Goal: Task Accomplishment & Management: Manage account settings

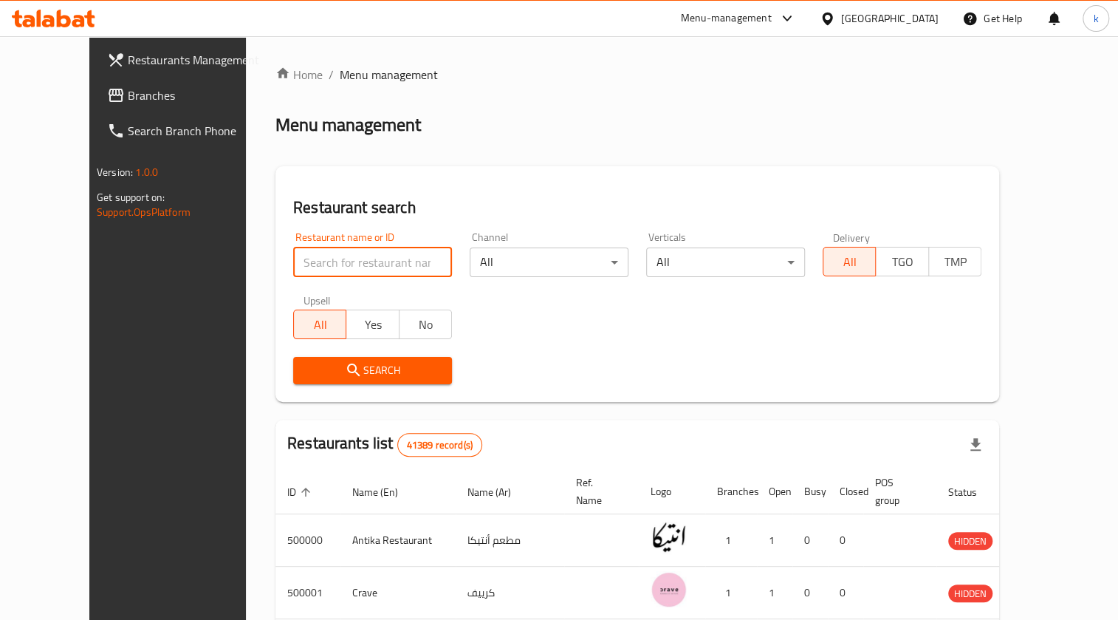
click at [356, 267] on input "search" at bounding box center [372, 262] width 159 height 30
paste input "Cold Drinks"
type input "C"
click at [130, 52] on span "Restaurants Management" at bounding box center [196, 60] width 137 height 18
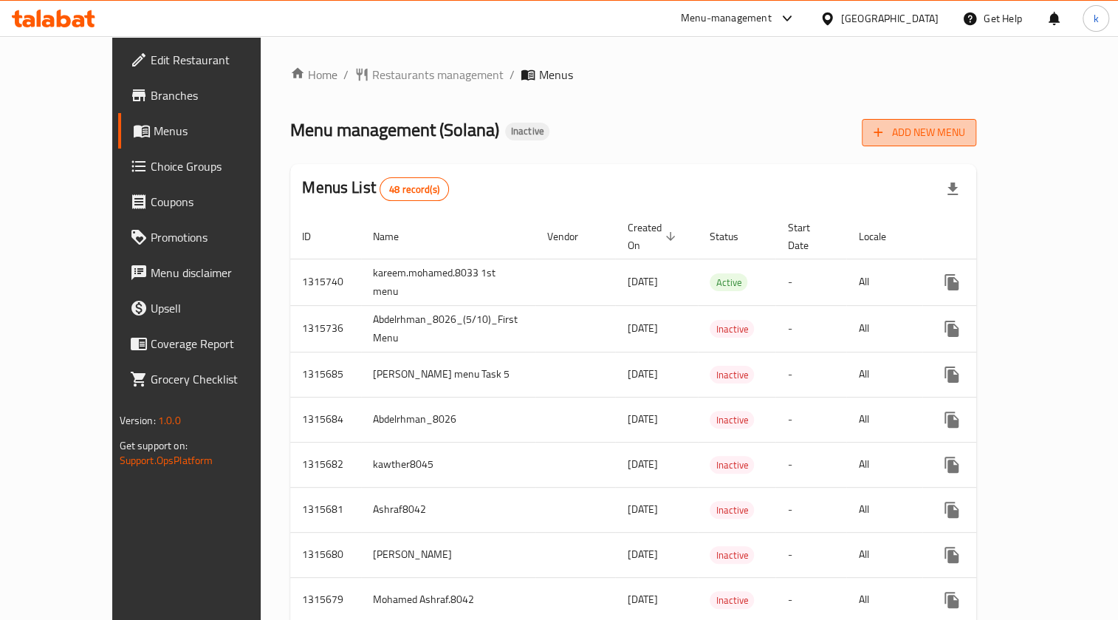
click at [964, 128] on span "Add New Menu" at bounding box center [919, 132] width 91 height 18
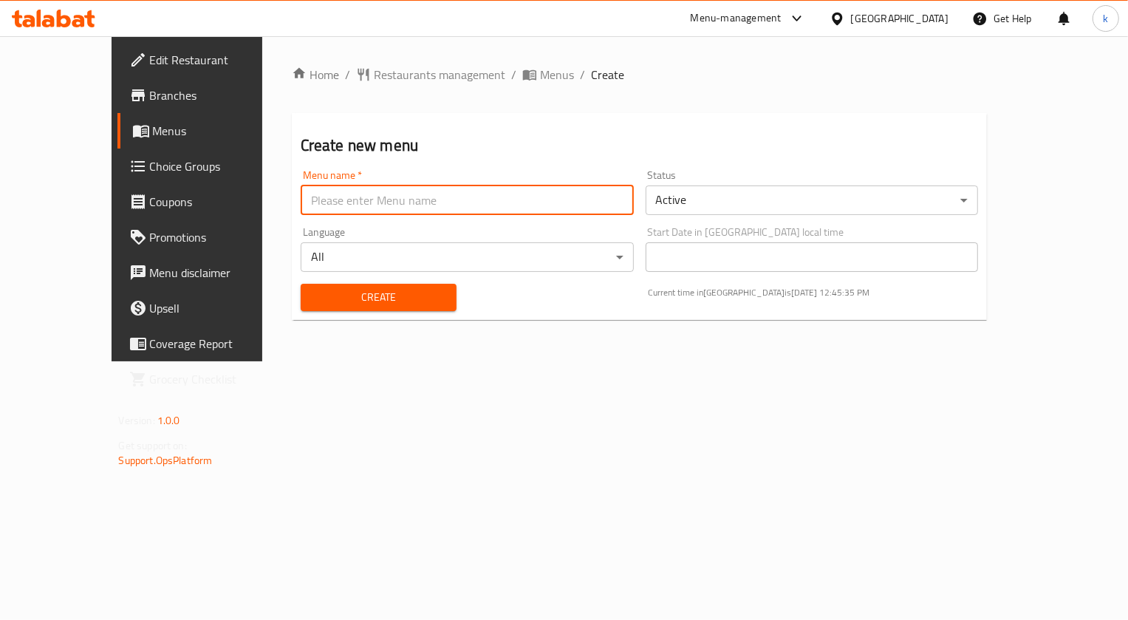
click at [533, 212] on input "text" at bounding box center [467, 200] width 333 height 30
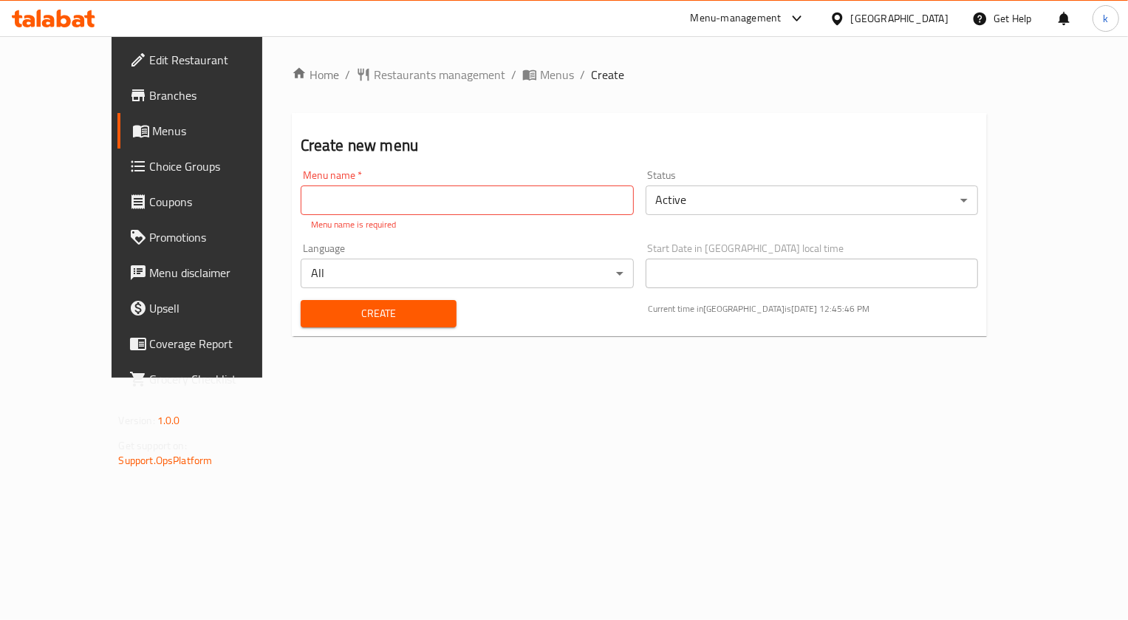
click at [153, 134] on span "Menus" at bounding box center [220, 131] width 135 height 18
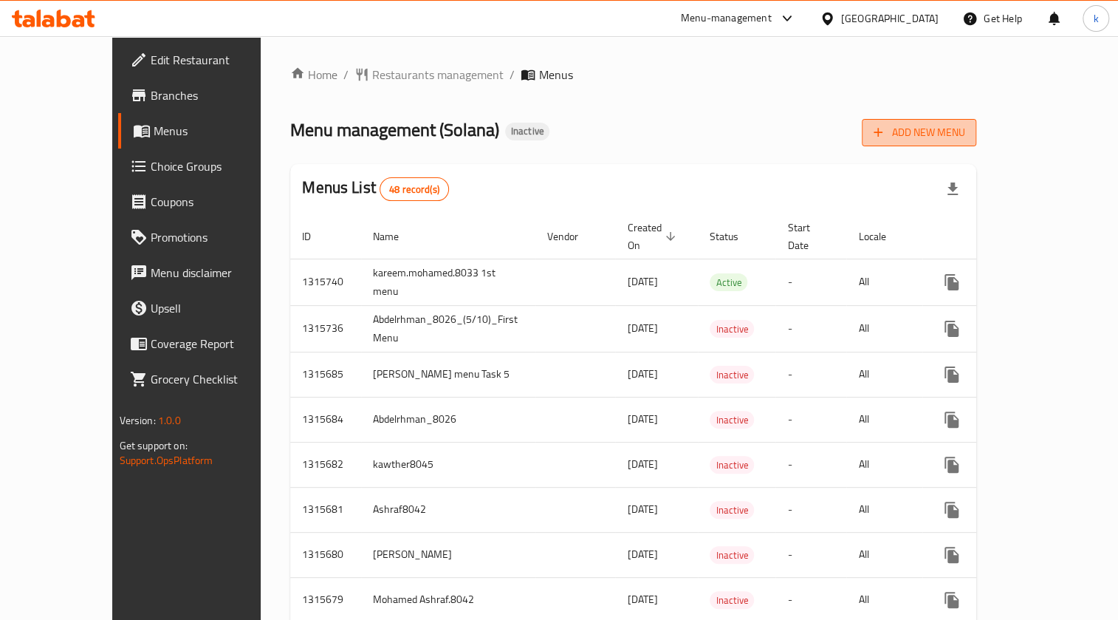
click at [964, 126] on span "Add New Menu" at bounding box center [919, 132] width 91 height 18
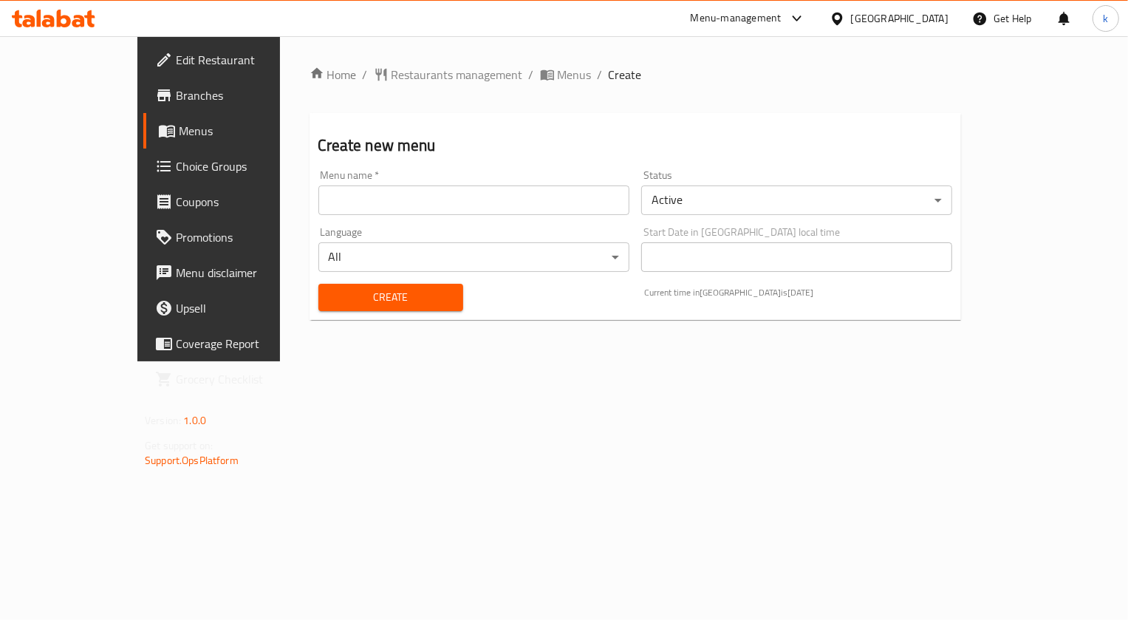
drag, startPoint x: 395, startPoint y: 170, endPoint x: 399, endPoint y: 184, distance: 14.7
click at [397, 170] on div "Menu name   * Menu name *" at bounding box center [473, 192] width 311 height 45
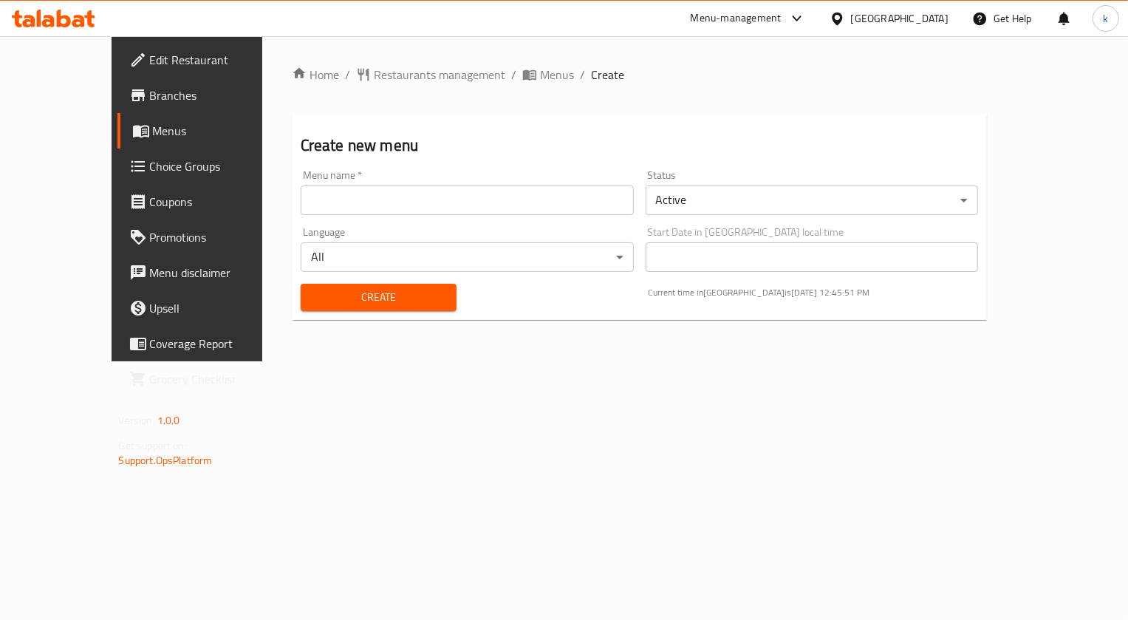
click at [401, 193] on input "text" at bounding box center [467, 200] width 333 height 30
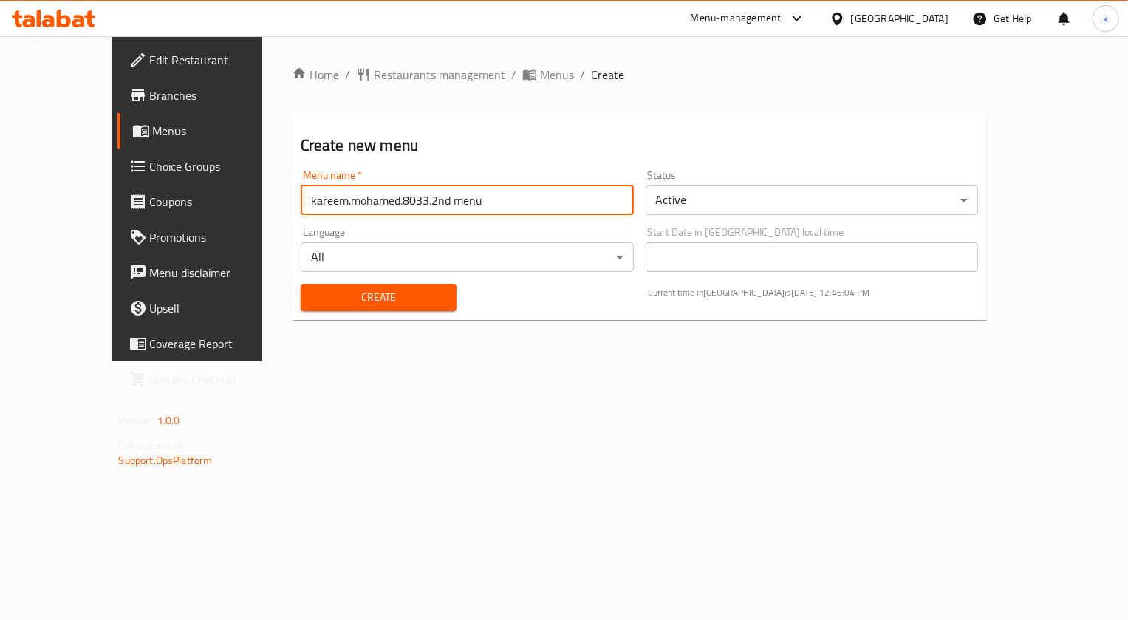
type input "kareem.mohamed.8033.2nd menu"
click at [371, 288] on span "Create" at bounding box center [378, 297] width 132 height 18
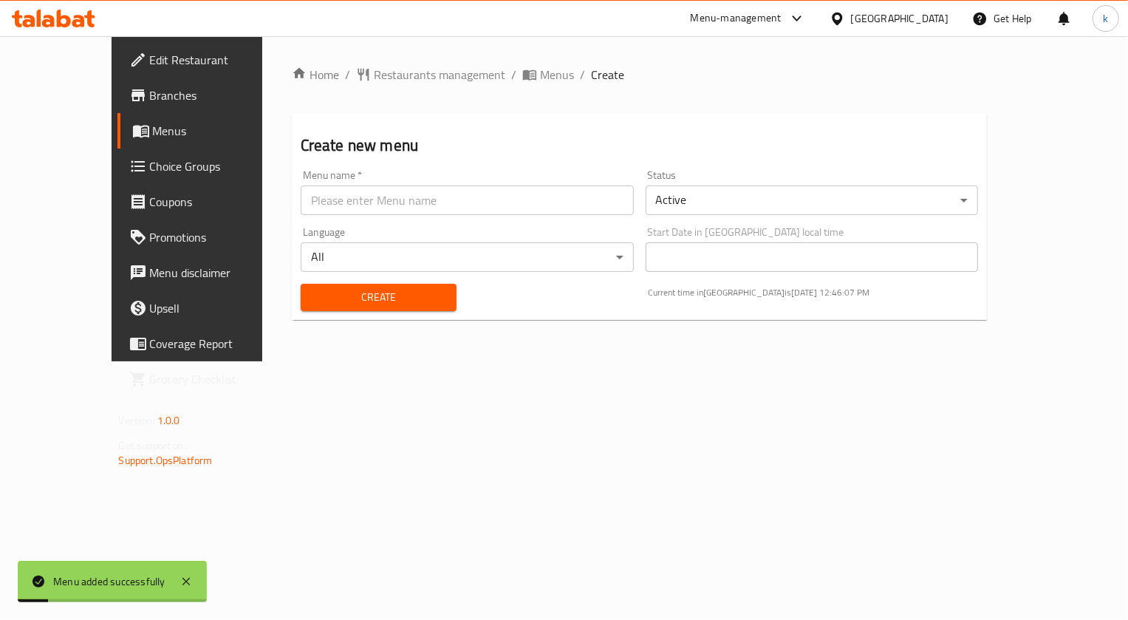
click at [117, 141] on link "Menus" at bounding box center [208, 130] width 182 height 35
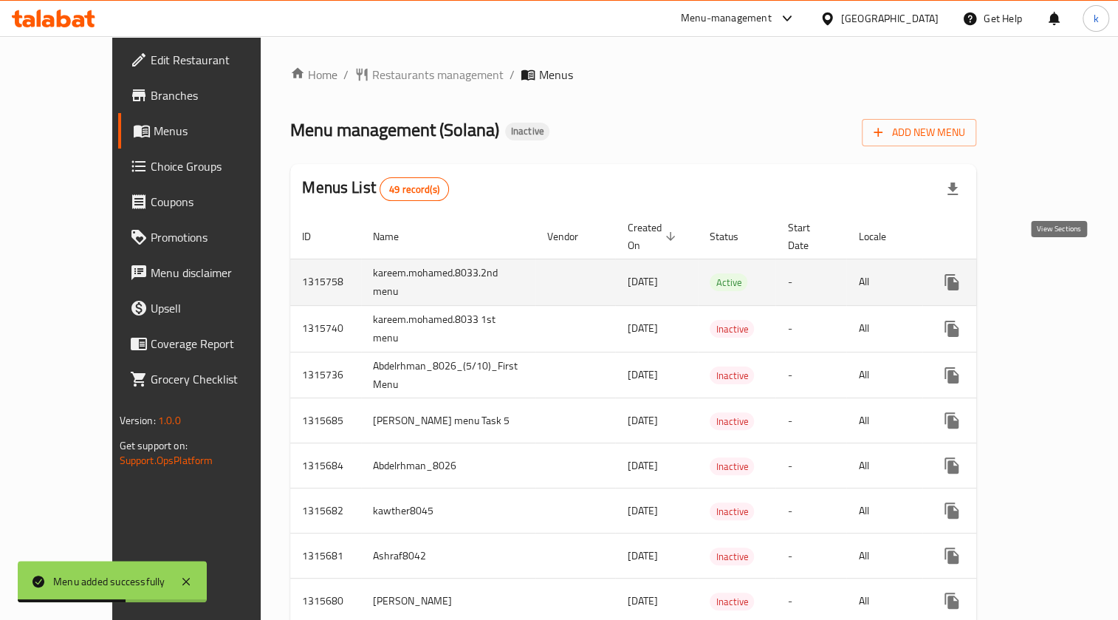
click at [1055, 275] on icon "enhanced table" at bounding box center [1057, 281] width 13 height 13
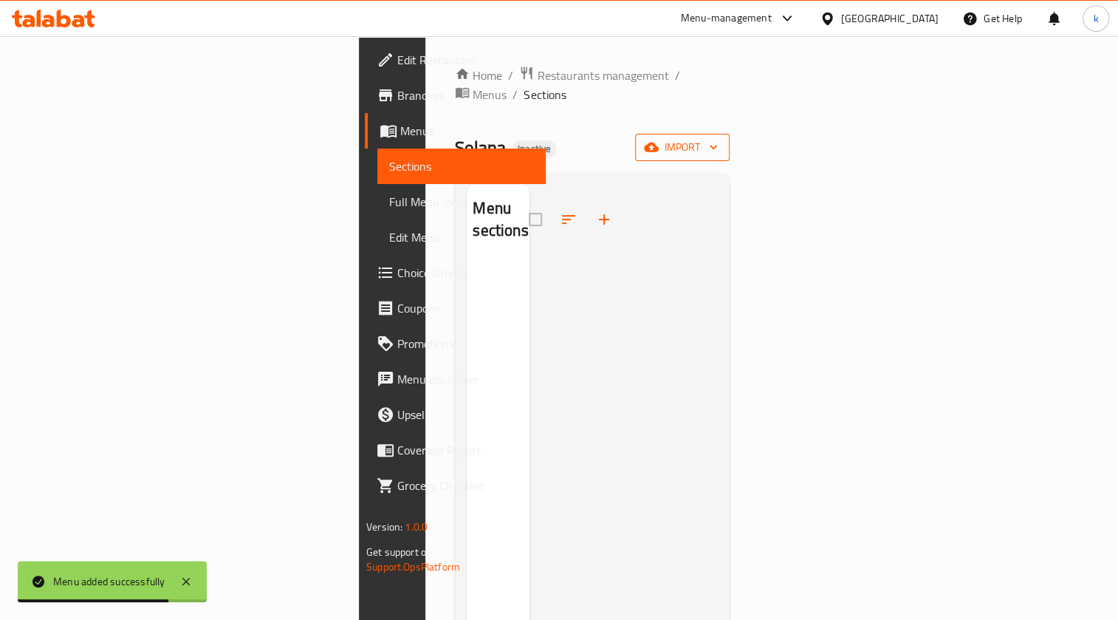
click at [730, 139] on button "import" at bounding box center [682, 147] width 95 height 27
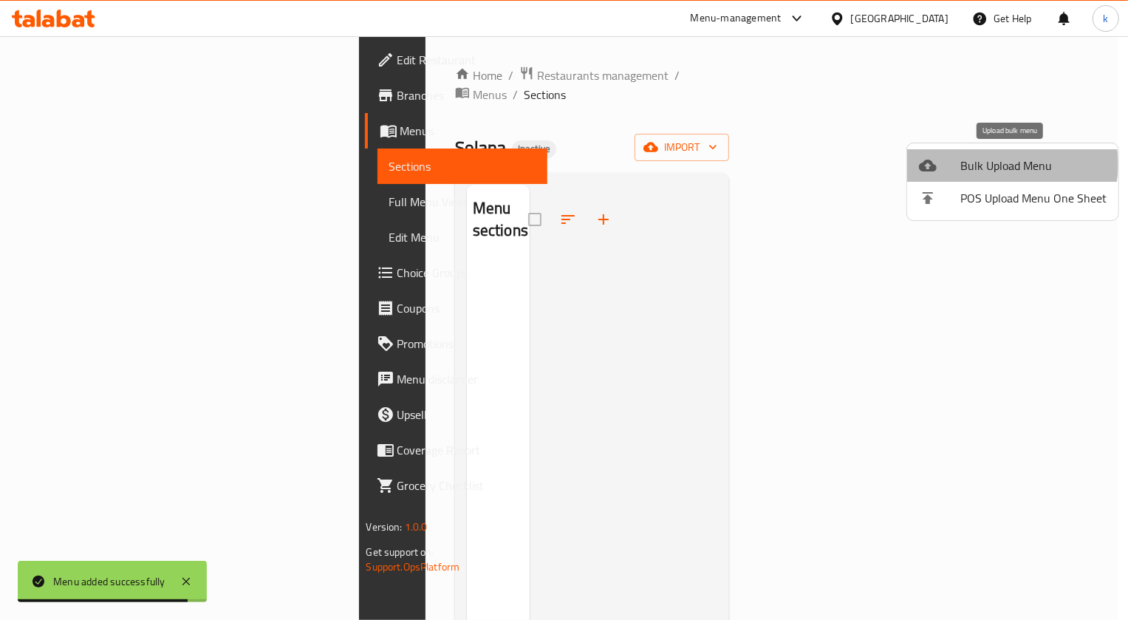
click at [1004, 164] on span "Bulk Upload Menu" at bounding box center [1033, 166] width 146 height 18
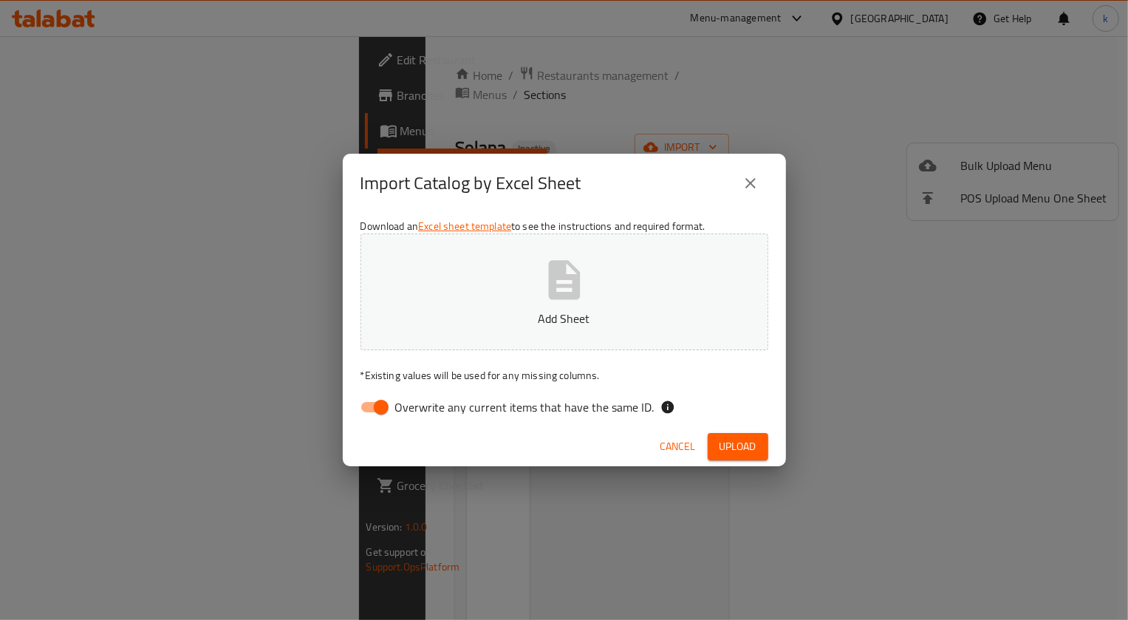
click at [384, 406] on input "Overwrite any current items that have the same ID." at bounding box center [381, 407] width 84 height 28
checkbox input "false"
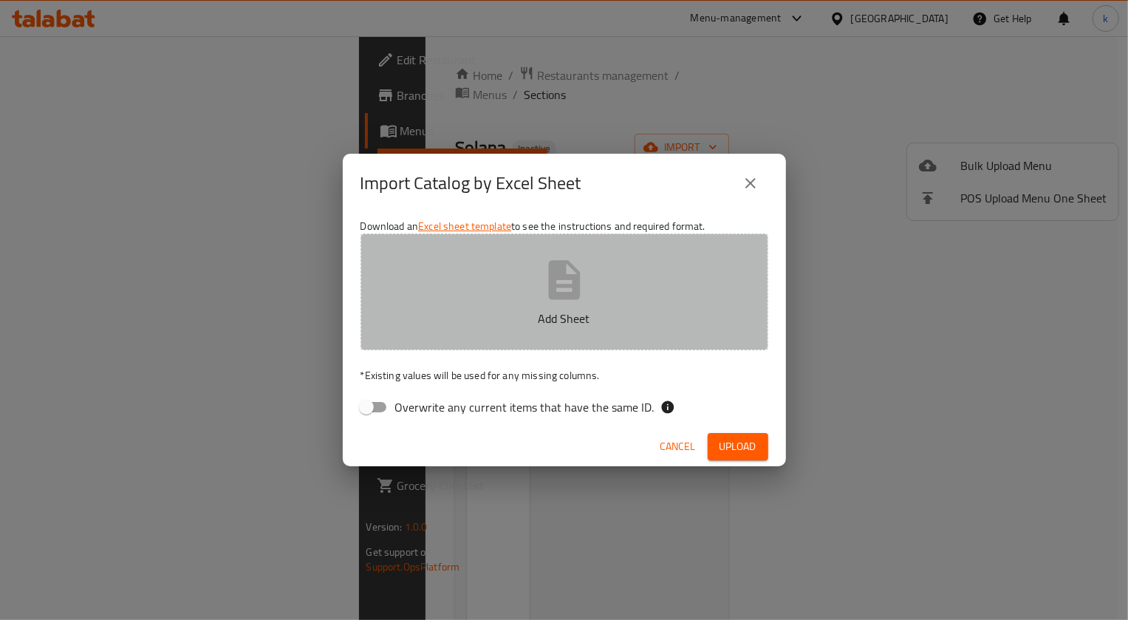
click at [522, 322] on p "Add Sheet" at bounding box center [564, 318] width 362 height 18
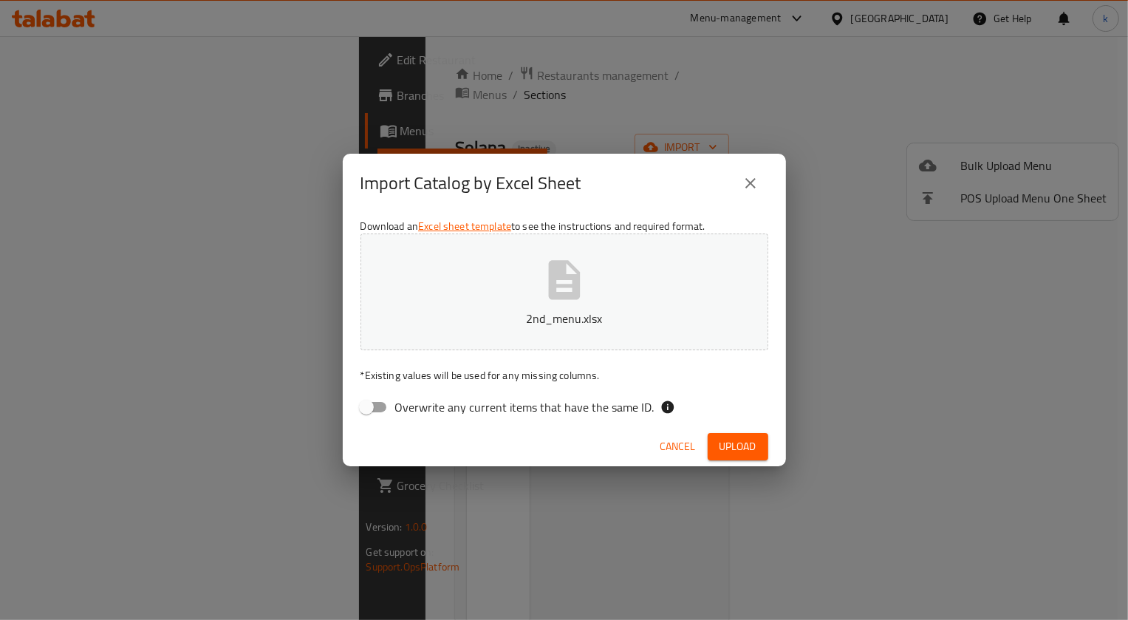
click at [742, 442] on span "Upload" at bounding box center [737, 446] width 37 height 18
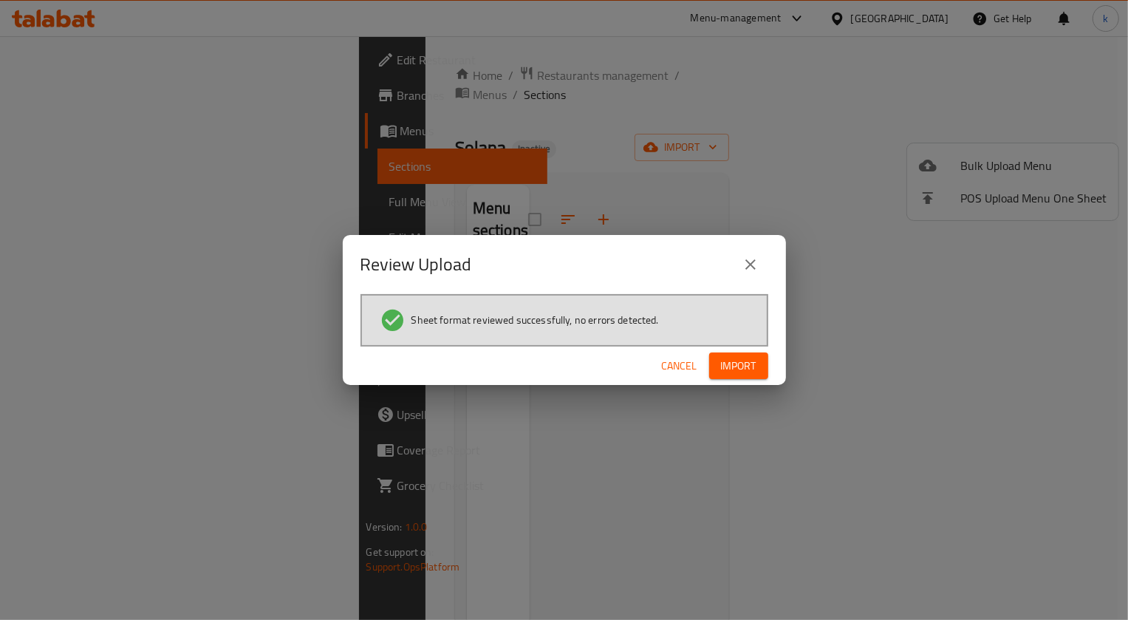
click at [724, 373] on span "Import" at bounding box center [738, 366] width 35 height 18
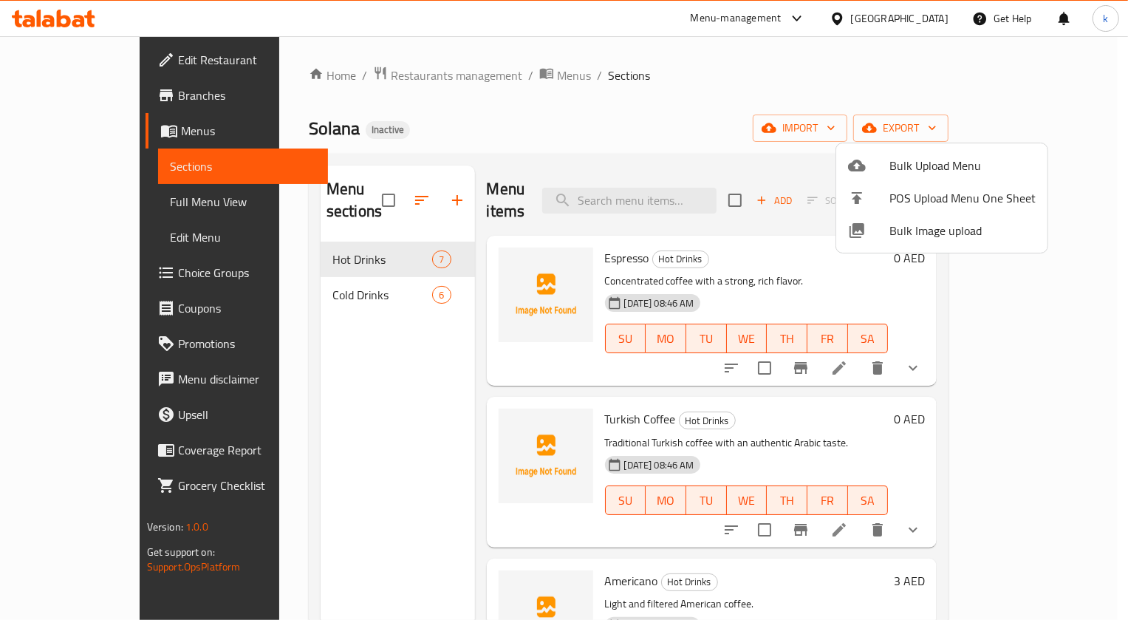
click at [126, 210] on div at bounding box center [564, 310] width 1128 height 620
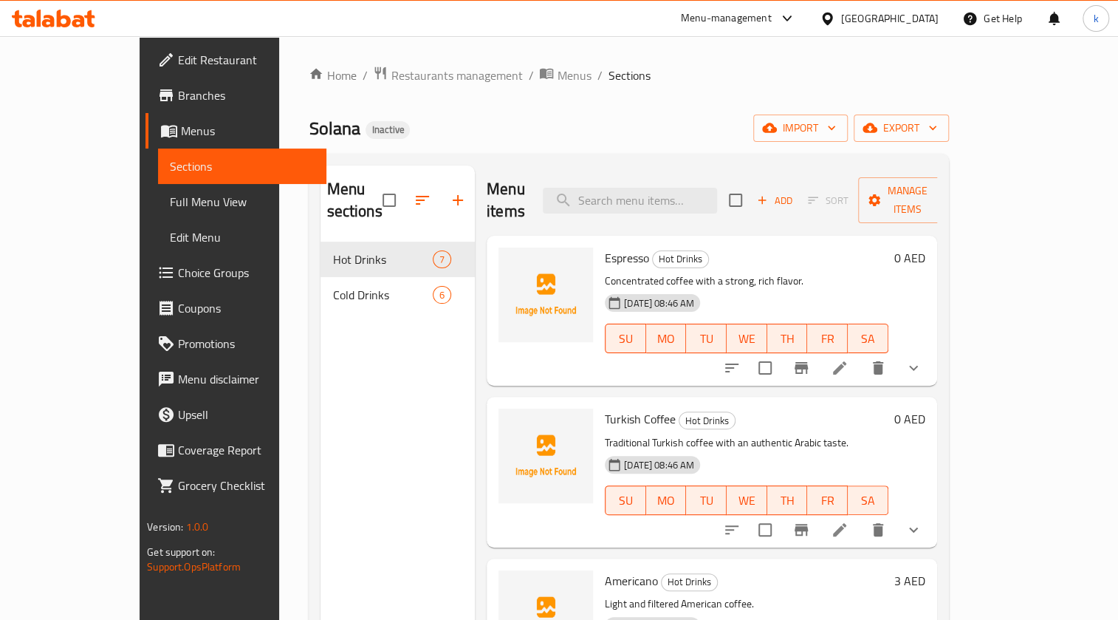
click at [170, 198] on span "Full Menu View" at bounding box center [242, 202] width 145 height 18
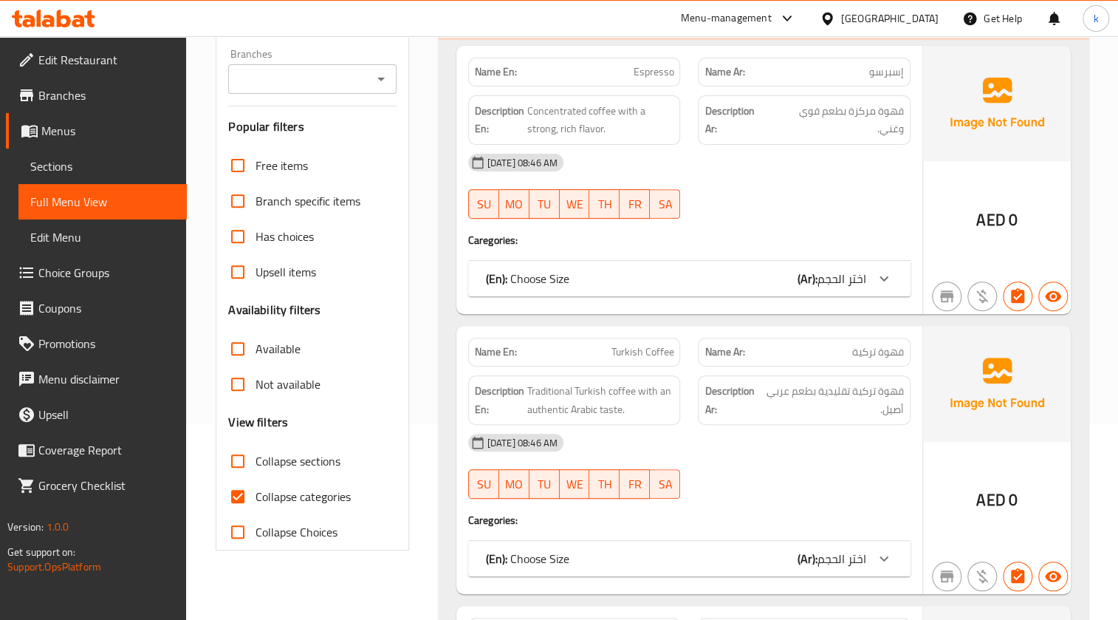
scroll to position [335, 0]
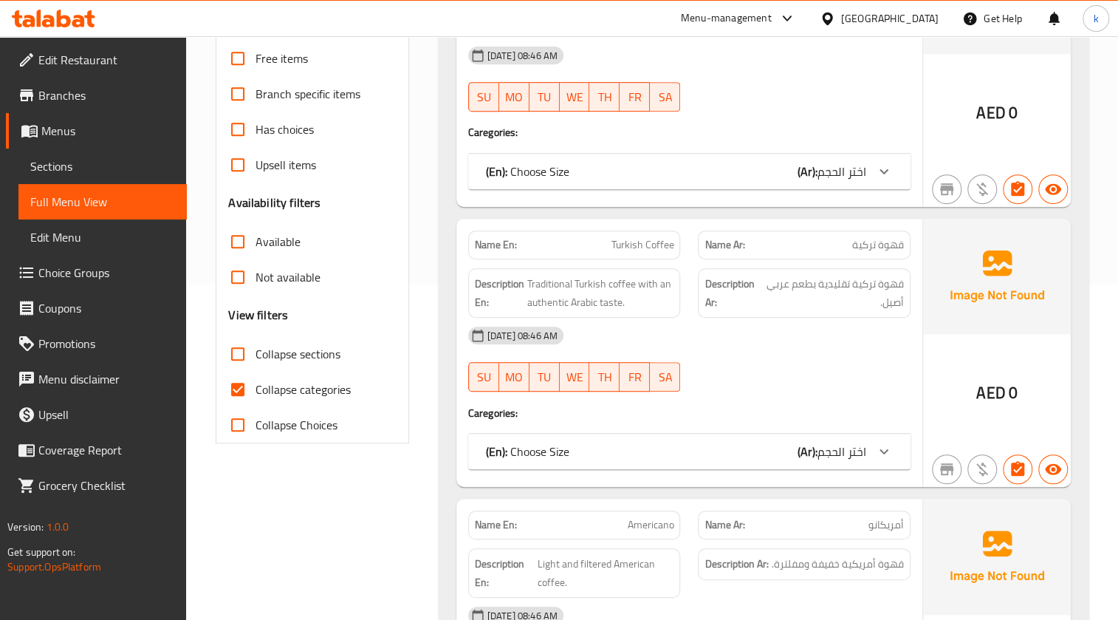
click at [291, 395] on span "Collapse categories" at bounding box center [302, 389] width 95 height 18
click at [255, 395] on input "Collapse categories" at bounding box center [237, 388] width 35 height 35
checkbox input "false"
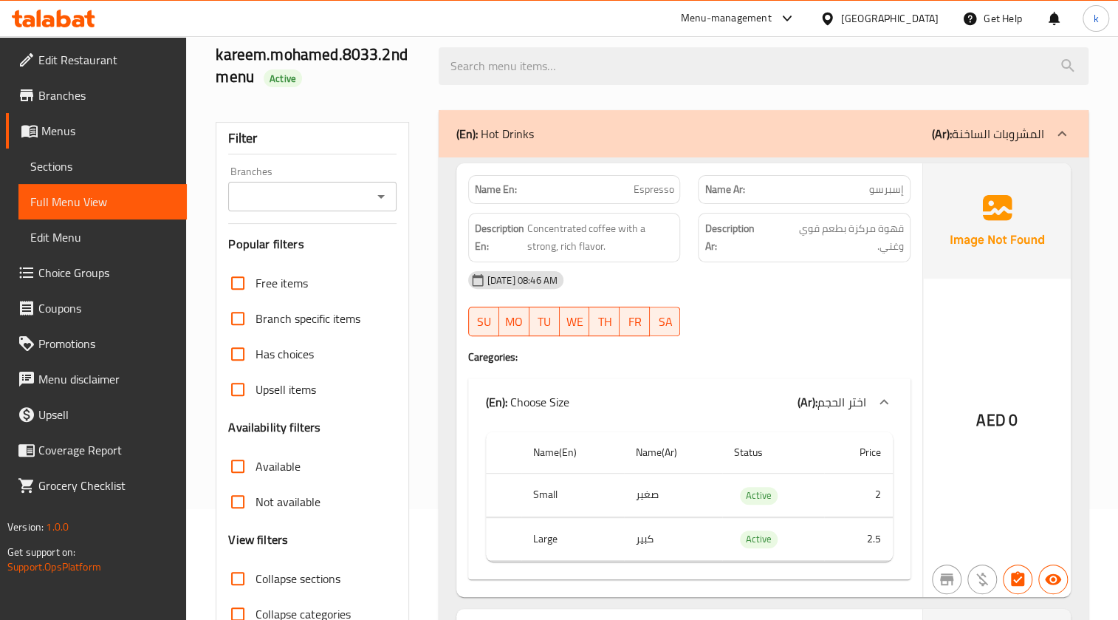
scroll to position [134, 0]
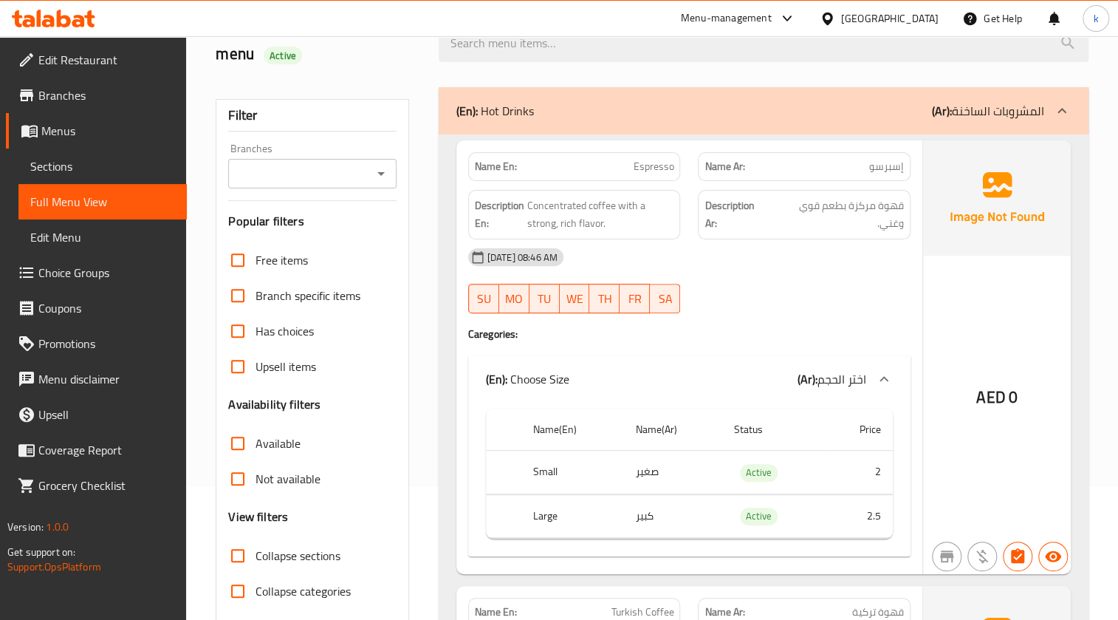
click at [391, 327] on div "Has choices" at bounding box center [312, 330] width 168 height 35
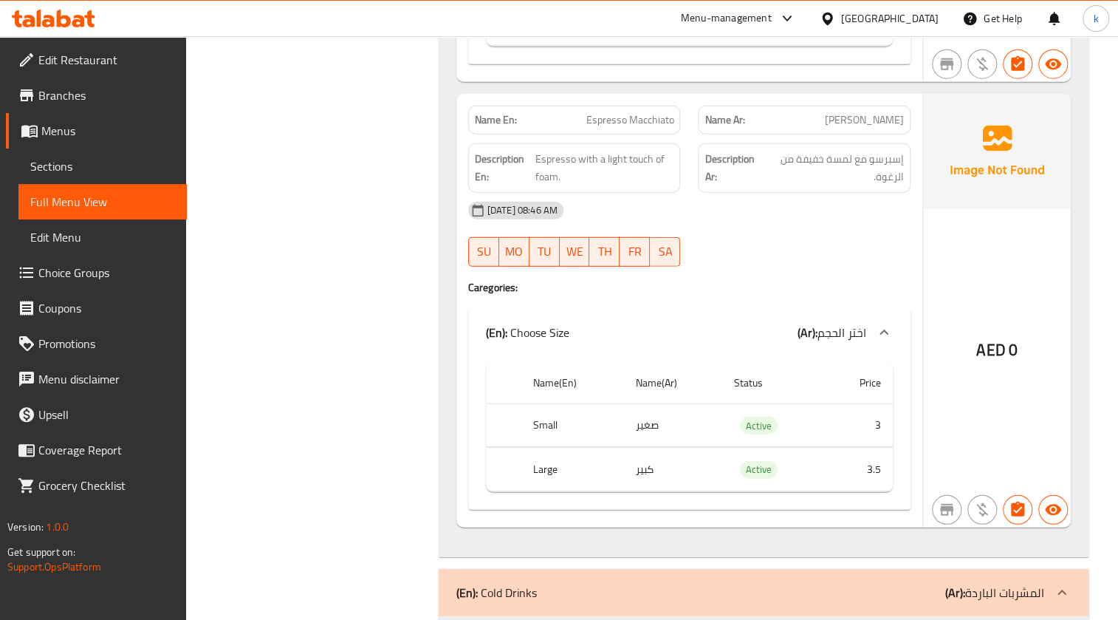
scroll to position [2148, 0]
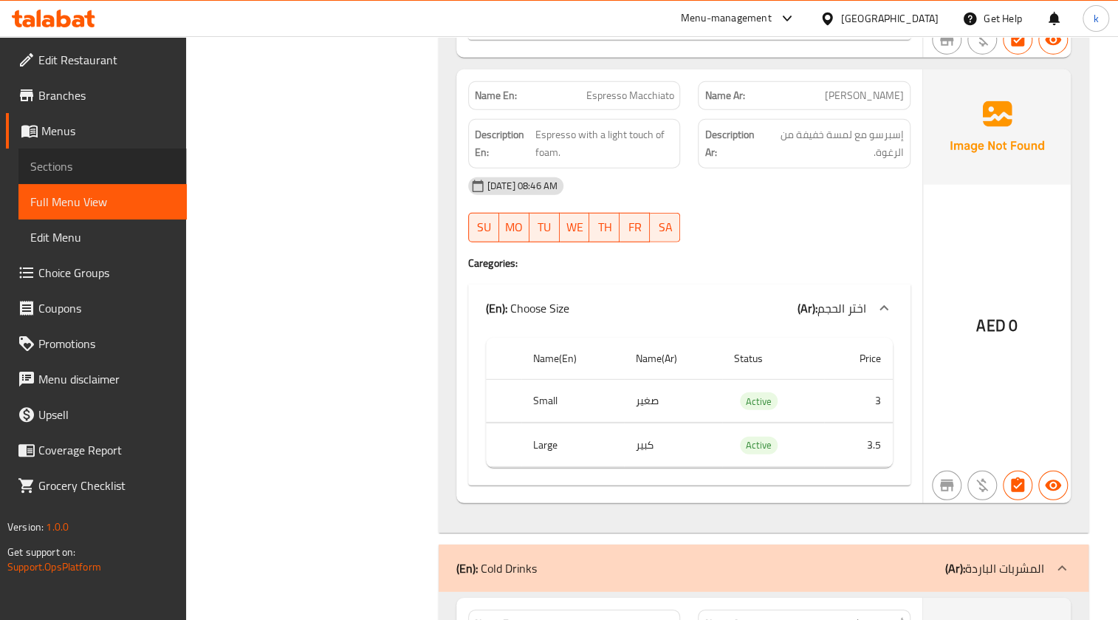
click at [86, 162] on span "Sections" at bounding box center [102, 166] width 145 height 18
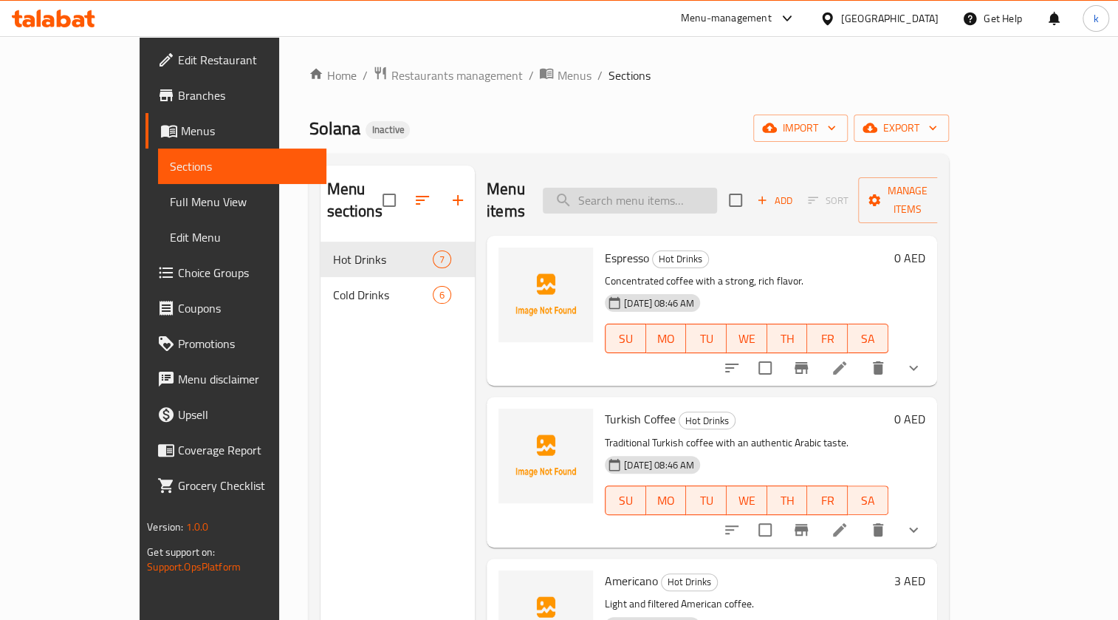
click at [693, 188] on input "search" at bounding box center [630, 201] width 174 height 26
paste input "[PERSON_NAME]"
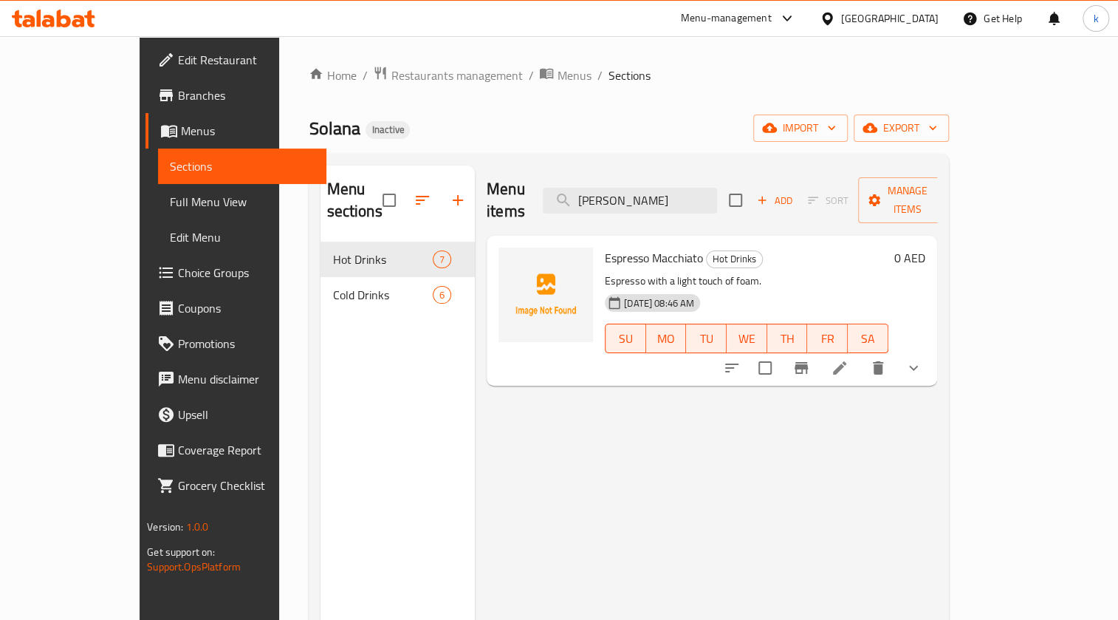
type input "[PERSON_NAME]"
click at [860, 354] on li at bounding box center [839, 367] width 41 height 27
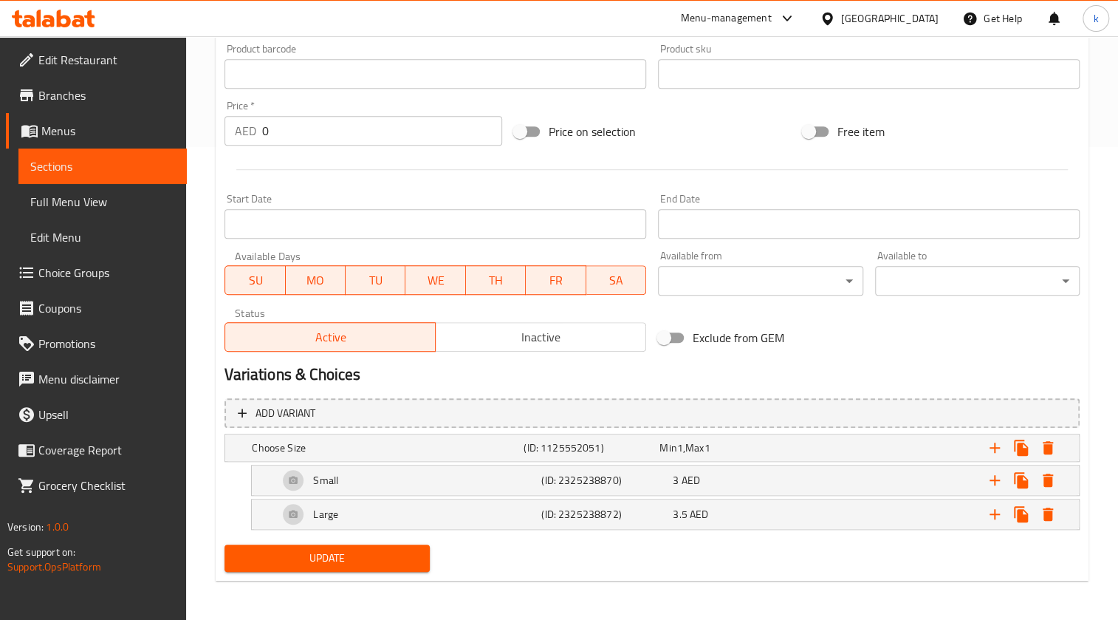
scroll to position [473, 0]
click at [603, 480] on h5 "(ID: 2325238870)" at bounding box center [604, 479] width 126 height 15
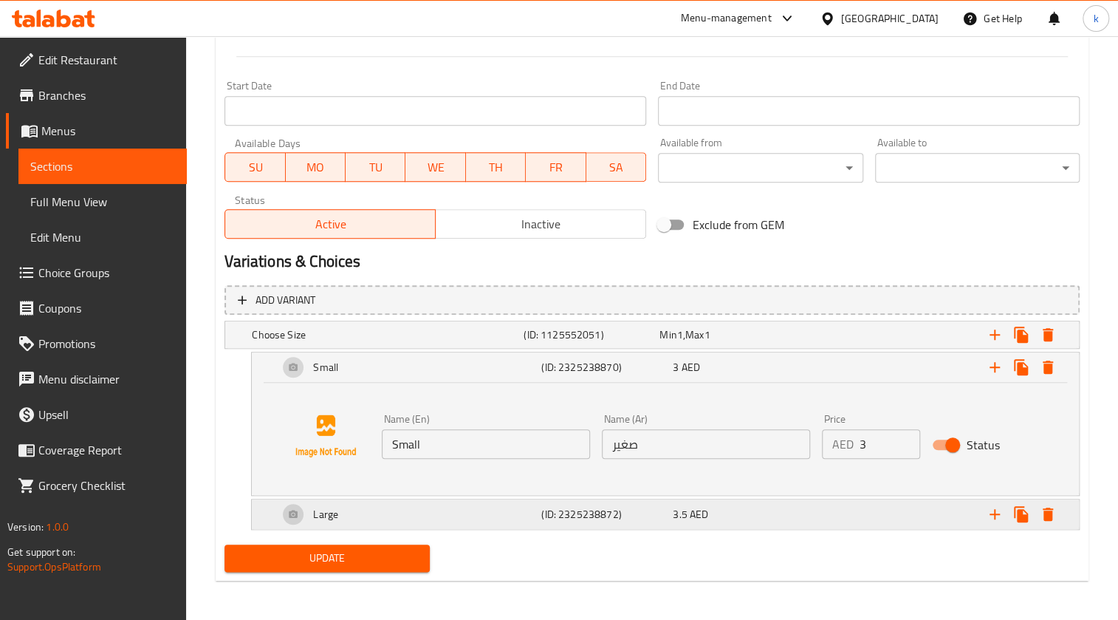
scroll to position [586, 0]
click at [678, 507] on span "3.5" at bounding box center [680, 513] width 14 height 19
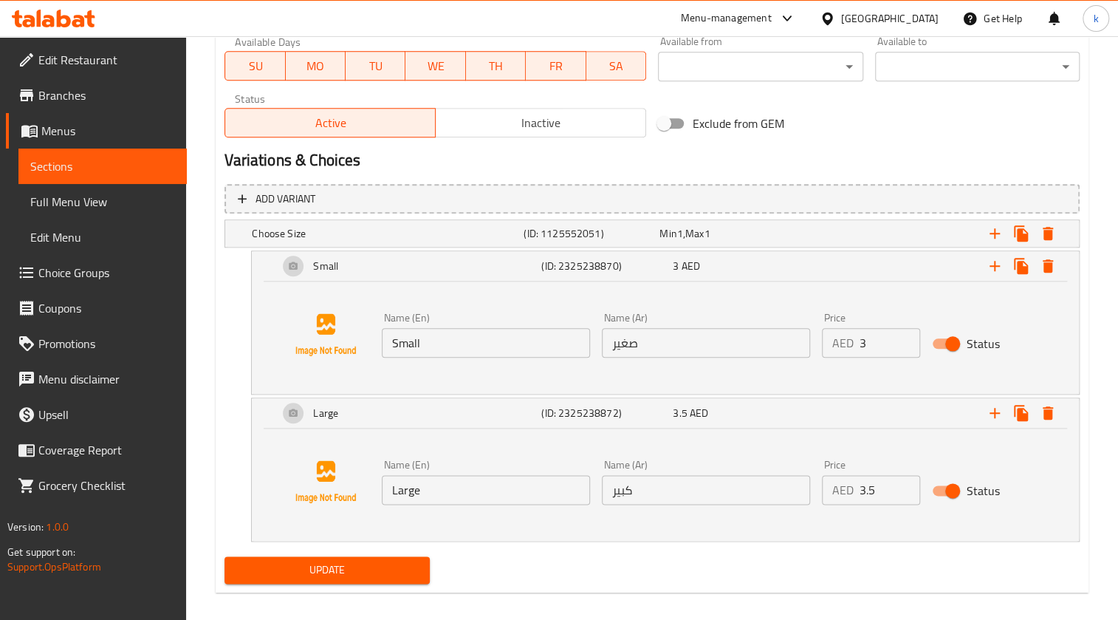
scroll to position [699, 0]
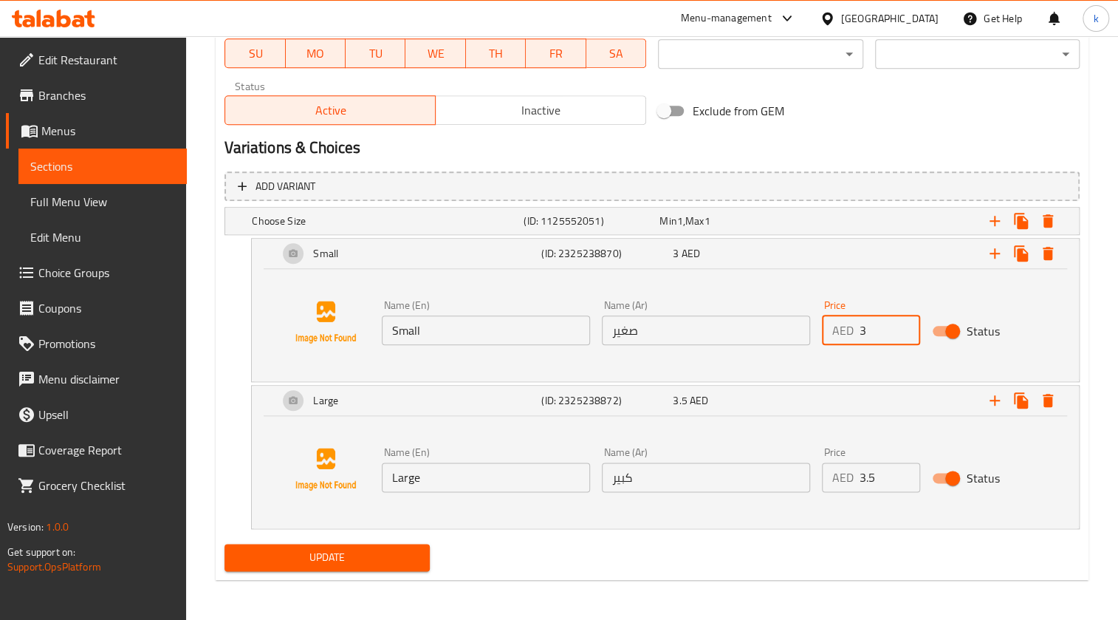
drag, startPoint x: 881, startPoint y: 329, endPoint x: 809, endPoint y: 329, distance: 72.4
click at [811, 329] on div "Name (En) Small Name (En) Name (Ar) صغير Name (Ar) Price AED 3 Price Status" at bounding box center [705, 322] width 659 height 57
type input "2"
click at [893, 484] on input "3.5" at bounding box center [889, 477] width 61 height 30
click at [892, 482] on input "3.5" at bounding box center [889, 477] width 61 height 30
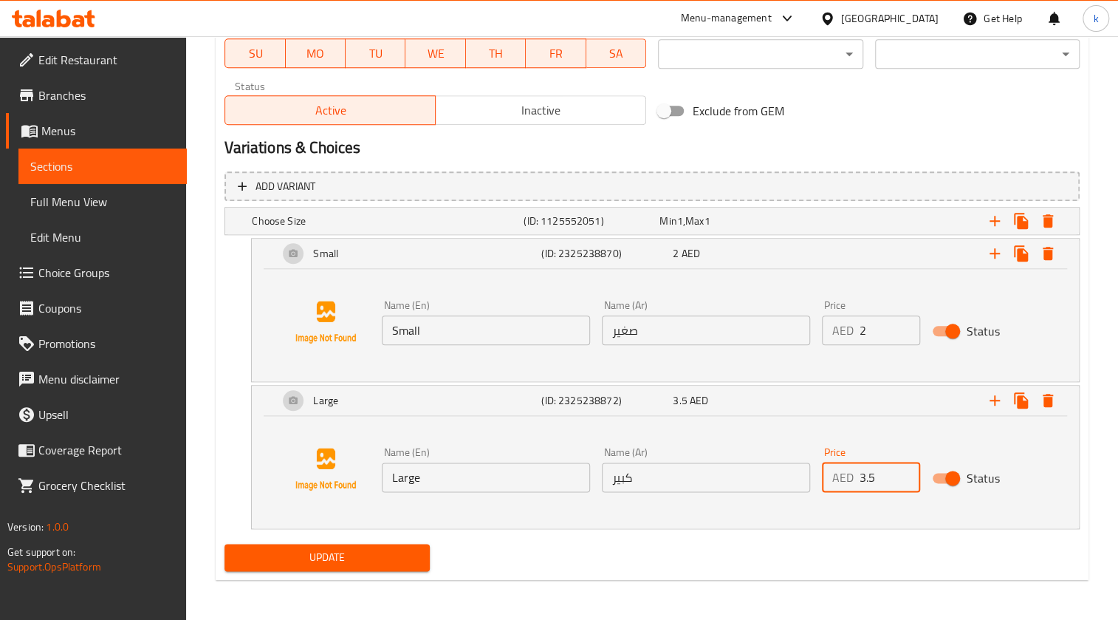
click at [892, 482] on input "3.5" at bounding box center [889, 477] width 61 height 30
type input "3"
type input "2.5"
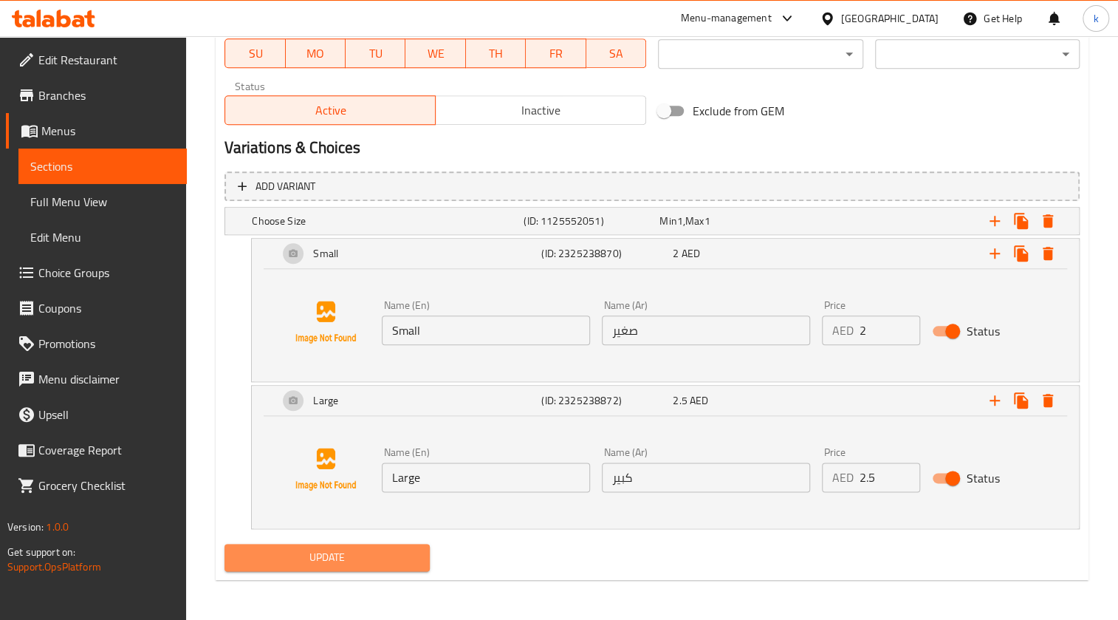
click at [404, 557] on span "Update" at bounding box center [326, 557] width 181 height 18
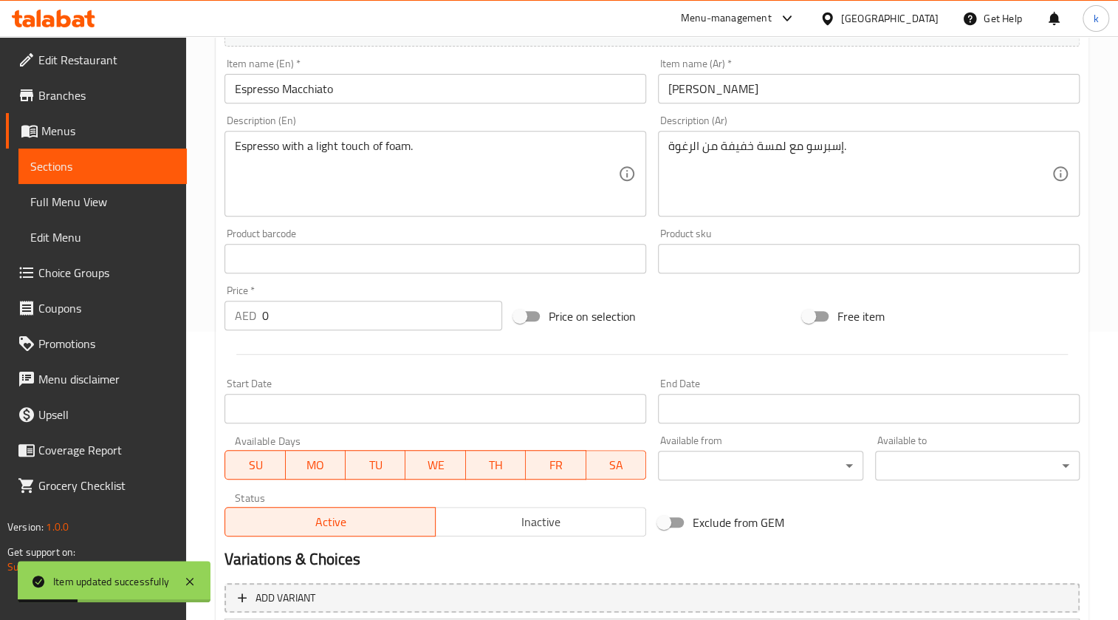
scroll to position [0, 0]
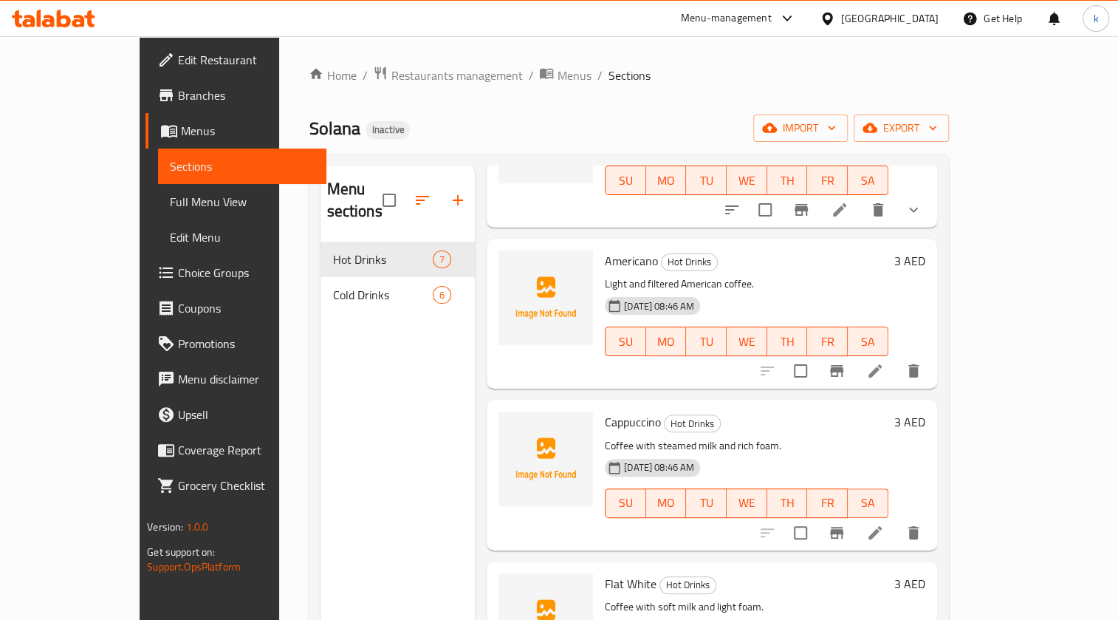
scroll to position [335, 0]
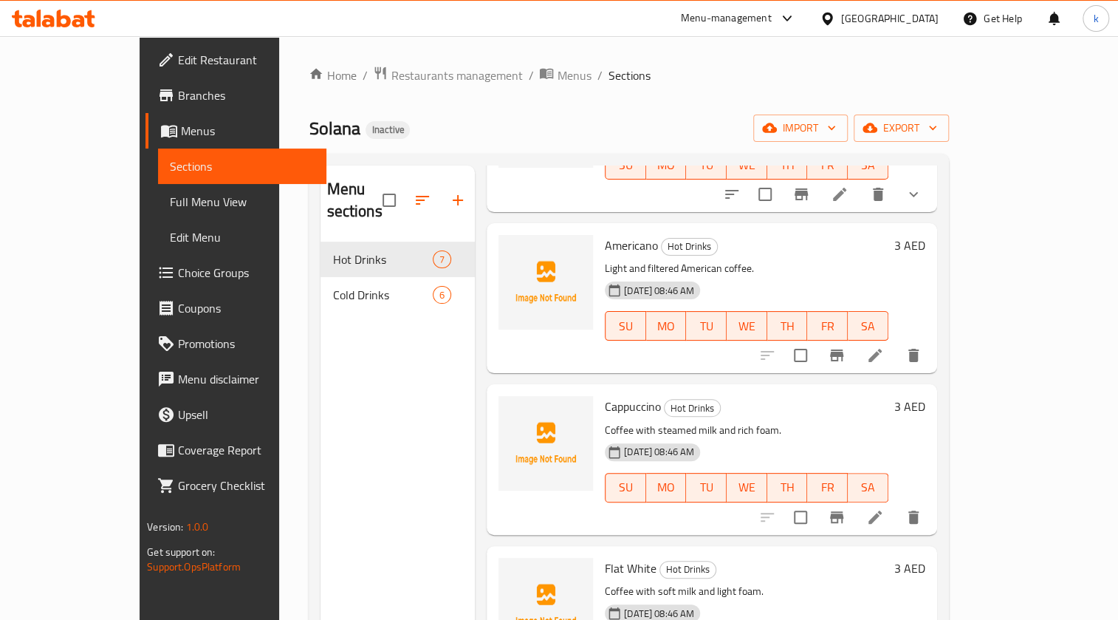
click at [170, 232] on span "Edit Menu" at bounding box center [242, 237] width 145 height 18
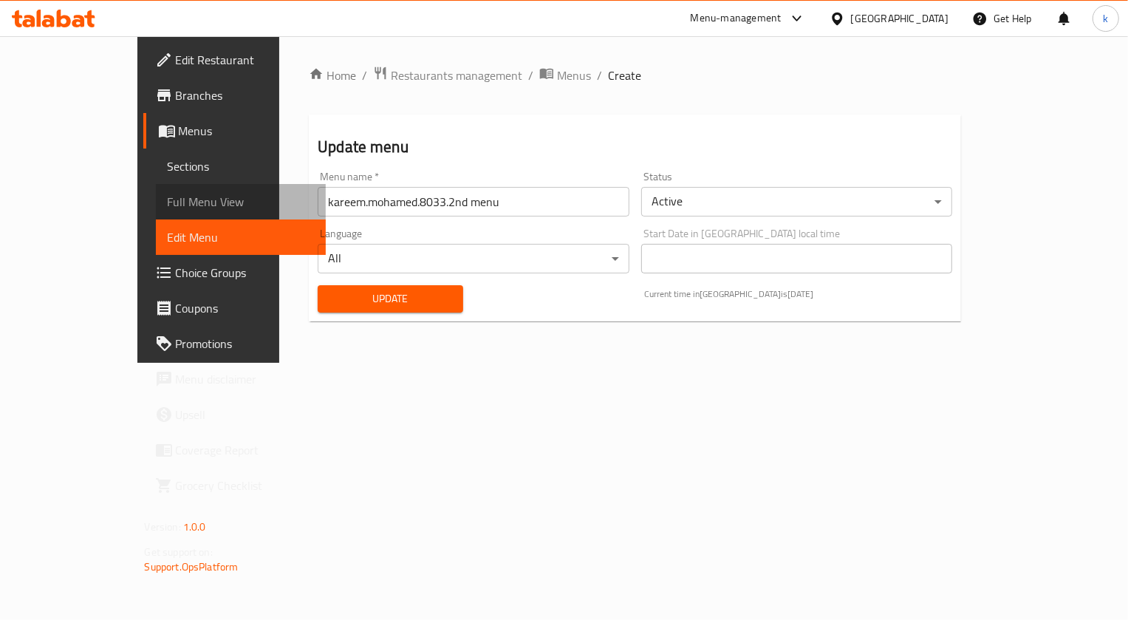
click at [168, 196] on span "Full Menu View" at bounding box center [241, 202] width 146 height 18
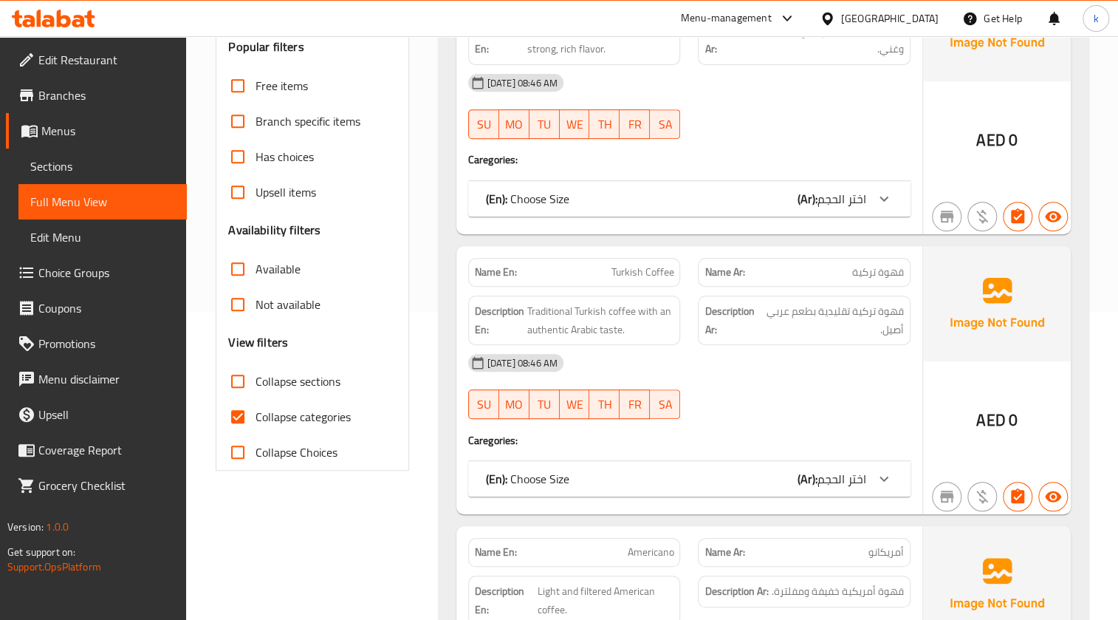
scroll to position [335, 0]
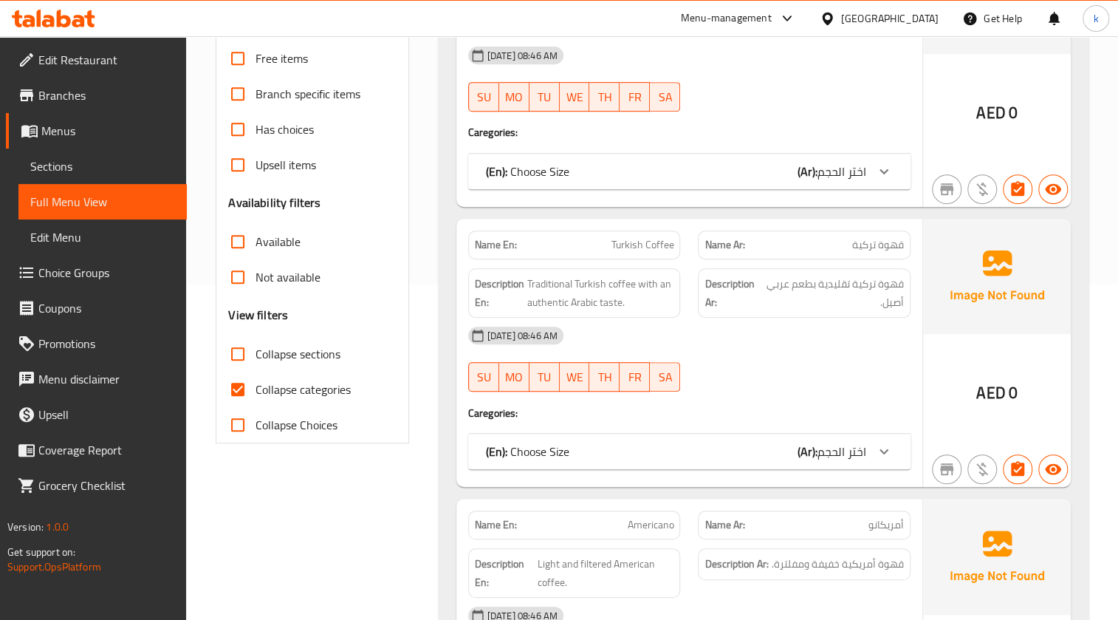
click at [371, 391] on div "Collapse categories" at bounding box center [312, 388] width 168 height 35
click at [318, 391] on span "Collapse categories" at bounding box center [302, 389] width 95 height 18
click at [255, 391] on input "Collapse categories" at bounding box center [237, 388] width 35 height 35
checkbox input "false"
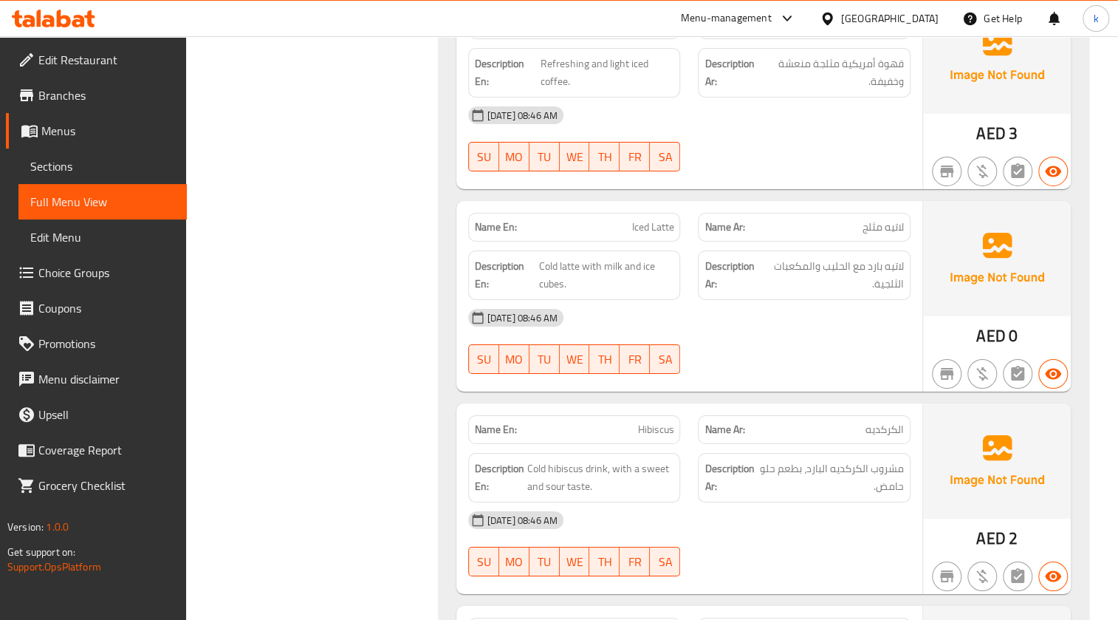
scroll to position [2752, 0]
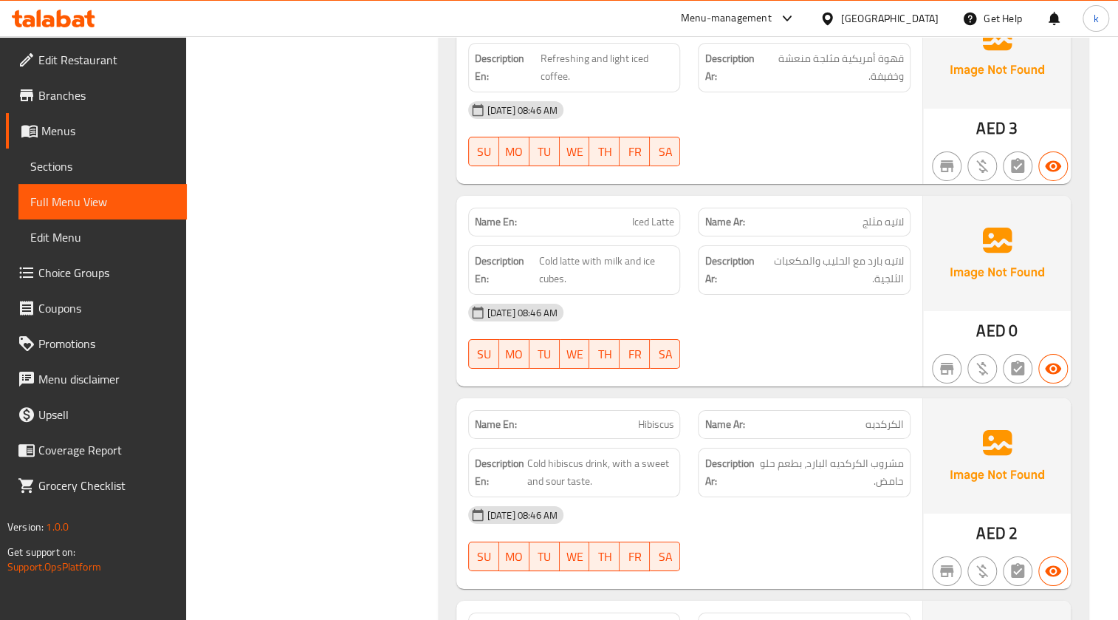
click at [878, 222] on span "لاتيه مثلج" at bounding box center [882, 222] width 41 height 16
drag, startPoint x: 33, startPoint y: 155, endPoint x: 117, endPoint y: 165, distance: 84.7
click at [33, 157] on span "Sections" at bounding box center [102, 166] width 145 height 18
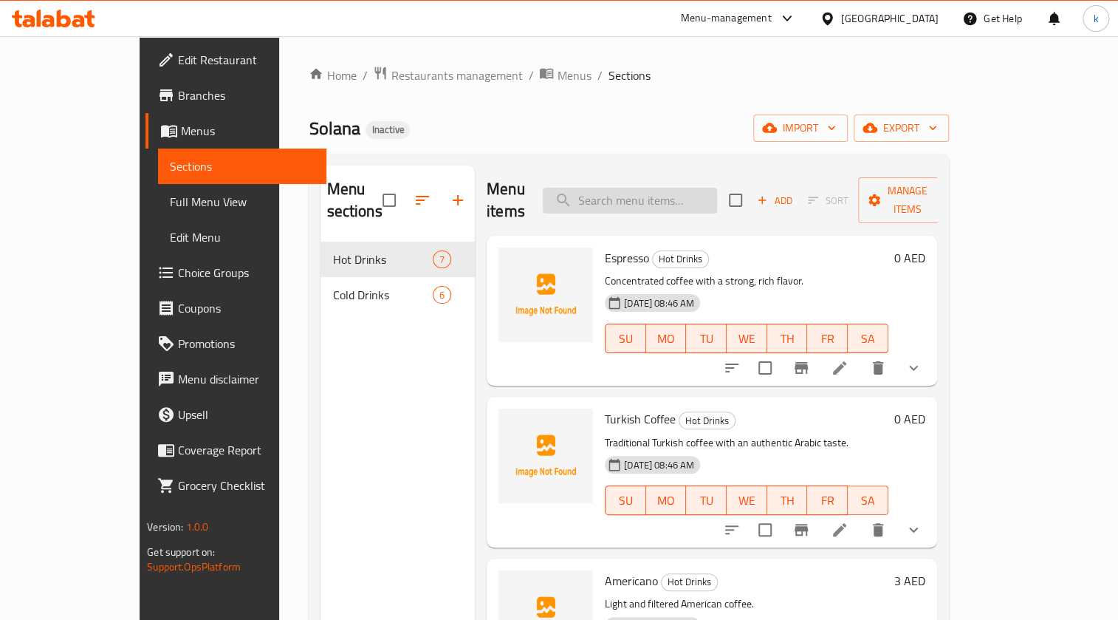
click at [709, 188] on input "search" at bounding box center [630, 201] width 174 height 26
paste input "لاتيه مثلج"
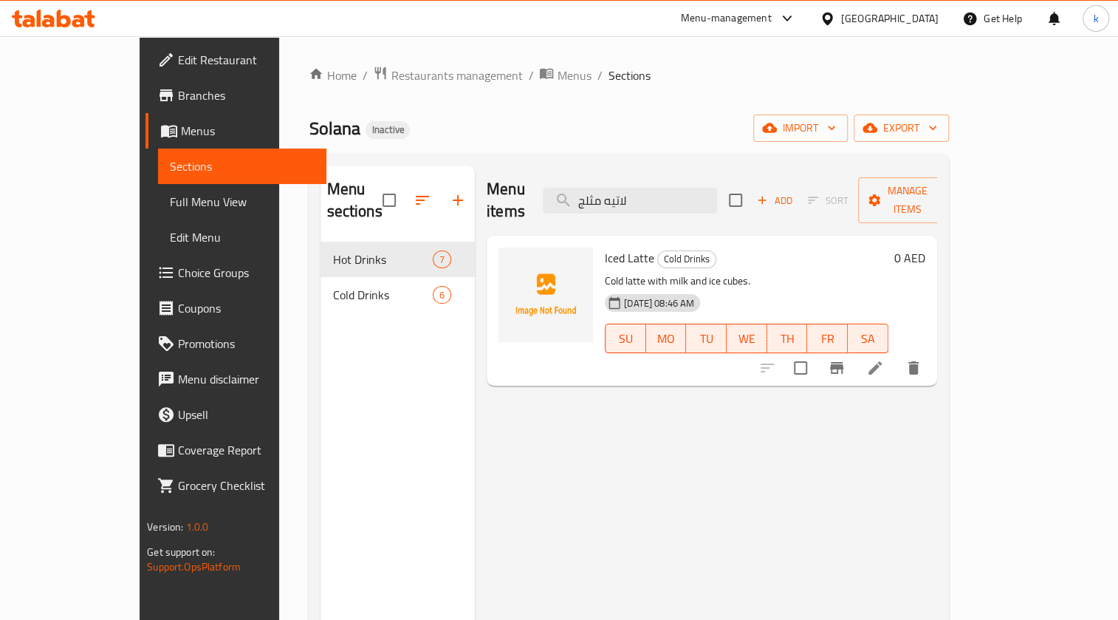
type input "لاتيه مثلج"
click at [884, 359] on icon at bounding box center [875, 368] width 18 height 18
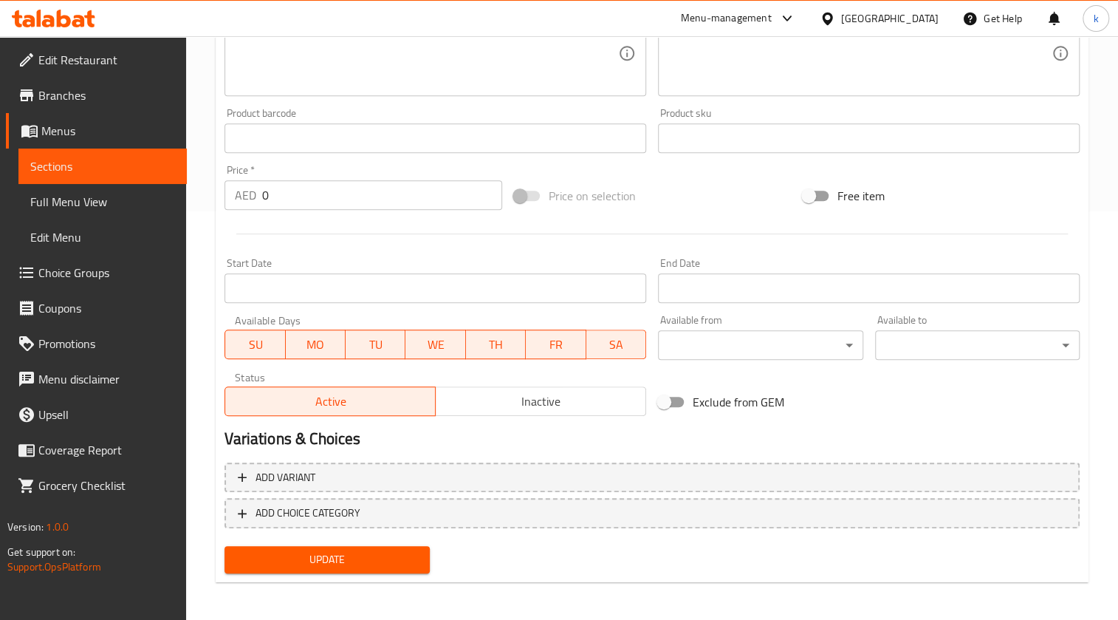
scroll to position [411, 0]
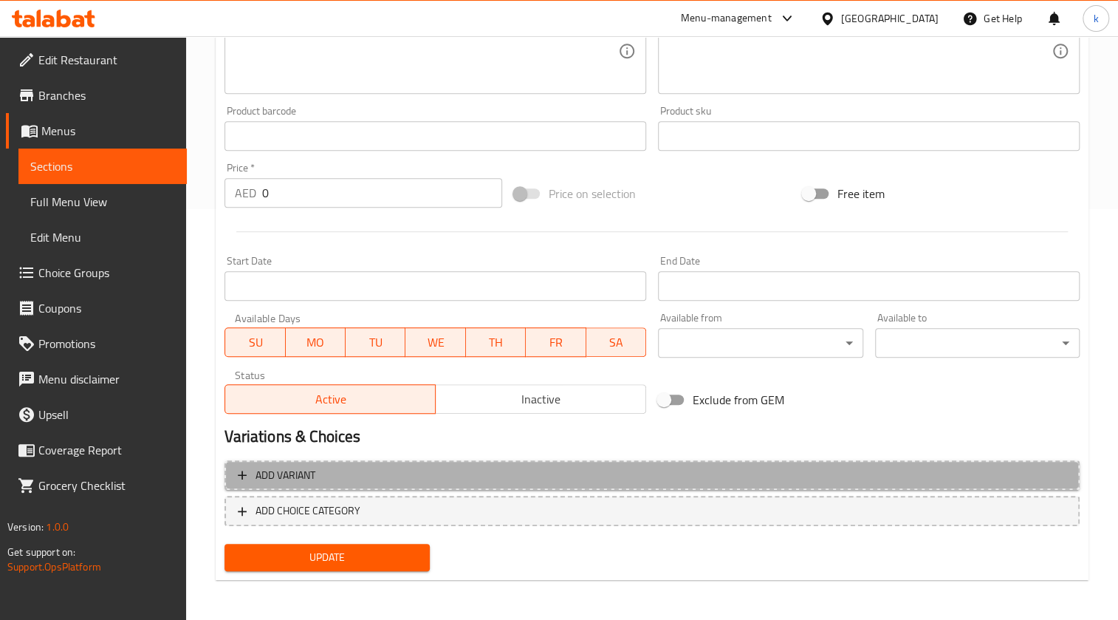
click at [409, 484] on button "Add variant" at bounding box center [651, 475] width 855 height 30
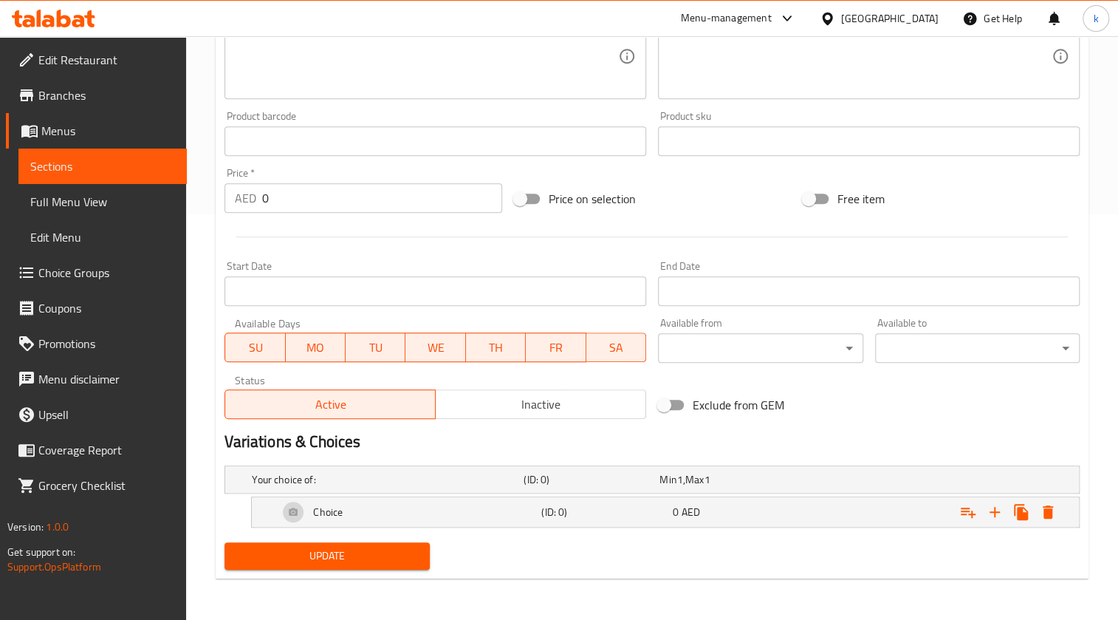
scroll to position [404, 0]
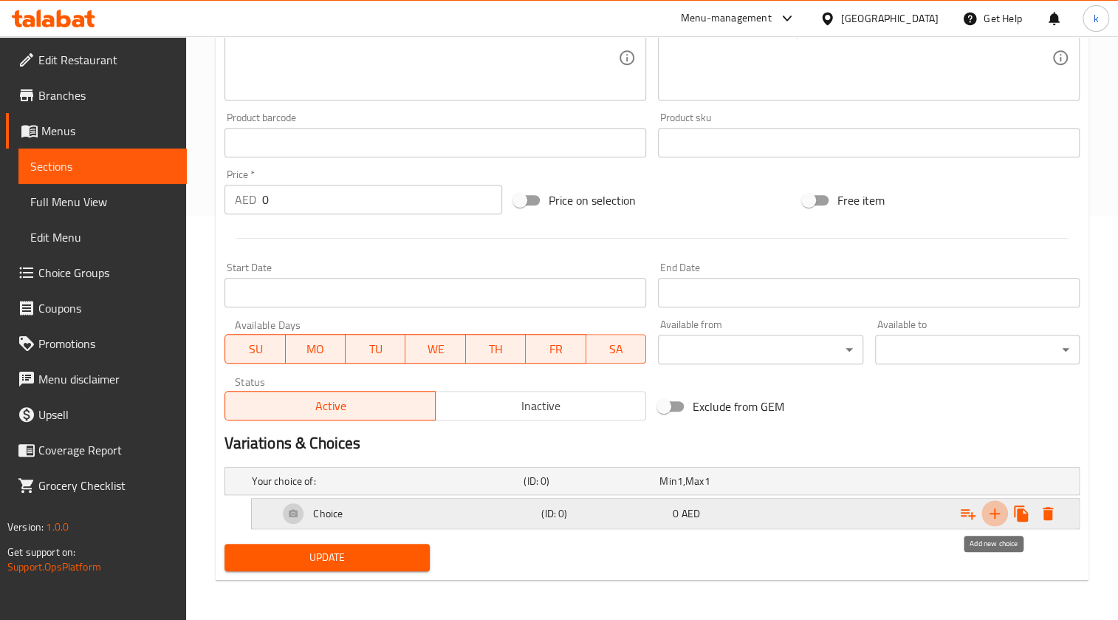
click at [1001, 510] on icon "Expand" at bounding box center [995, 513] width 18 height 18
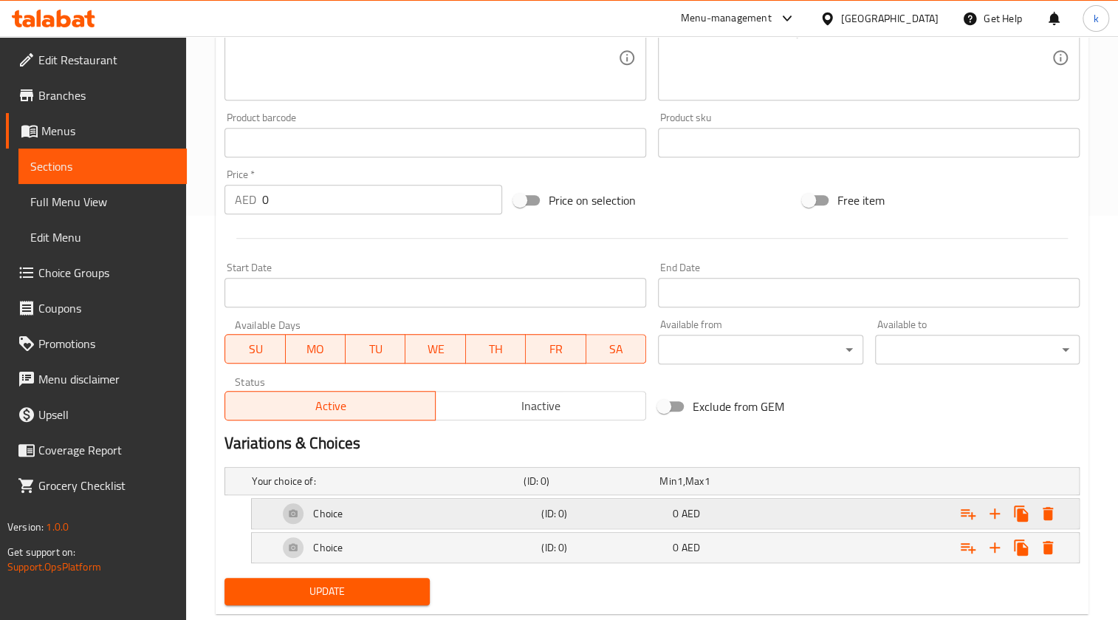
click at [563, 517] on h5 "(ID: 0)" at bounding box center [604, 513] width 126 height 15
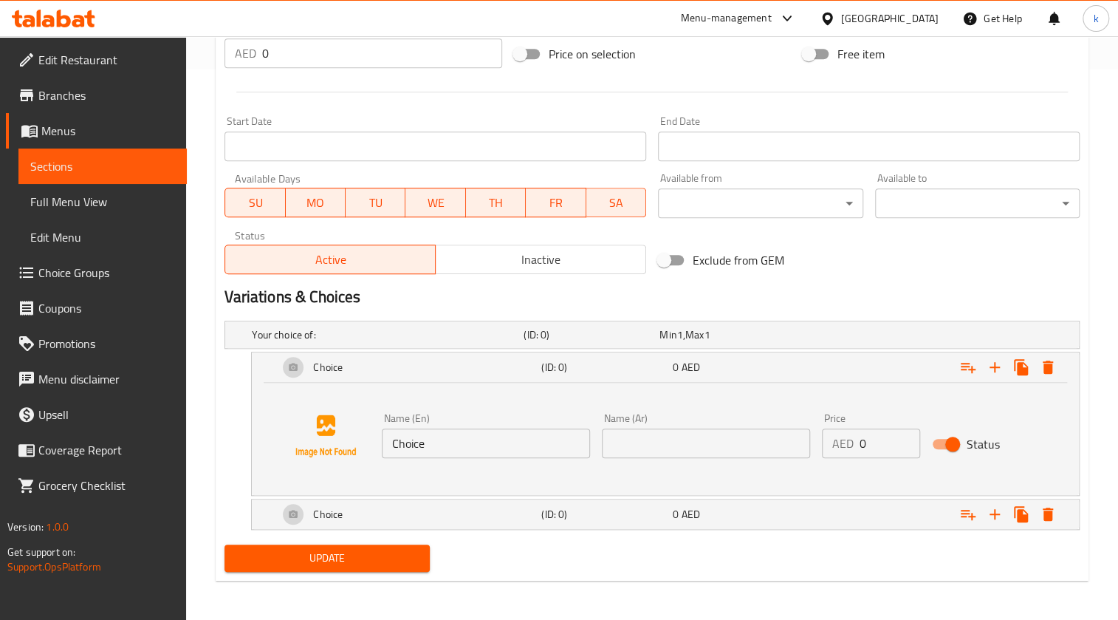
scroll to position [551, 0]
click at [513, 443] on input "Choice" at bounding box center [486, 443] width 208 height 30
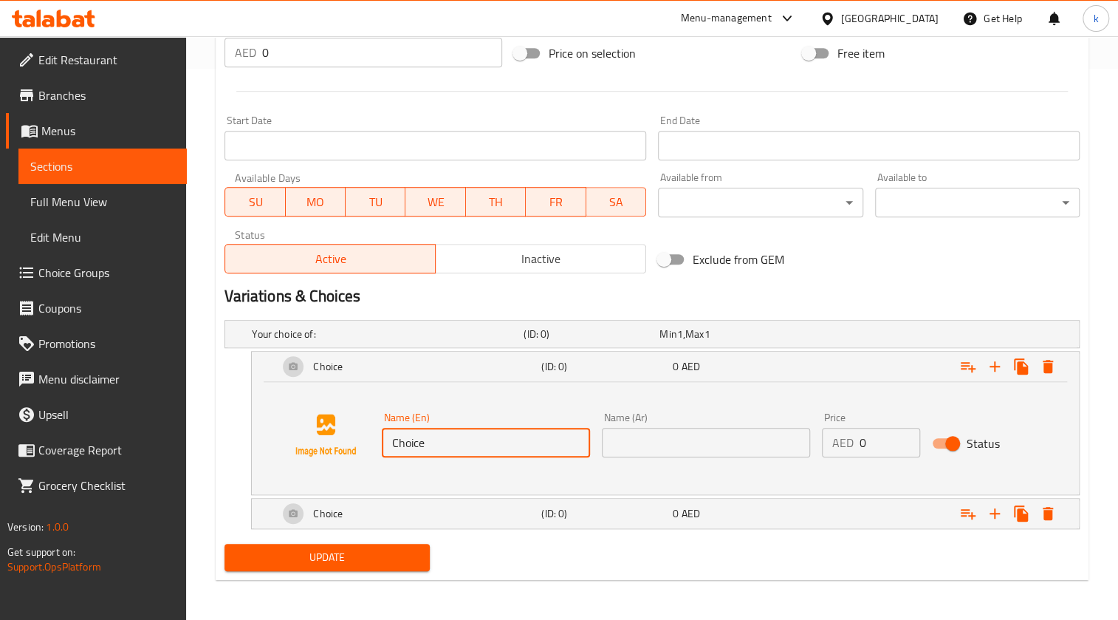
click at [513, 443] on input "Choice" at bounding box center [486, 443] width 208 height 30
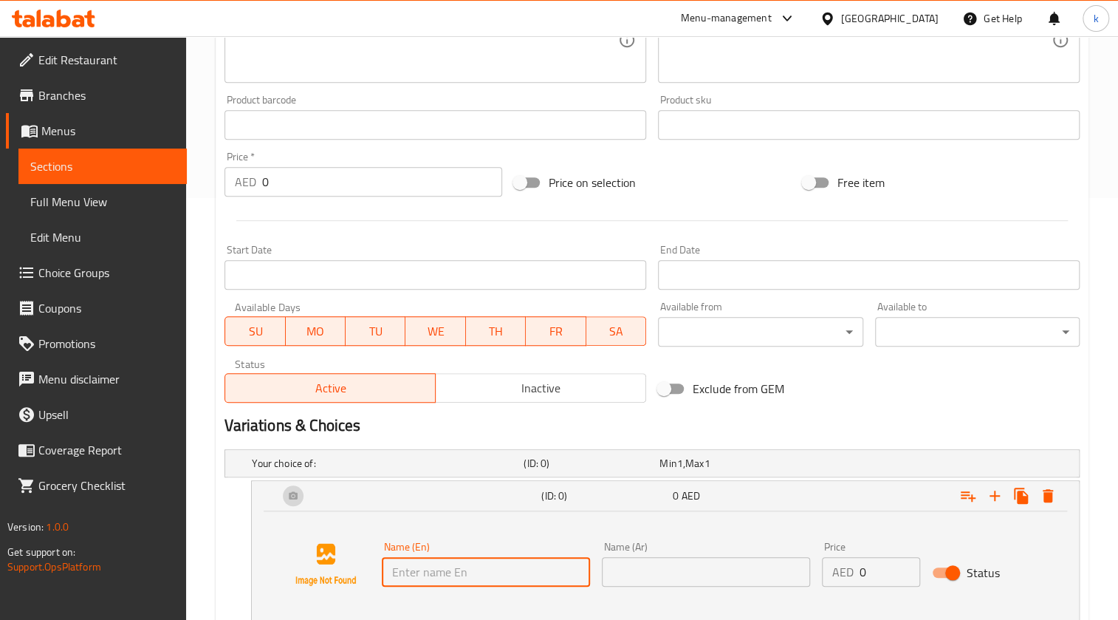
scroll to position [416, 0]
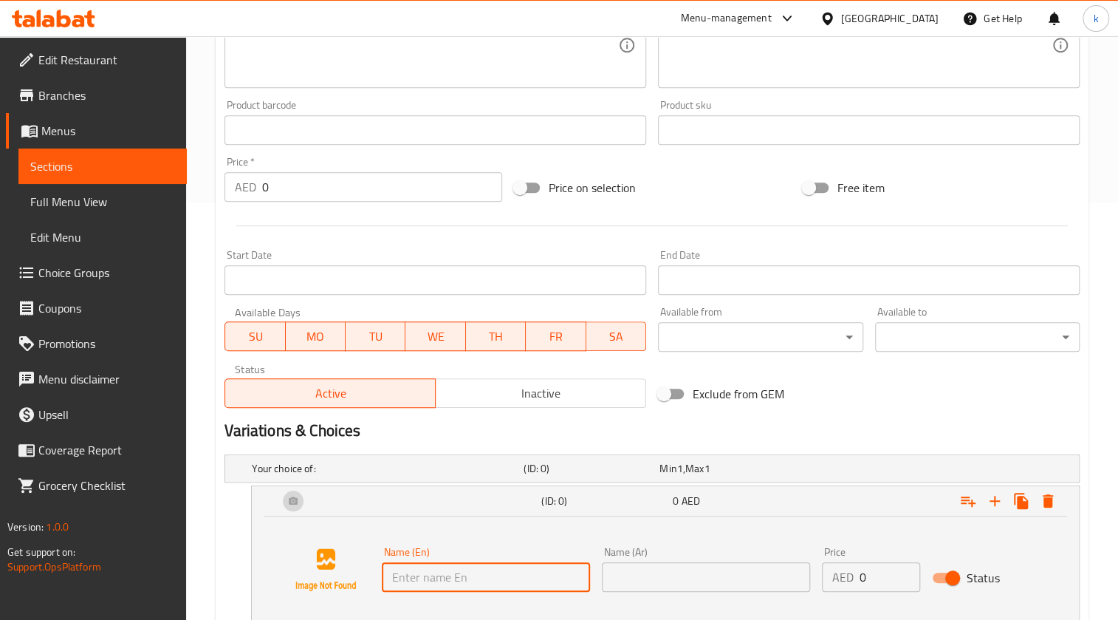
click at [61, 205] on span "Full Menu View" at bounding box center [102, 202] width 145 height 18
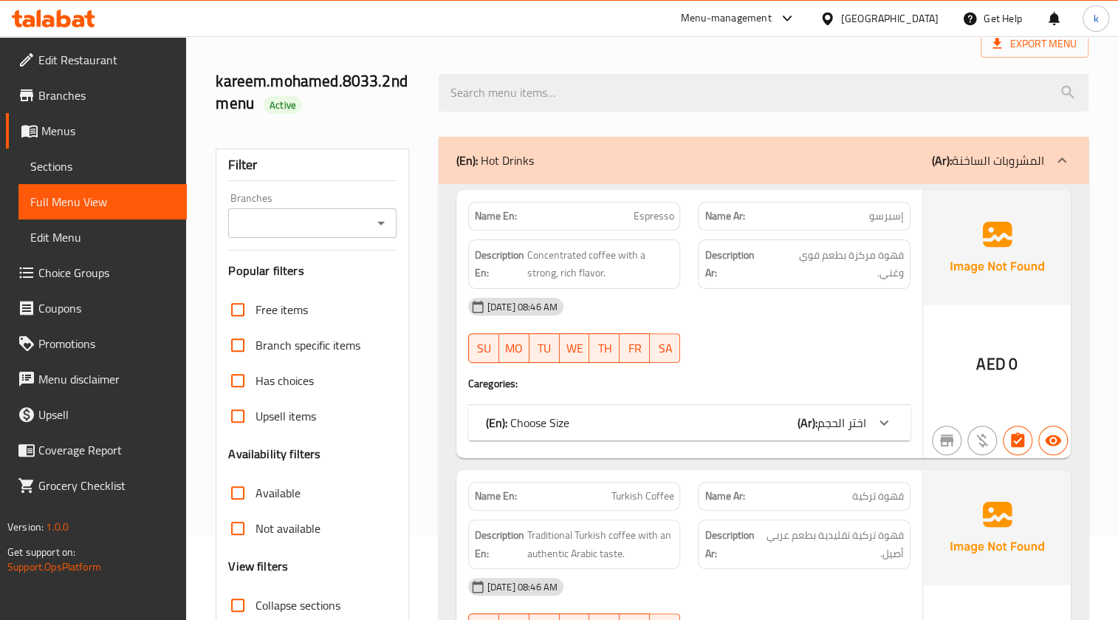
scroll to position [201, 0]
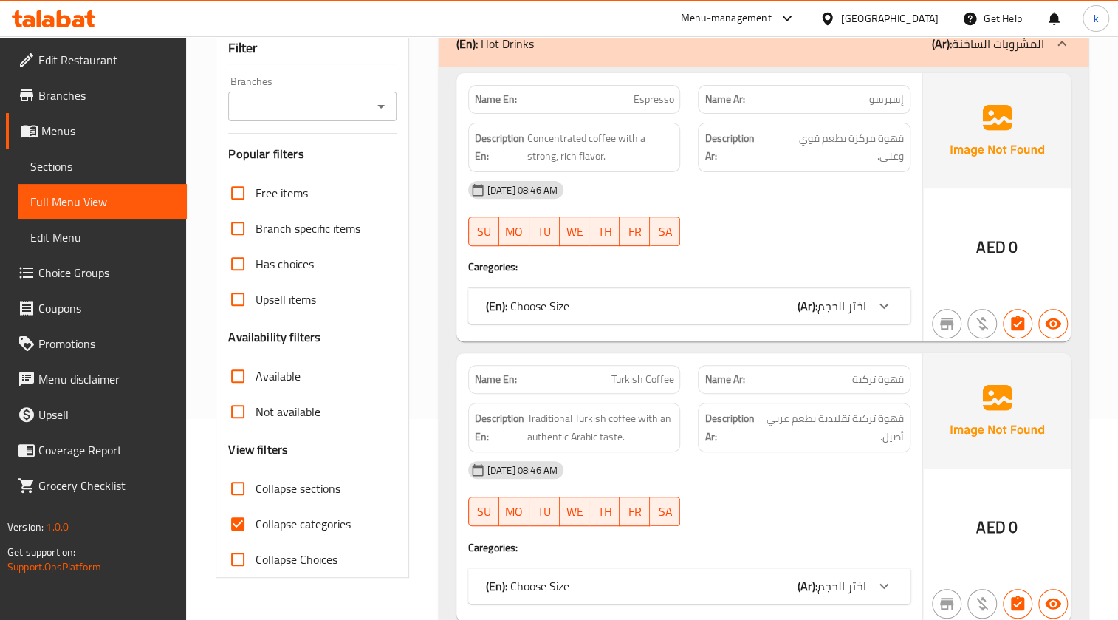
click at [821, 295] on span "اختر الحجم" at bounding box center [841, 306] width 49 height 22
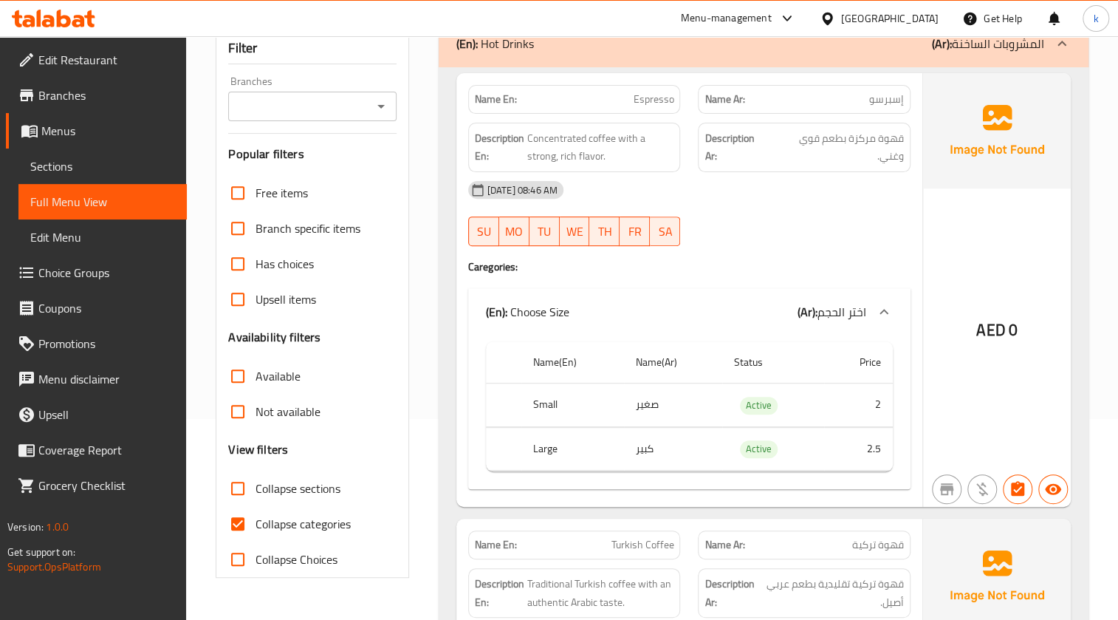
click at [551, 445] on th "Large" at bounding box center [572, 449] width 102 height 44
copy th "Large"
click at [128, 169] on span "Sections" at bounding box center [102, 166] width 145 height 18
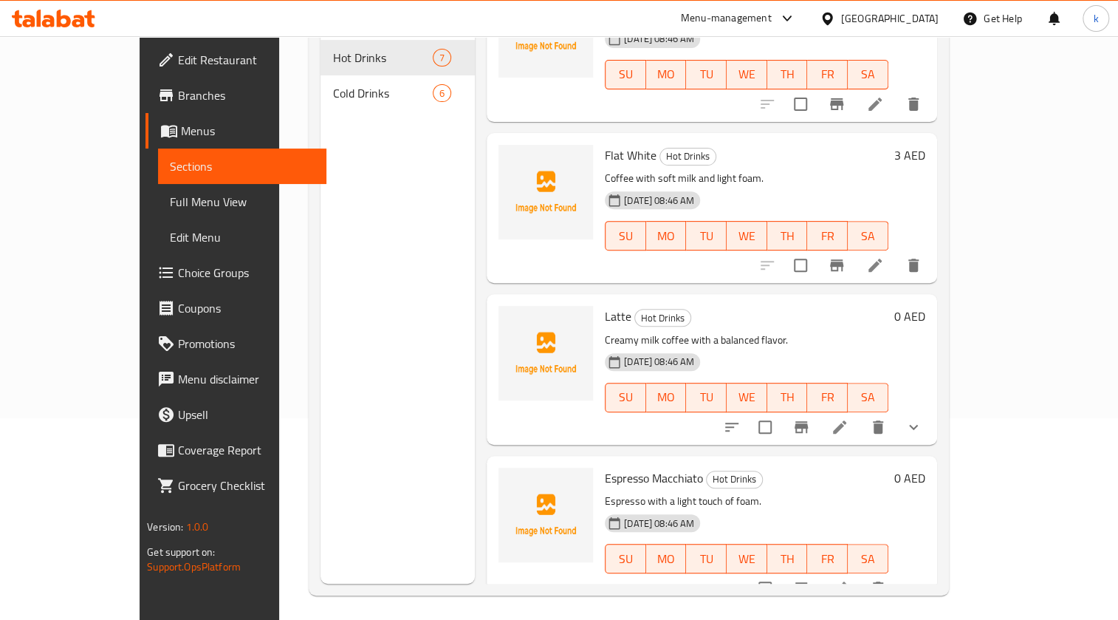
scroll to position [207, 0]
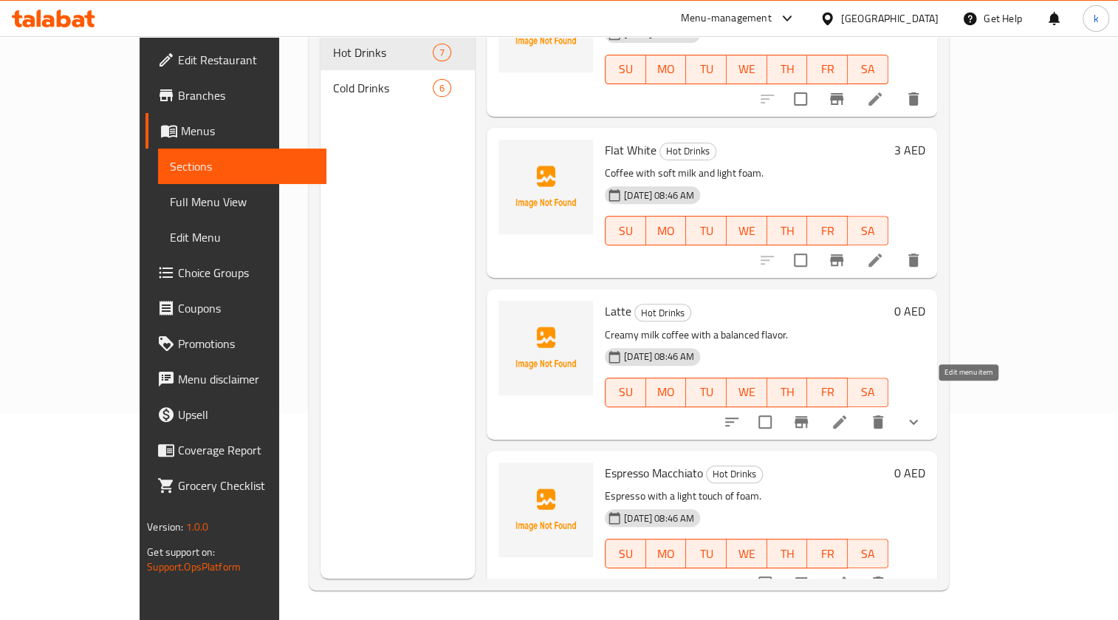
click at [846, 415] on icon at bounding box center [839, 421] width 13 height 13
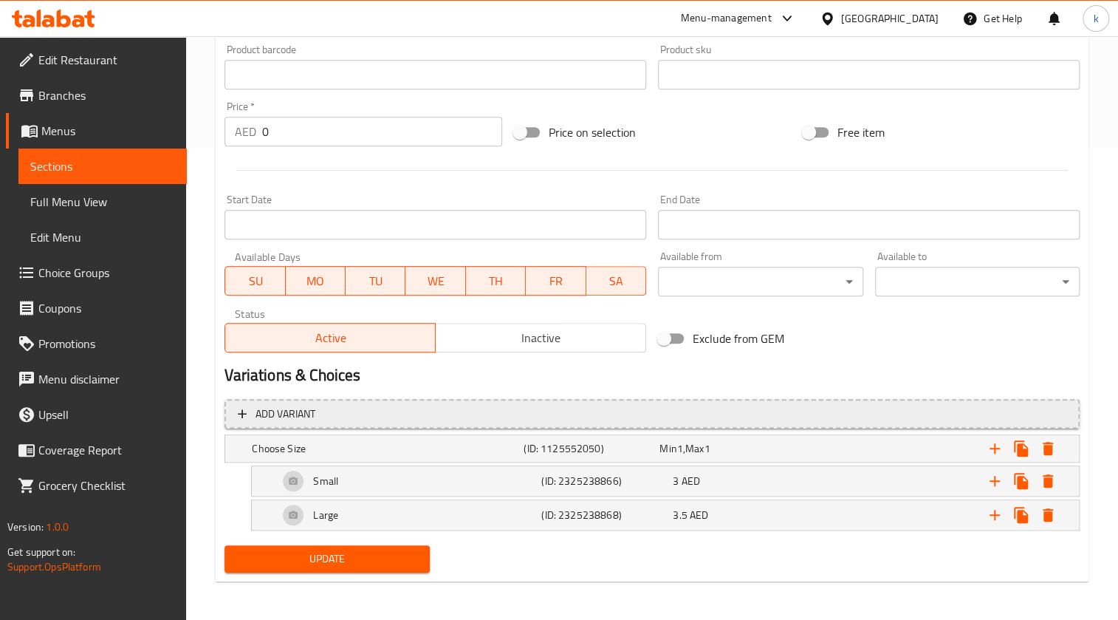
scroll to position [473, 0]
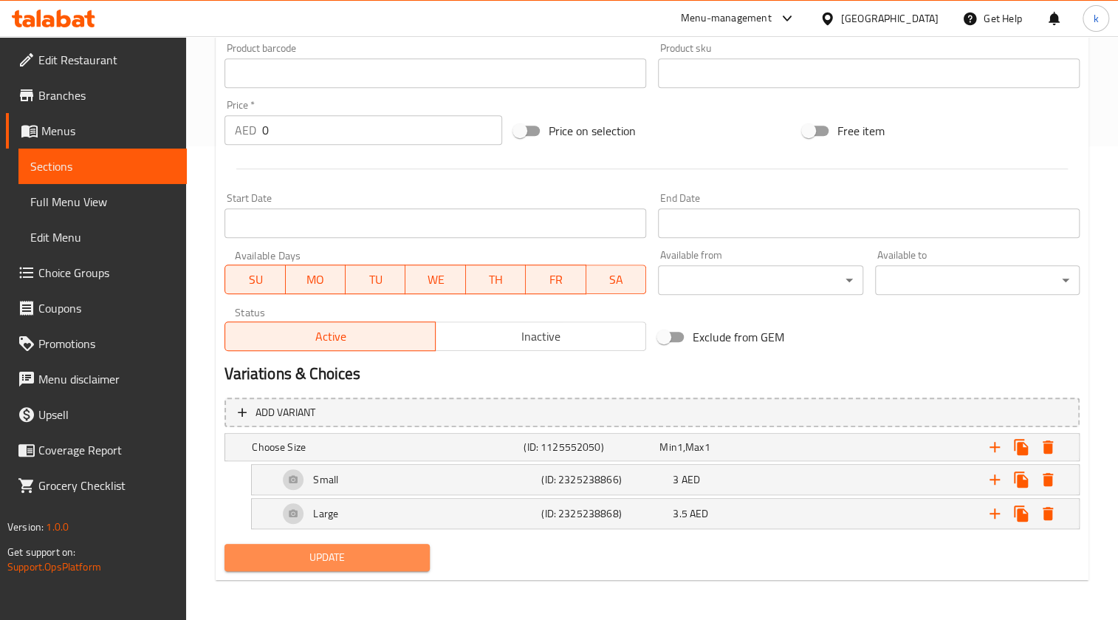
click at [281, 560] on span "Update" at bounding box center [326, 557] width 181 height 18
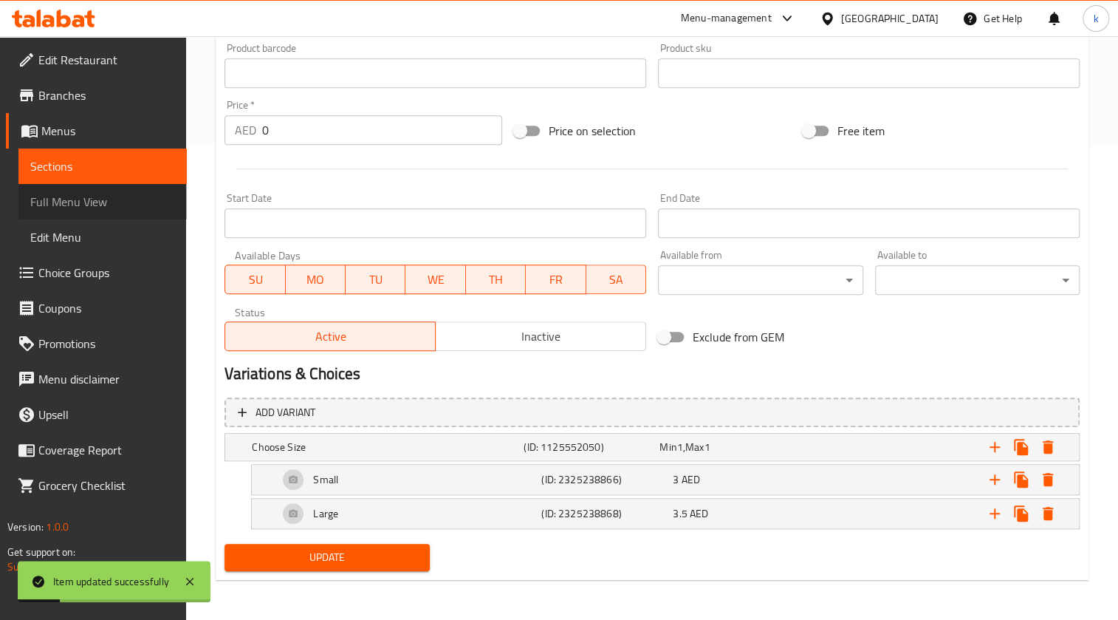
click at [69, 196] on span "Full Menu View" at bounding box center [102, 202] width 145 height 18
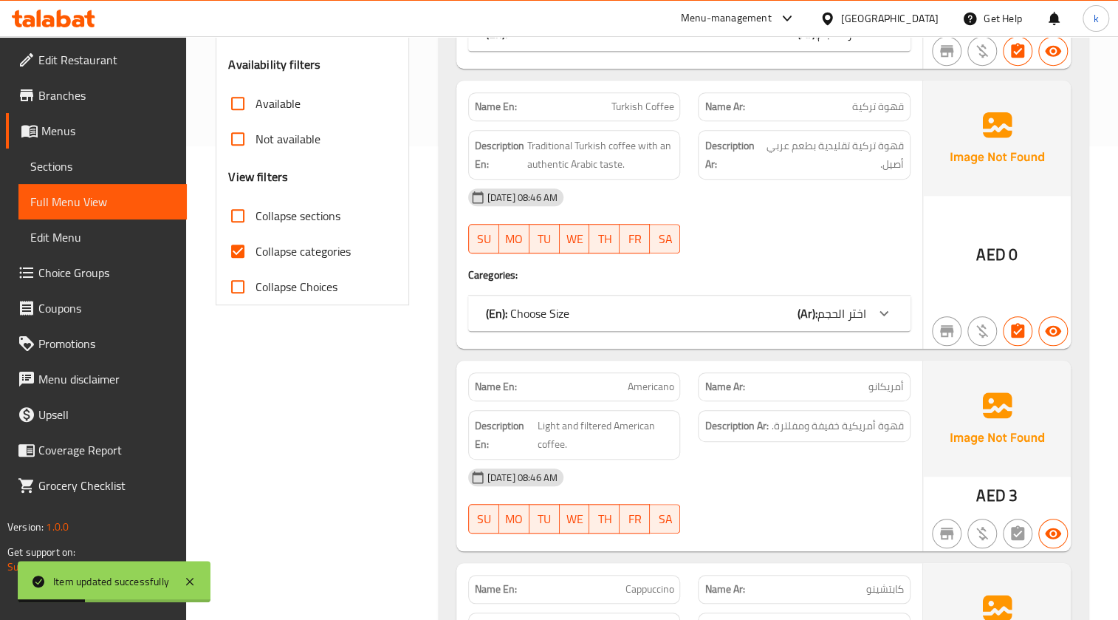
click at [303, 244] on span "Collapse categories" at bounding box center [302, 251] width 95 height 18
click at [255, 244] on input "Collapse categories" at bounding box center [237, 250] width 35 height 35
checkbox input "false"
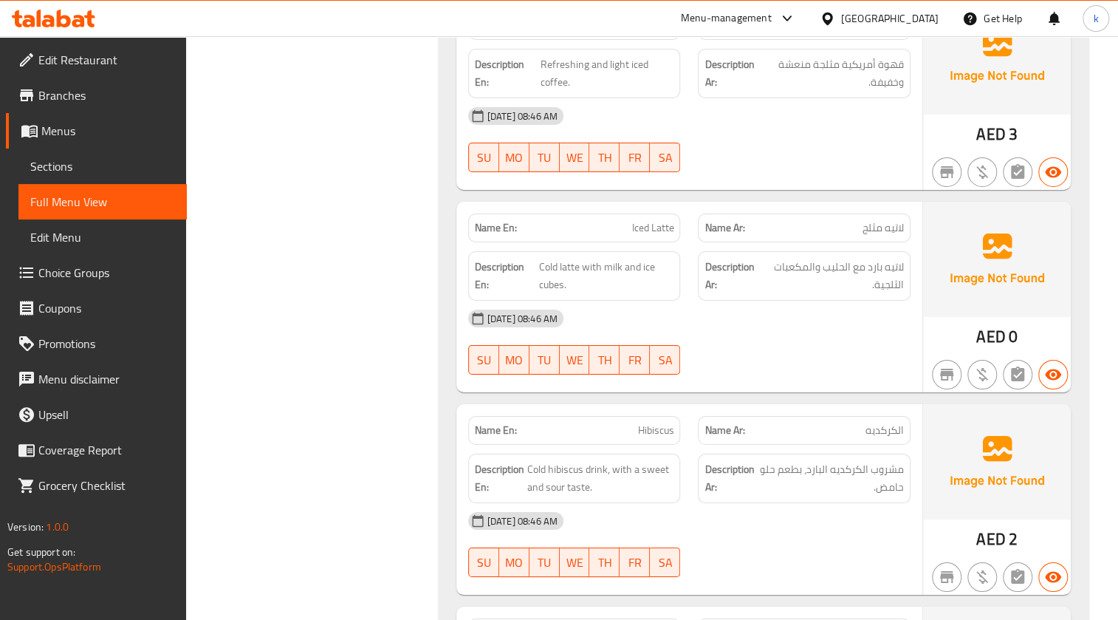
scroll to position [2752, 0]
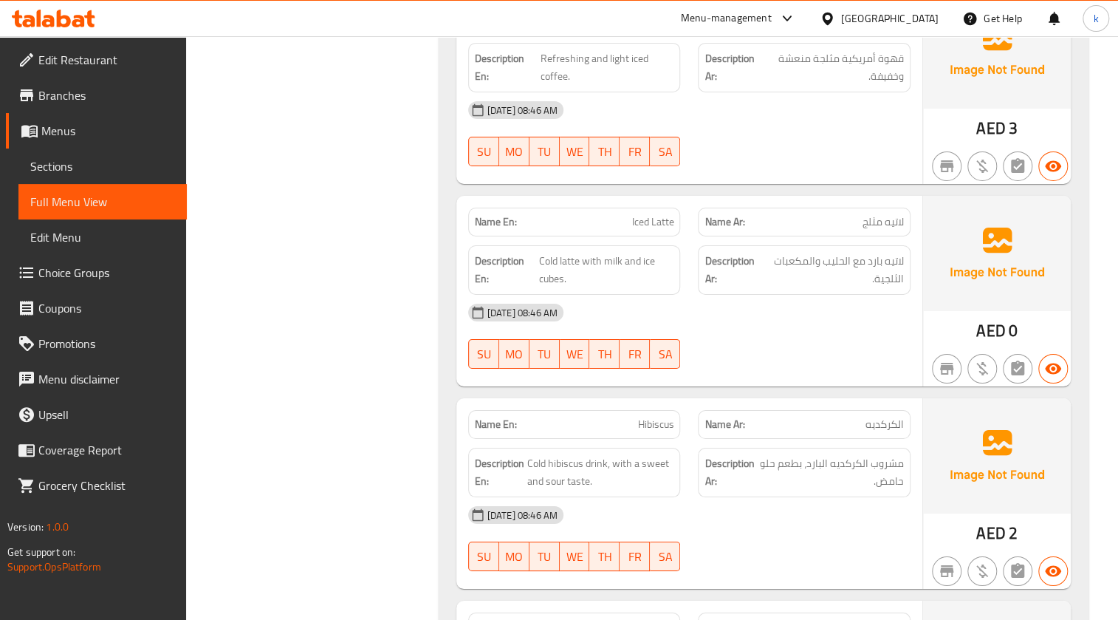
click at [844, 360] on div at bounding box center [804, 369] width 230 height 18
click at [770, 349] on div "05-10-2025 08:46 AM SU MO TU WE TH FR SA" at bounding box center [689, 336] width 460 height 83
click at [1046, 363] on icon "button" at bounding box center [1053, 368] width 16 height 11
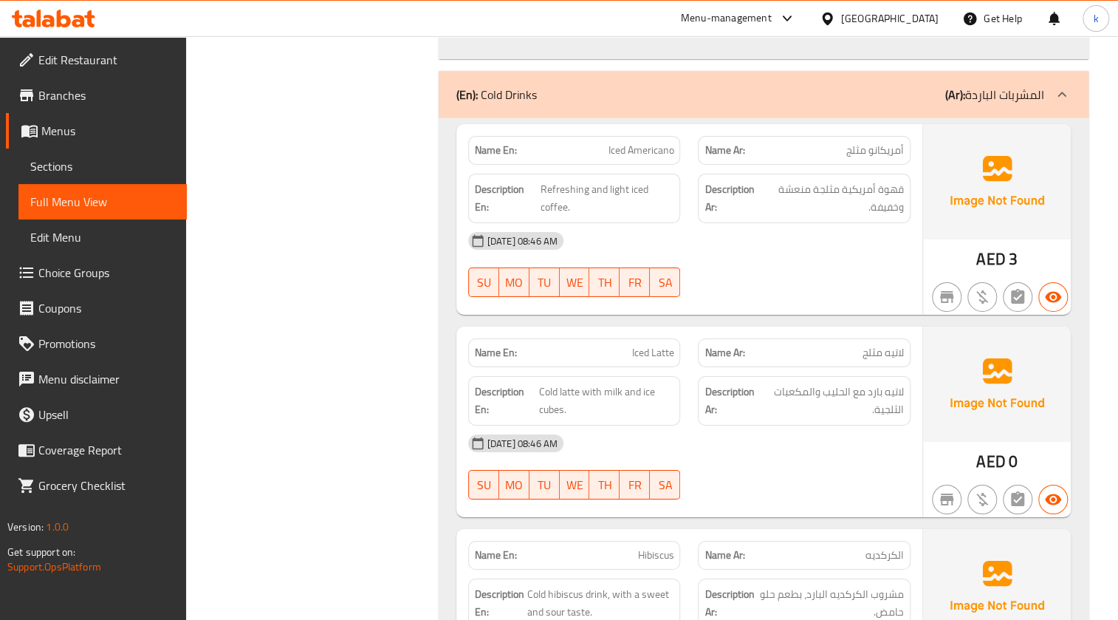
scroll to position [2644, 0]
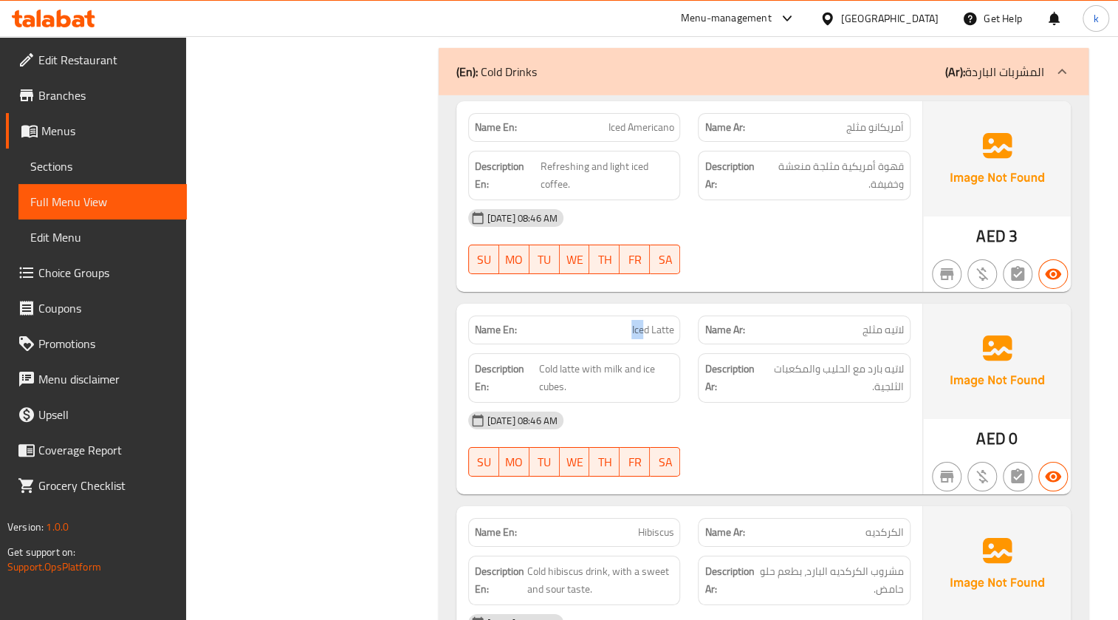
drag, startPoint x: 624, startPoint y: 322, endPoint x: 646, endPoint y: 322, distance: 22.2
click at [646, 322] on p "Name En: Iced Latte" at bounding box center [574, 330] width 199 height 16
click at [631, 322] on span "Iced Latte" at bounding box center [652, 330] width 42 height 16
click at [640, 324] on span "Iced Latte" at bounding box center [652, 330] width 42 height 16
drag, startPoint x: 621, startPoint y: 326, endPoint x: 709, endPoint y: 336, distance: 88.5
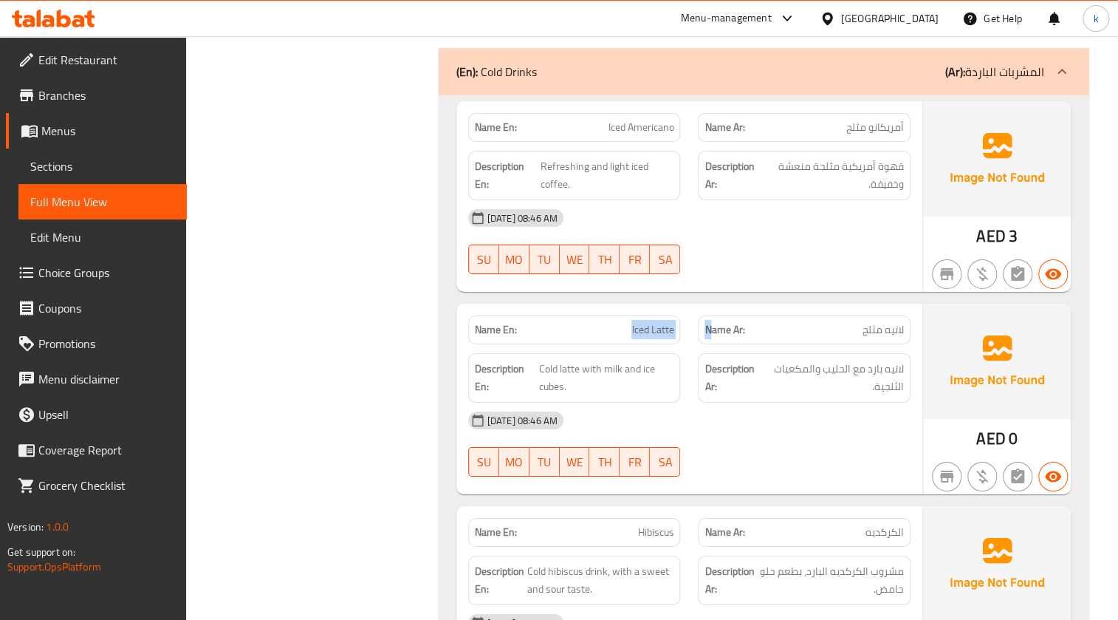
click at [709, 336] on div "Name En: Iced Latte Name Ar: لاتيه مثلج" at bounding box center [689, 329] width 460 height 47
click at [594, 315] on div "Name En: Iced Latte" at bounding box center [574, 329] width 213 height 29
click at [640, 322] on span "Iced Latte" at bounding box center [652, 330] width 42 height 16
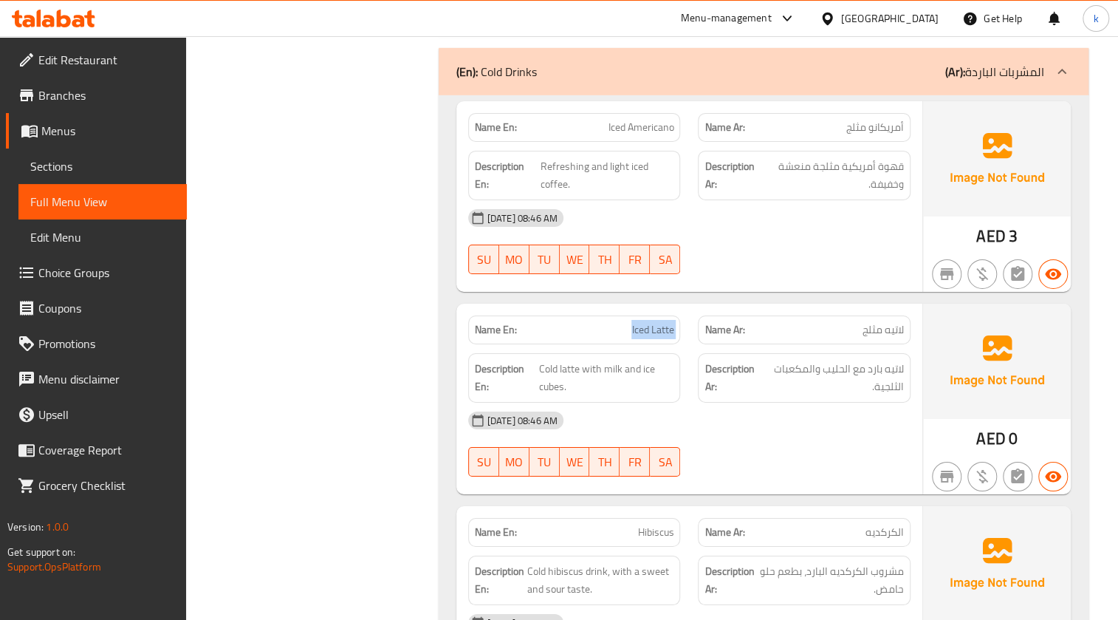
copy span "Iced Latte"
click at [123, 223] on link "Edit Menu" at bounding box center [102, 236] width 168 height 35
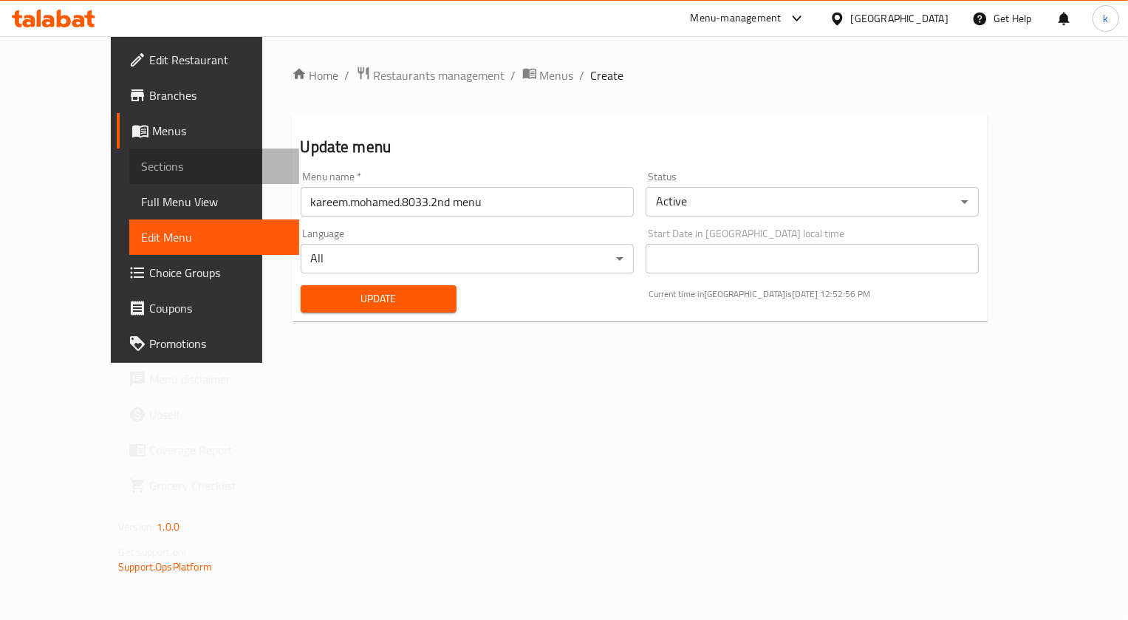
click at [129, 178] on link "Sections" at bounding box center [214, 165] width 170 height 35
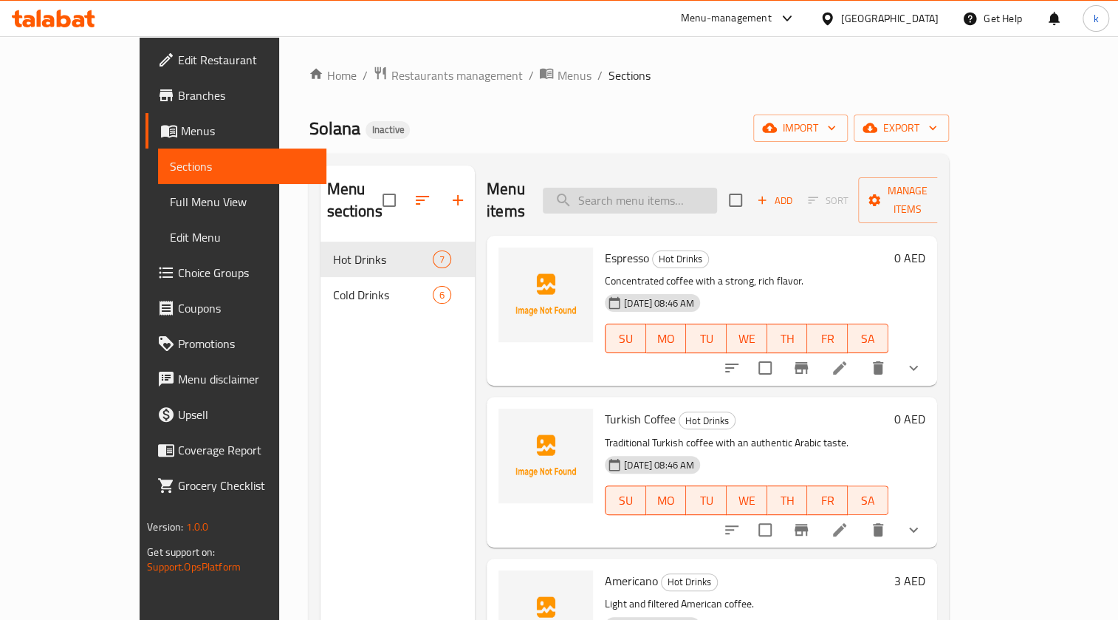
click at [659, 192] on input "search" at bounding box center [630, 201] width 174 height 26
paste input "Iced Latte"
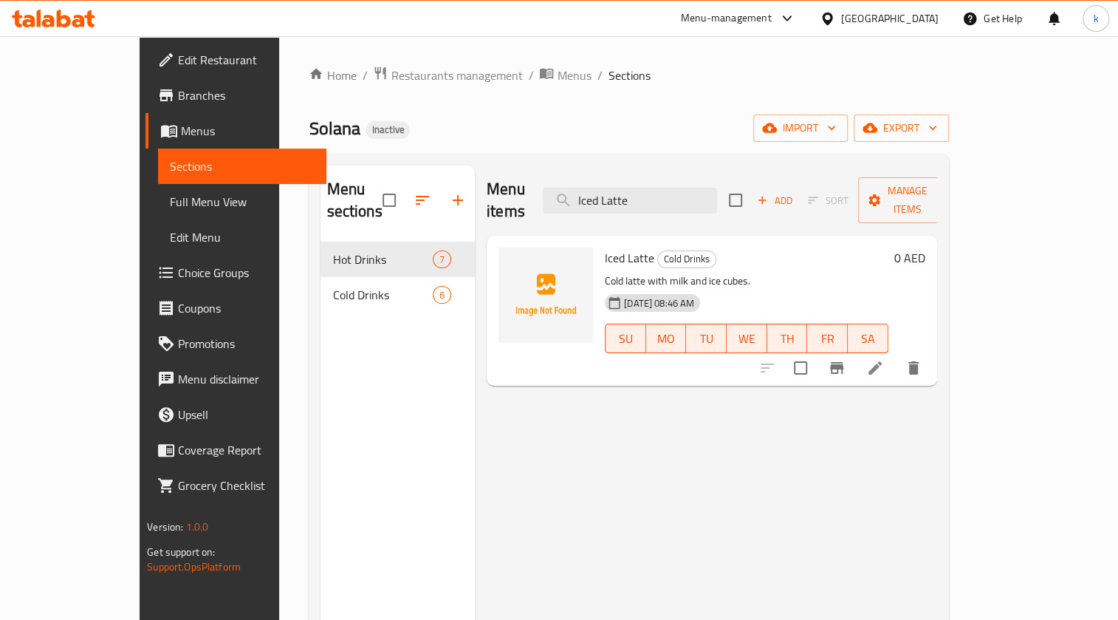
type input "Iced Latte"
click at [884, 359] on icon at bounding box center [875, 368] width 18 height 18
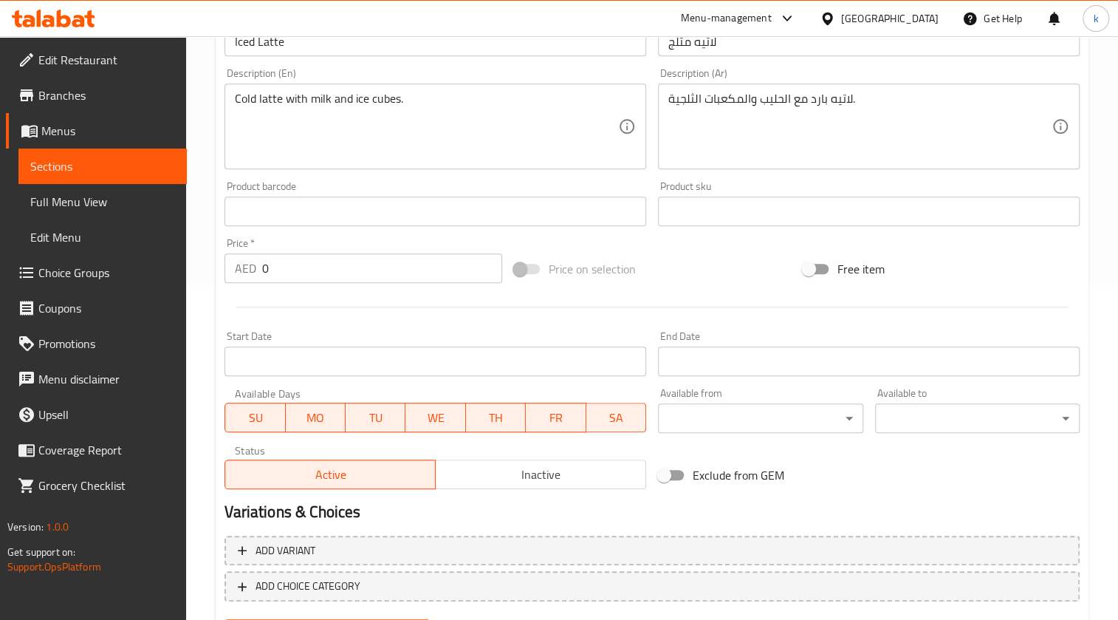
scroll to position [411, 0]
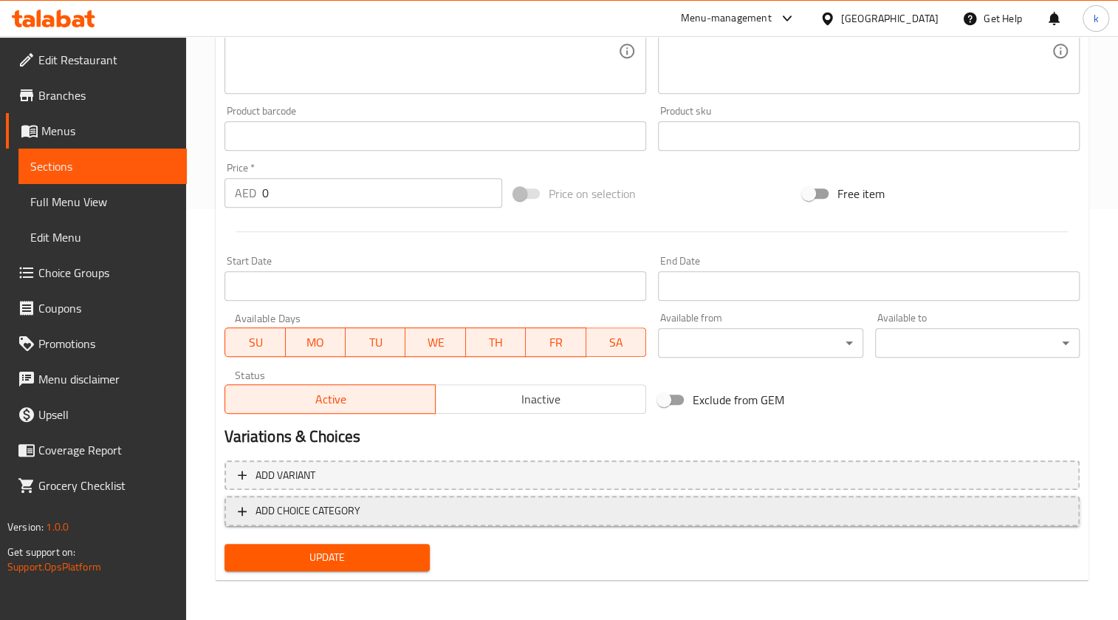
click at [458, 501] on span "ADD CHOICE CATEGORY" at bounding box center [652, 510] width 828 height 18
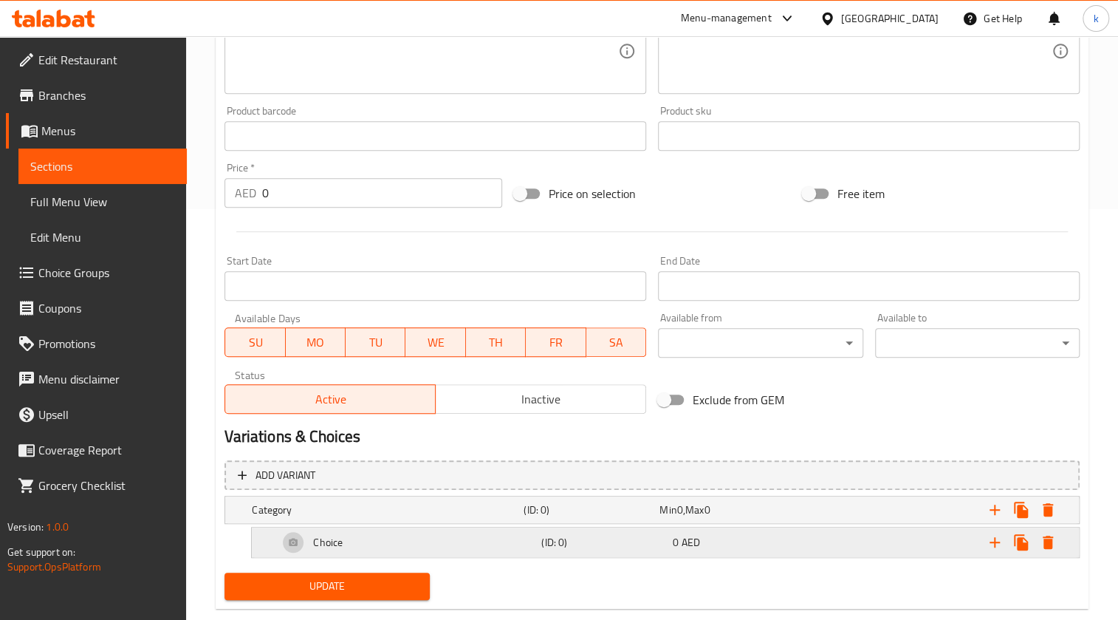
click at [467, 538] on div "Choice" at bounding box center [406, 541] width 263 height 35
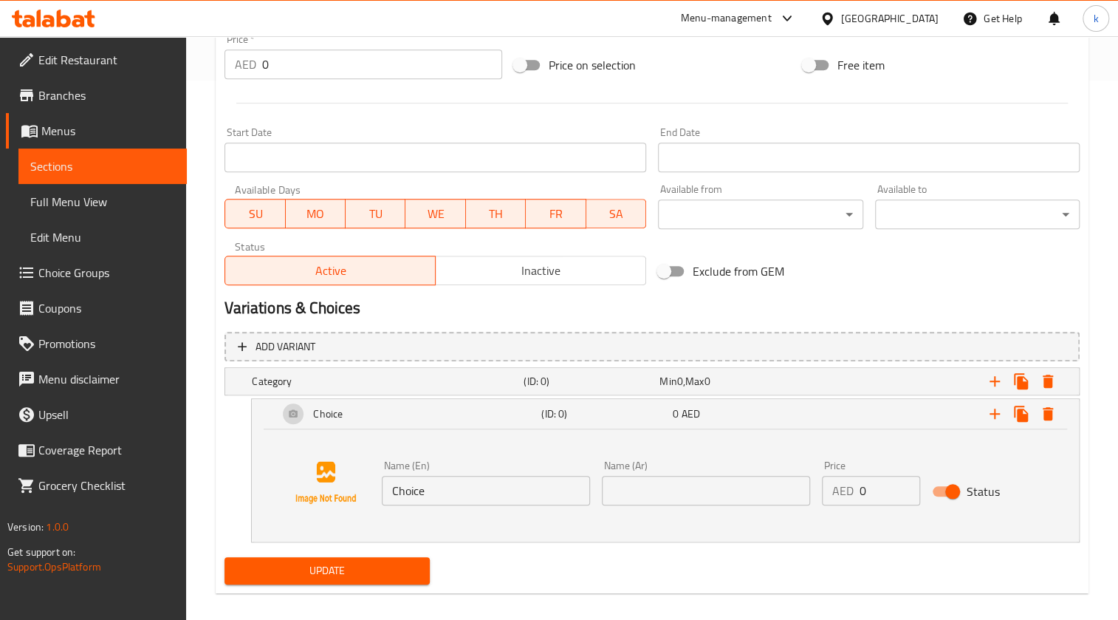
scroll to position [545, 0]
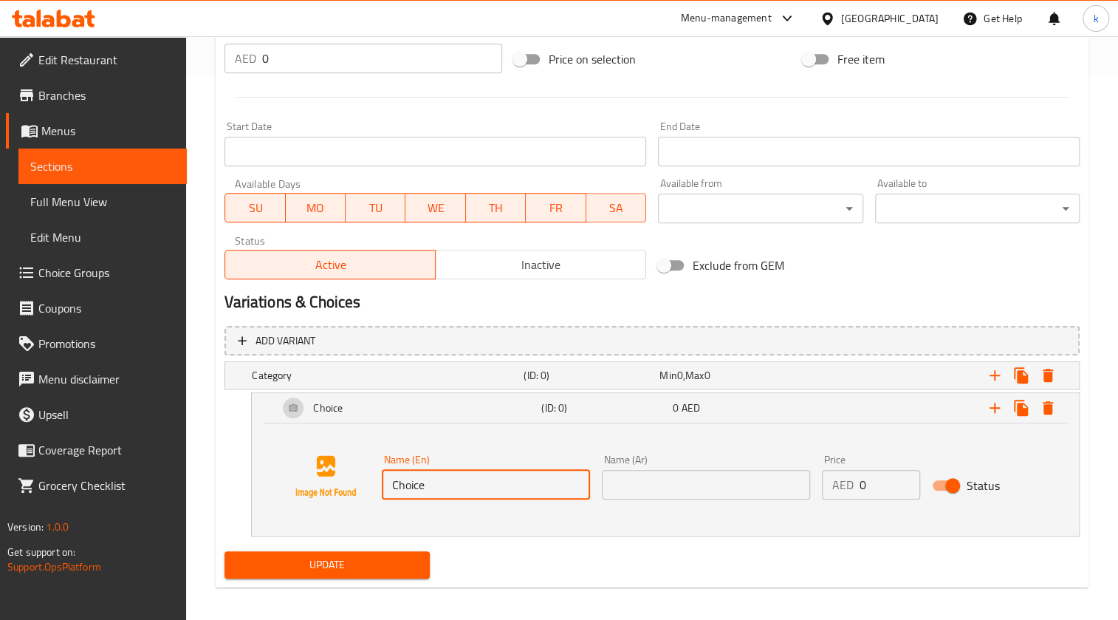
click at [528, 495] on input "Choice" at bounding box center [486, 485] width 208 height 30
click at [492, 489] on input "lagera" at bounding box center [486, 485] width 208 height 30
paste input "Large"
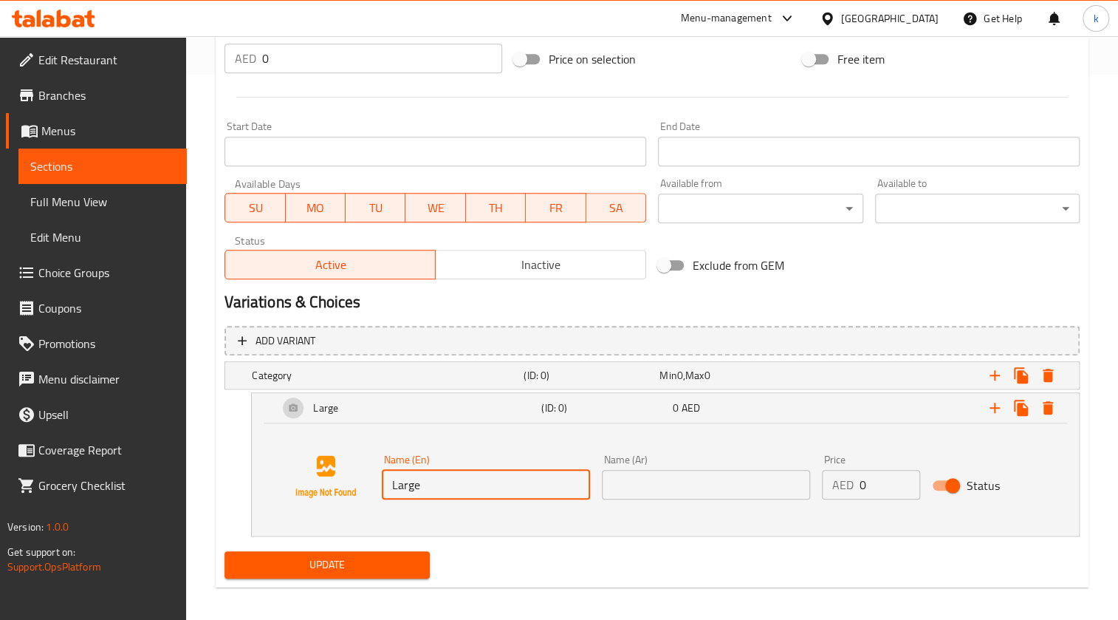
type input "Large"
click at [708, 470] on input "text" at bounding box center [706, 485] width 208 height 30
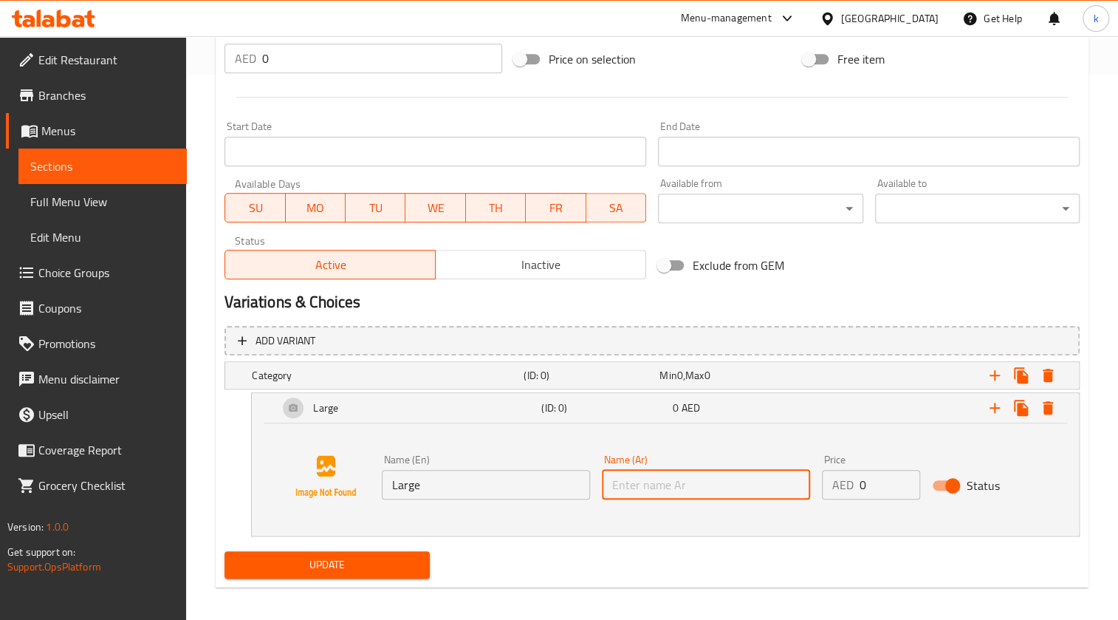
paste input "كبير"
type input "كبير"
click at [873, 488] on input "0" at bounding box center [889, 485] width 61 height 30
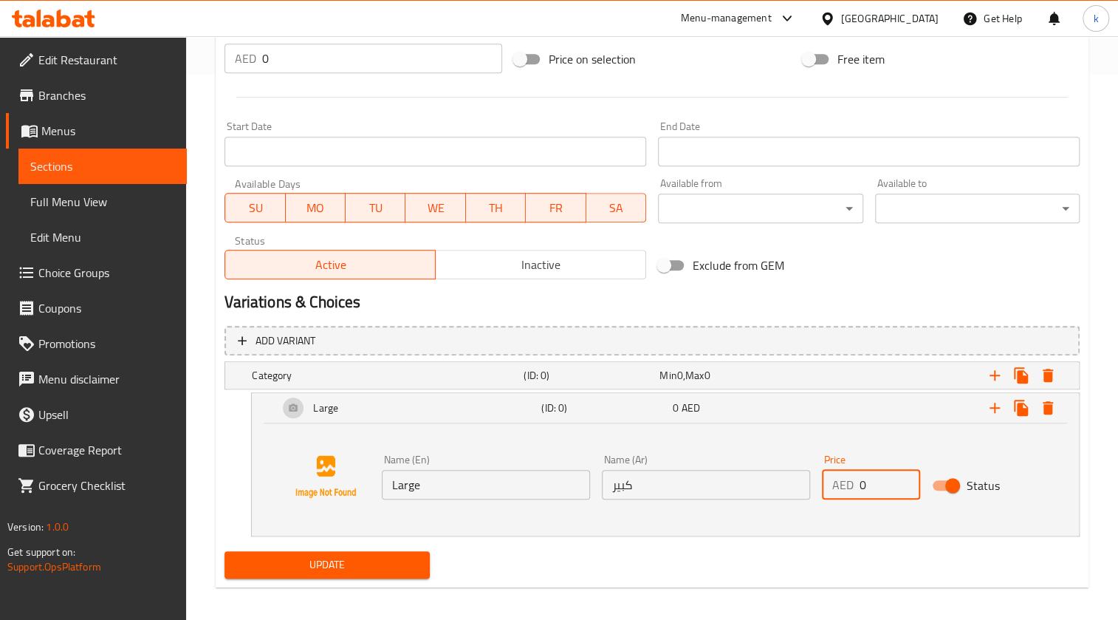
click at [870, 487] on input "0" at bounding box center [889, 485] width 61 height 30
drag, startPoint x: 870, startPoint y: 487, endPoint x: 848, endPoint y: 487, distance: 22.2
click at [848, 487] on div "AED 0 Price" at bounding box center [871, 485] width 98 height 30
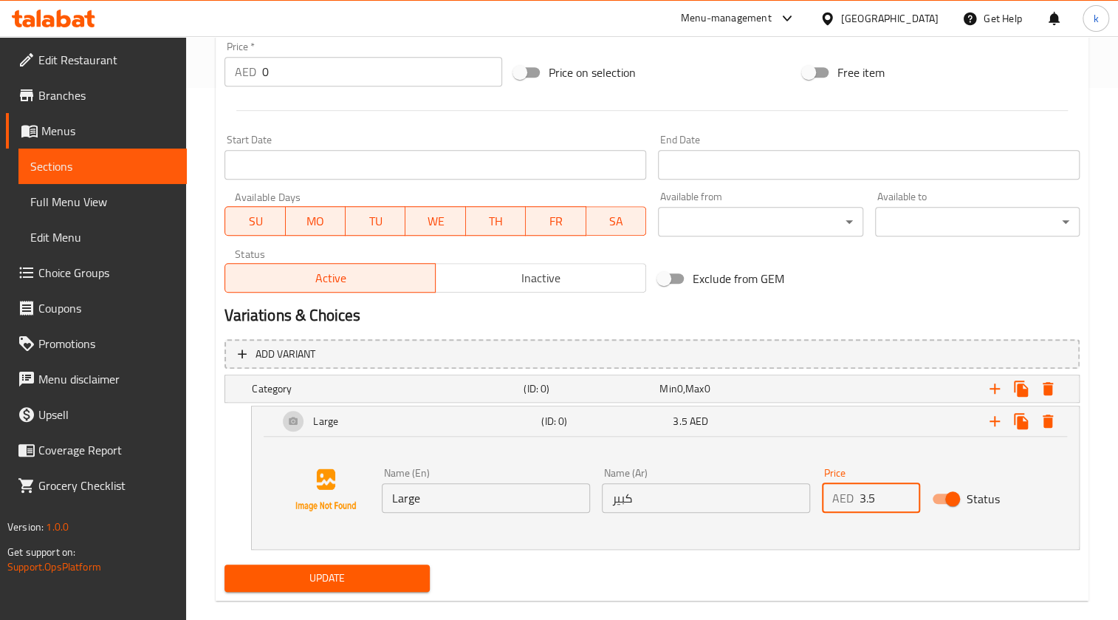
scroll to position [553, 0]
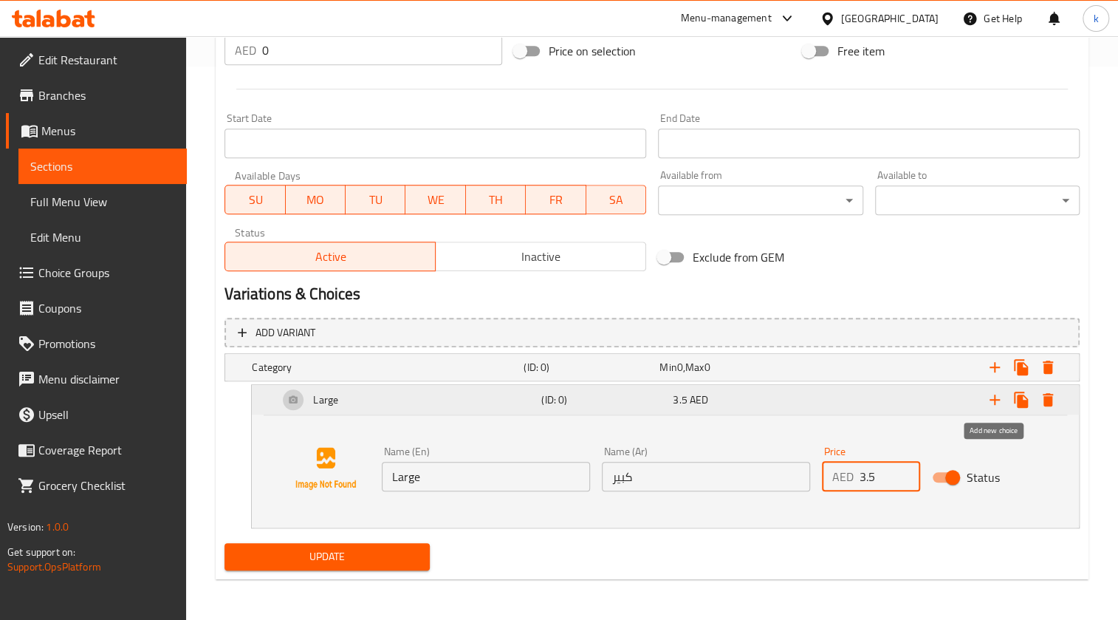
type input "3.5"
click at [999, 391] on icon "Expand" at bounding box center [995, 400] width 18 height 18
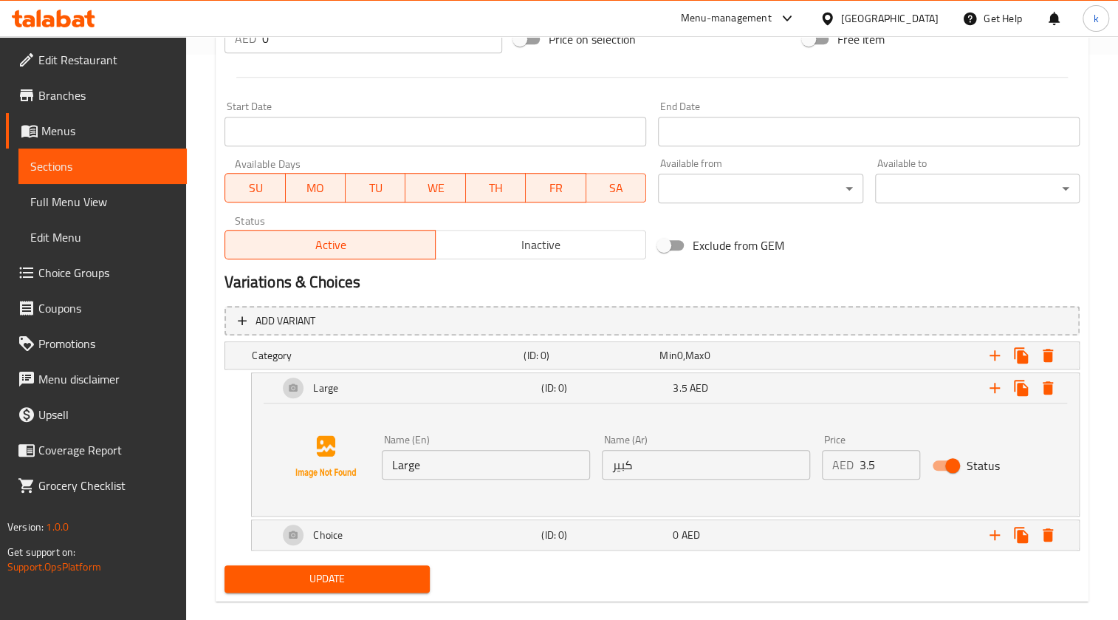
scroll to position [586, 0]
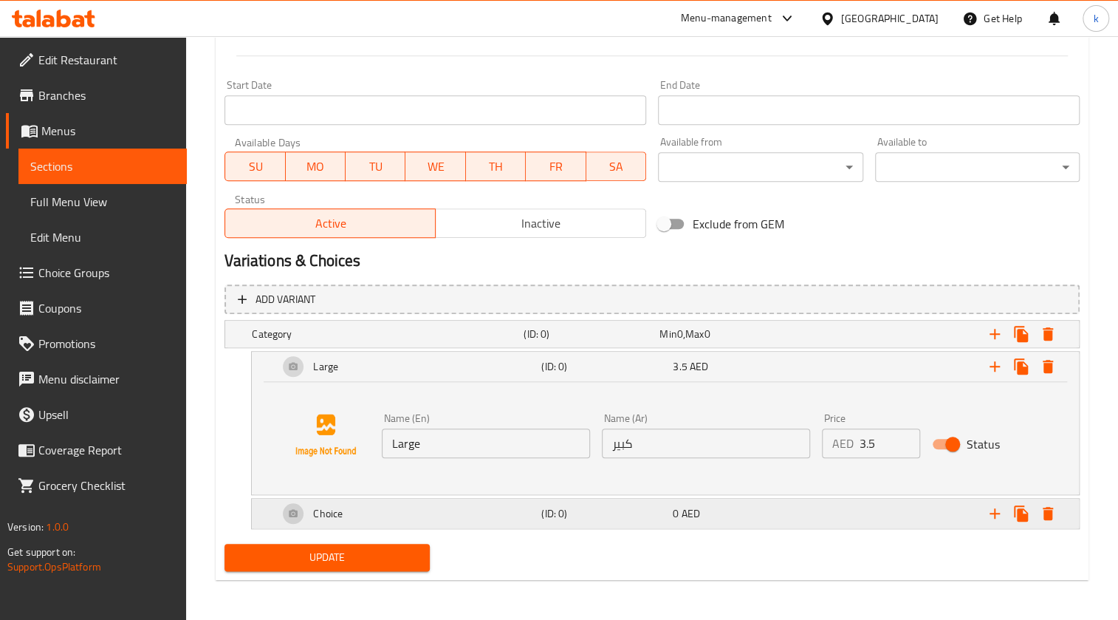
click at [601, 506] on h5 "(ID: 0)" at bounding box center [604, 513] width 126 height 15
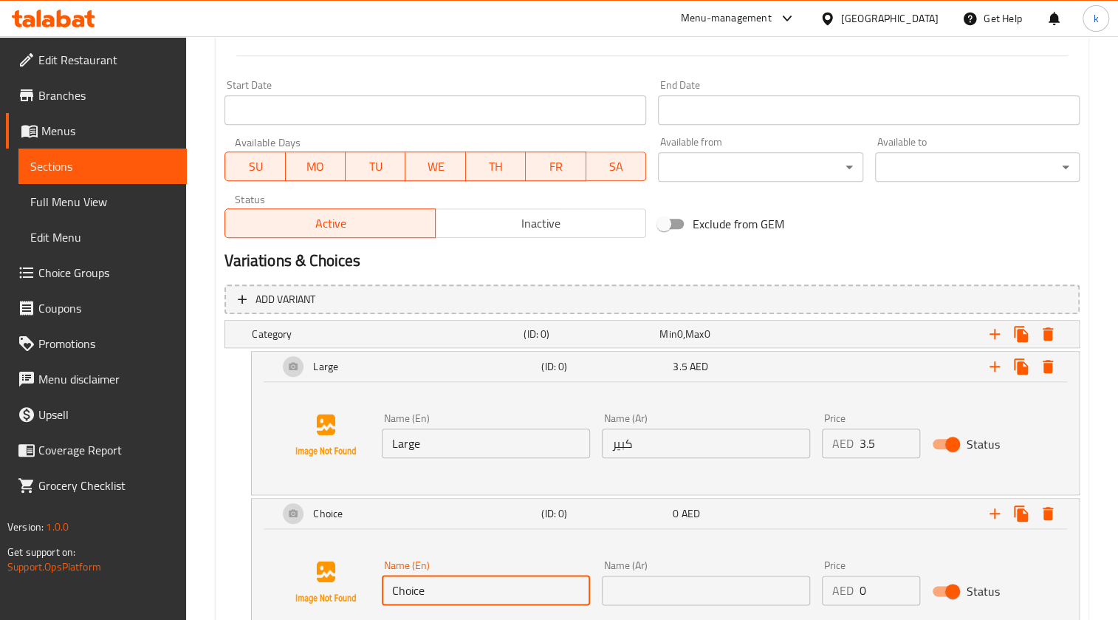
click at [466, 586] on input "Choice" at bounding box center [486, 590] width 208 height 30
type input "small"
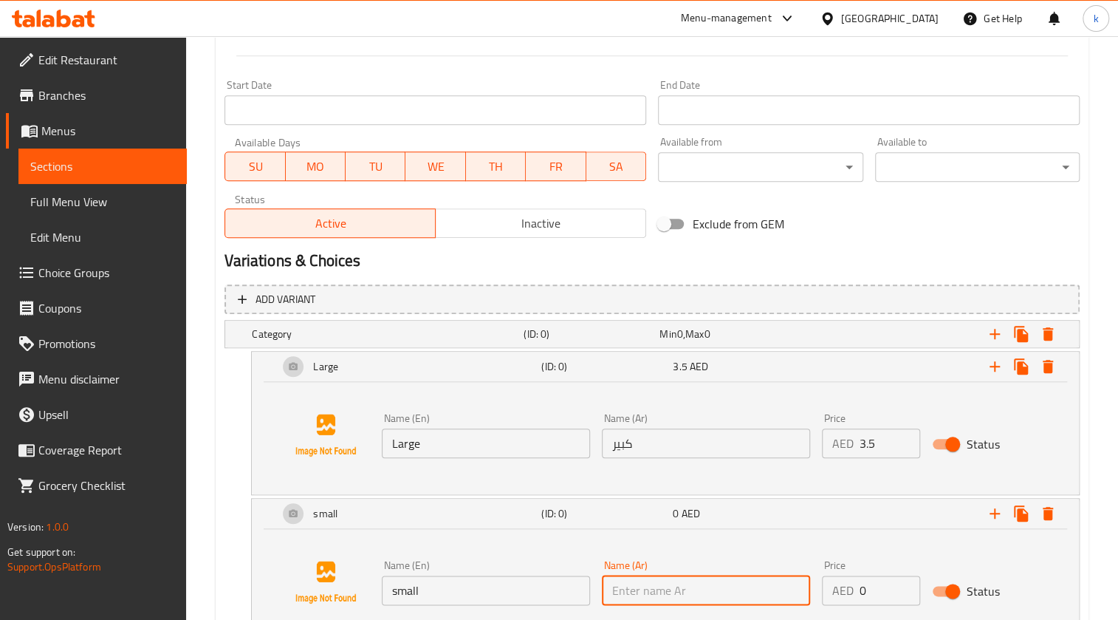
click at [747, 575] on input "text" at bounding box center [706, 590] width 208 height 30
type input "w"
click at [779, 575] on input "text" at bounding box center [706, 590] width 208 height 30
type input "صغير"
click at [869, 572] on div "Price AED 0 Price" at bounding box center [871, 582] width 98 height 45
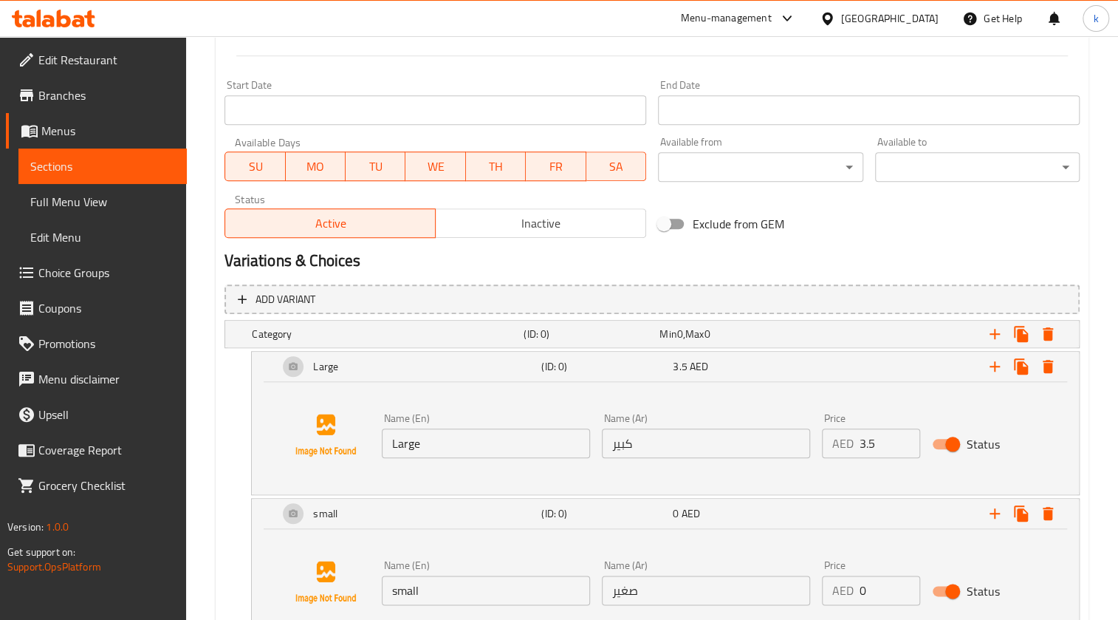
click at [874, 583] on input "0" at bounding box center [889, 590] width 61 height 30
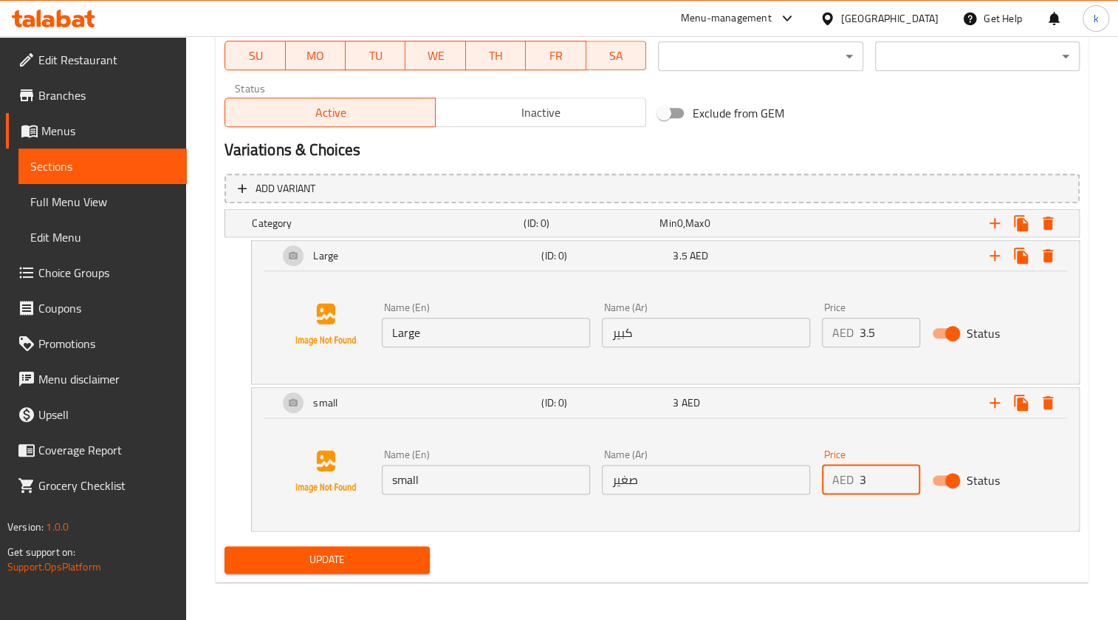
scroll to position [699, 0]
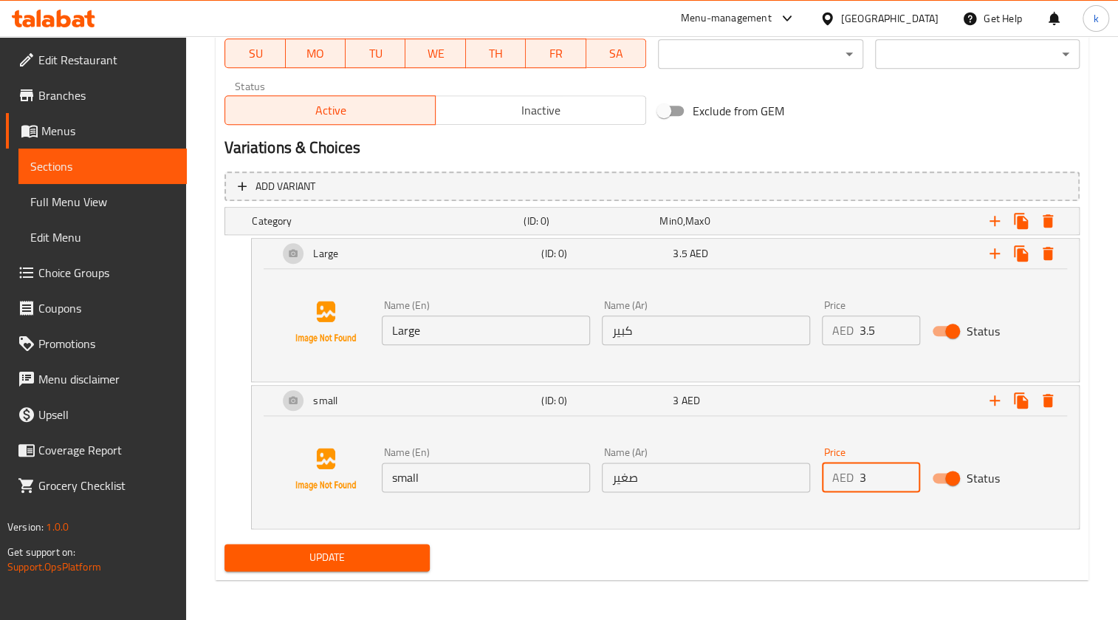
type input "3"
click at [394, 552] on span "Update" at bounding box center [326, 557] width 181 height 18
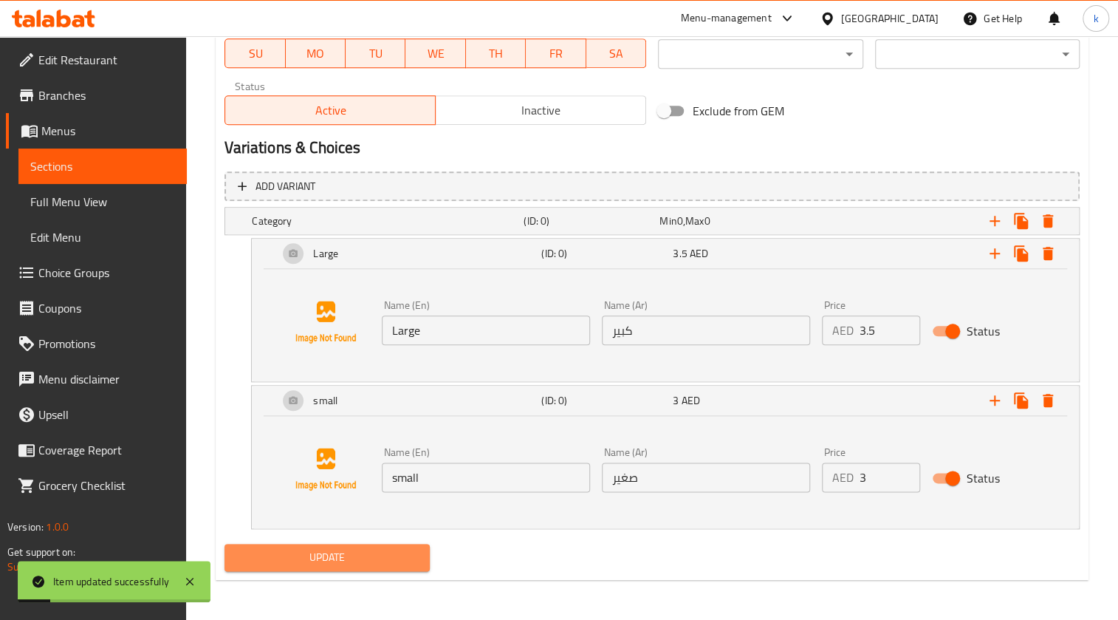
click at [354, 560] on span "Update" at bounding box center [326, 557] width 181 height 18
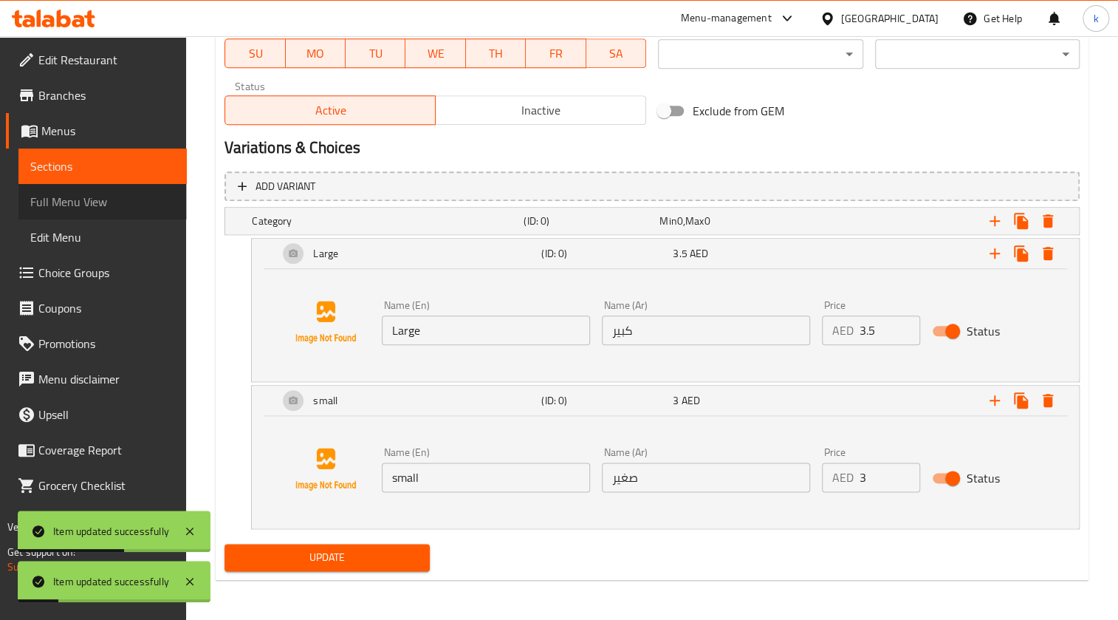
click at [123, 196] on span "Full Menu View" at bounding box center [102, 202] width 145 height 18
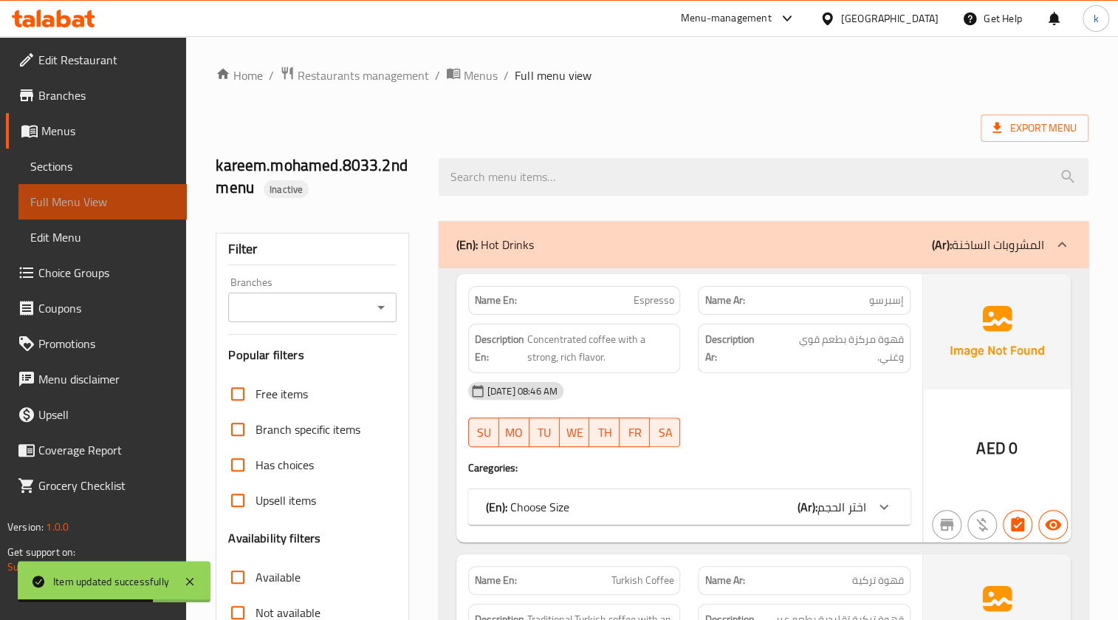
click at [126, 207] on span "Full Menu View" at bounding box center [102, 202] width 145 height 18
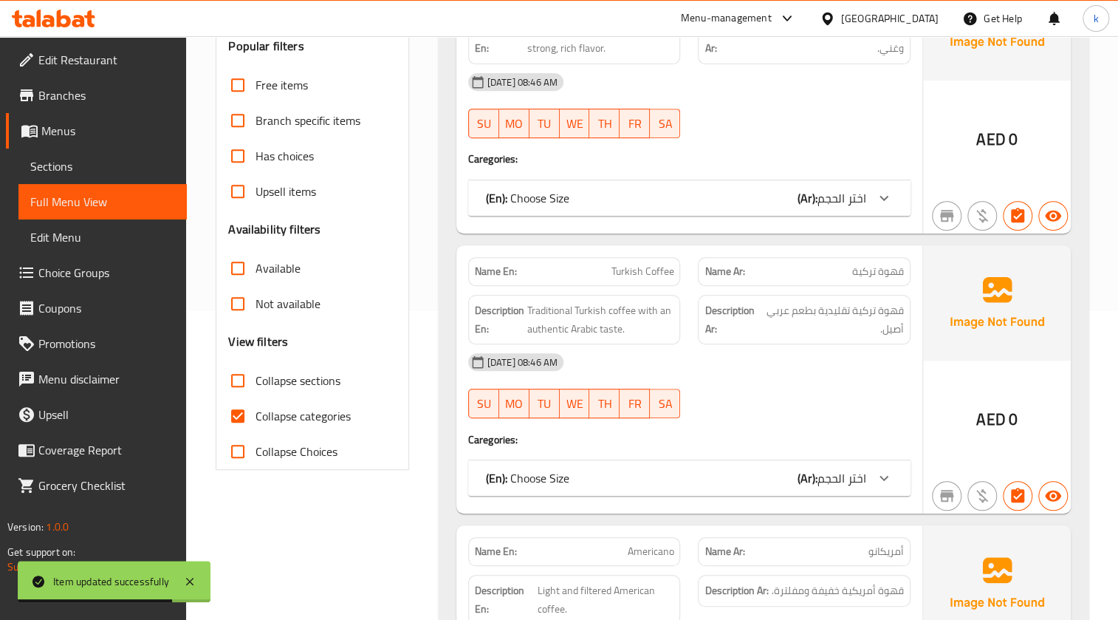
scroll to position [335, 0]
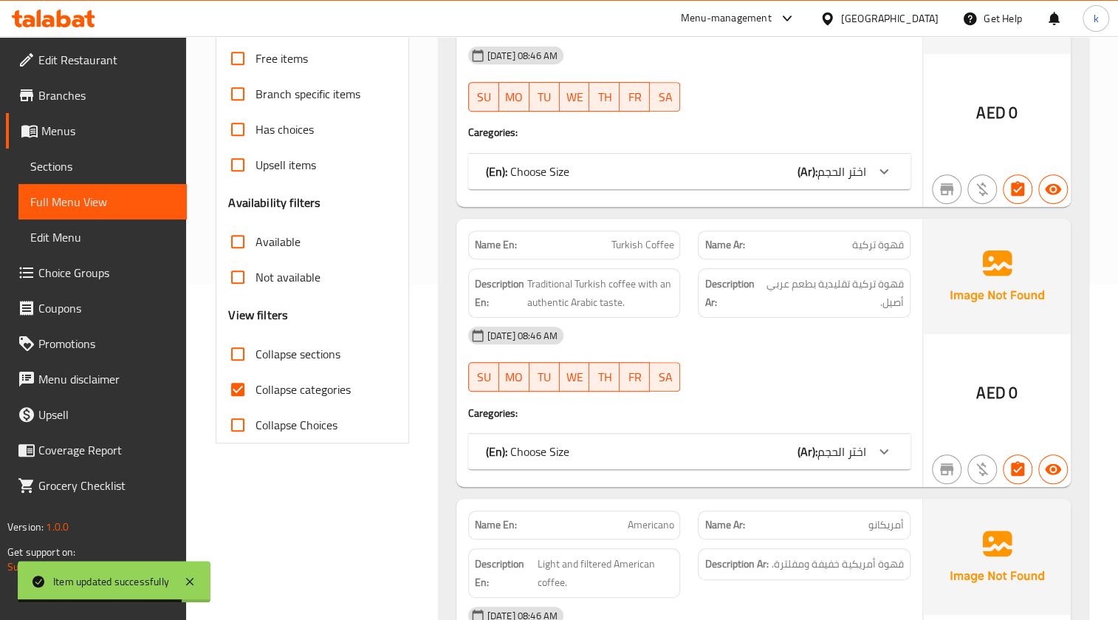
click at [317, 387] on span "Collapse categories" at bounding box center [302, 389] width 95 height 18
click at [255, 387] on input "Collapse categories" at bounding box center [237, 388] width 35 height 35
checkbox input "false"
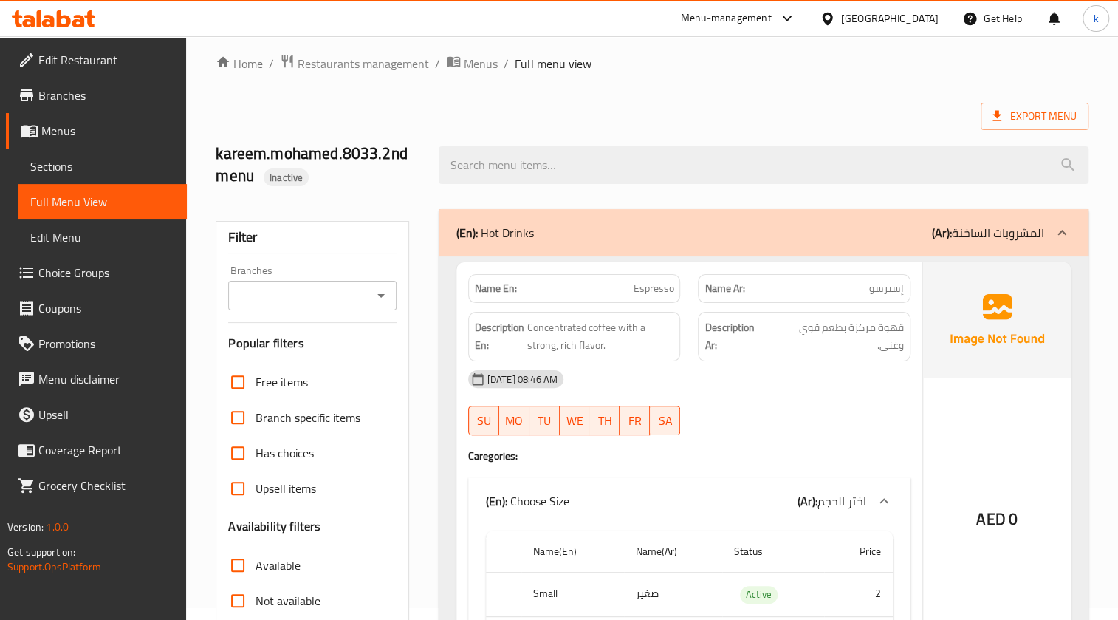
scroll to position [0, 0]
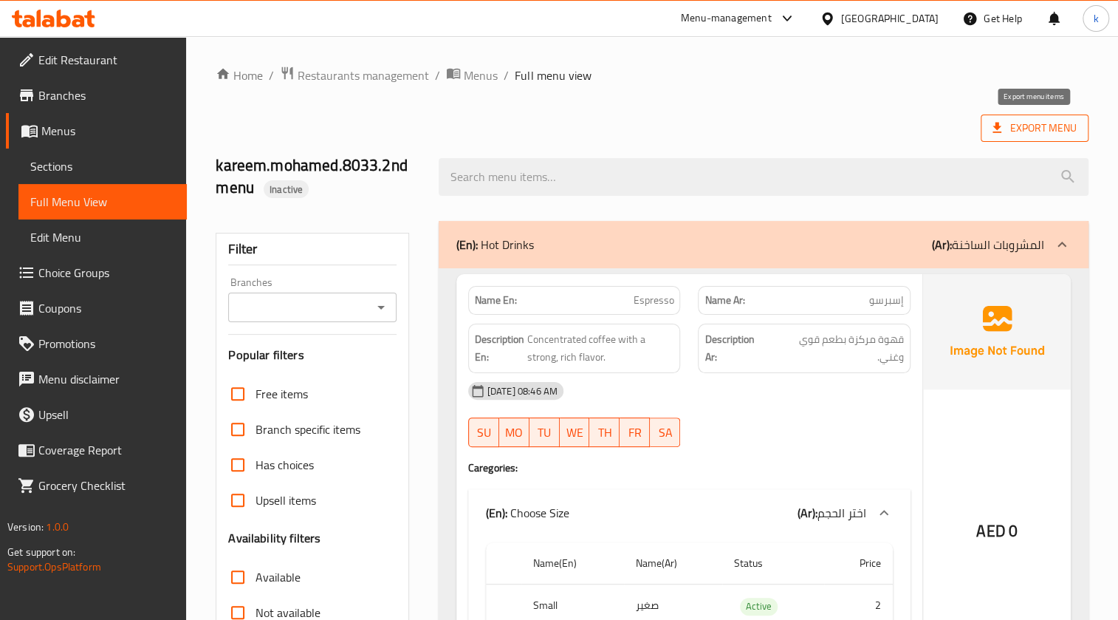
click at [1040, 136] on span "Export Menu" at bounding box center [1034, 128] width 84 height 18
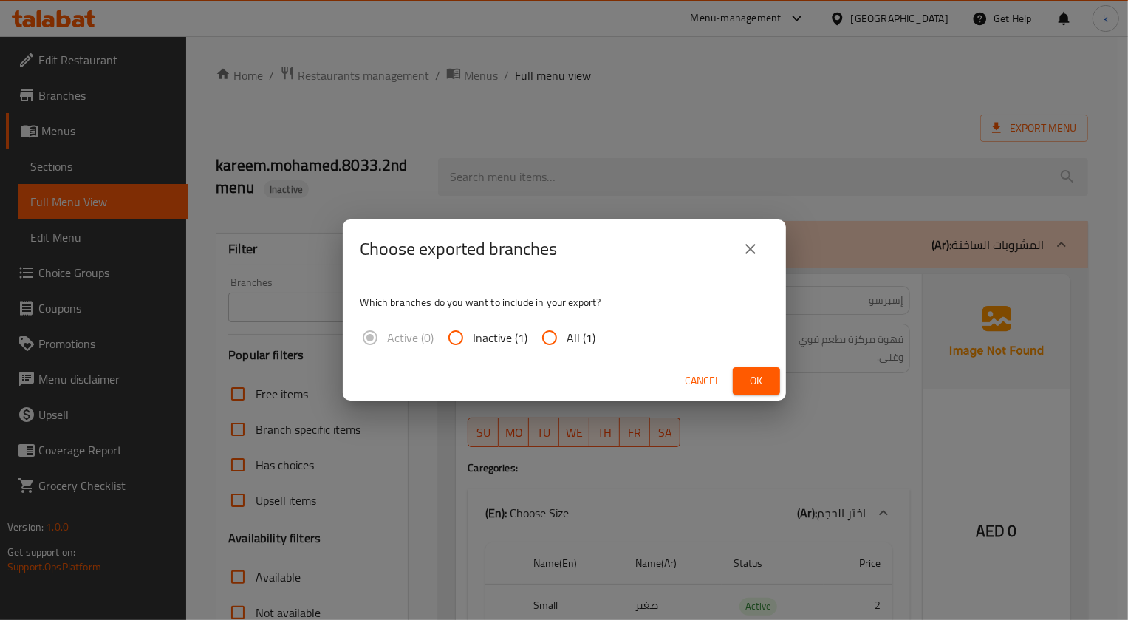
click at [571, 346] on label "All (1)" at bounding box center [564, 337] width 64 height 35
click at [567, 346] on input "All (1)" at bounding box center [549, 337] width 35 height 35
radio input "true"
click at [709, 376] on span "Cancel" at bounding box center [702, 380] width 35 height 18
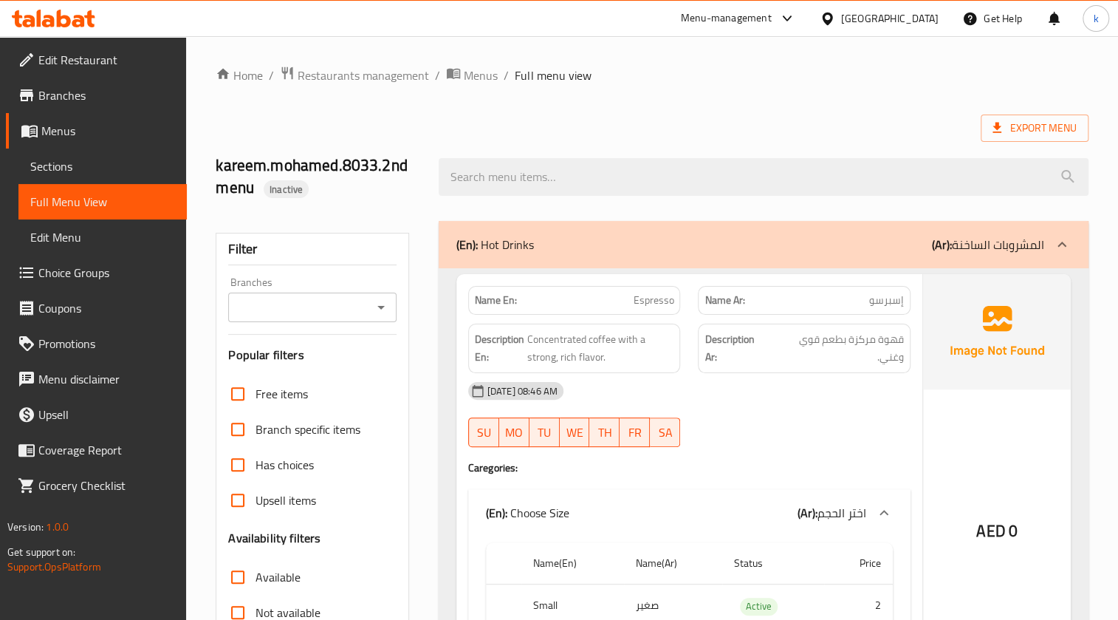
click at [709, 376] on div "[DATE] 08:46 AM" at bounding box center [689, 390] width 460 height 35
click at [1015, 130] on span "Export Menu" at bounding box center [1034, 128] width 84 height 18
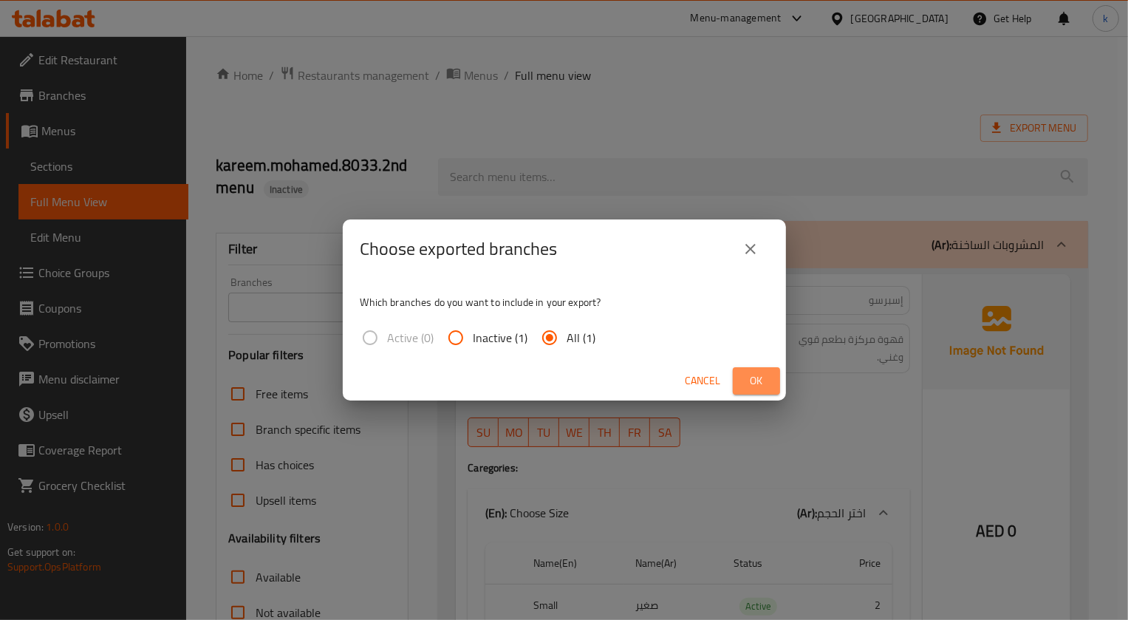
click at [774, 382] on button "Ok" at bounding box center [755, 380] width 47 height 27
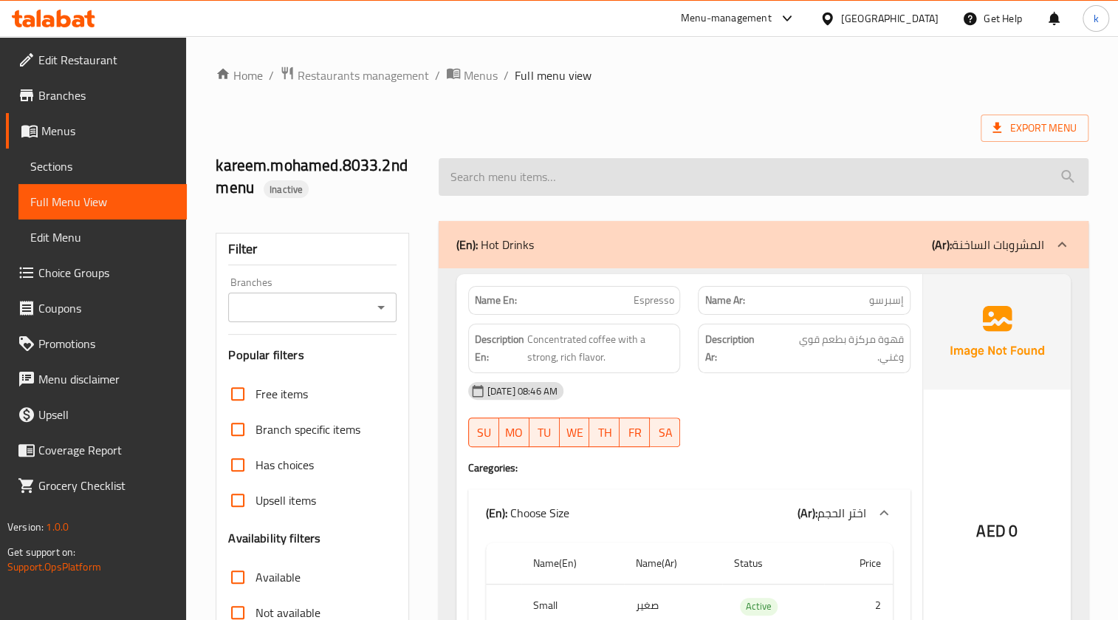
click at [758, 159] on input "search" at bounding box center [764, 177] width 650 height 38
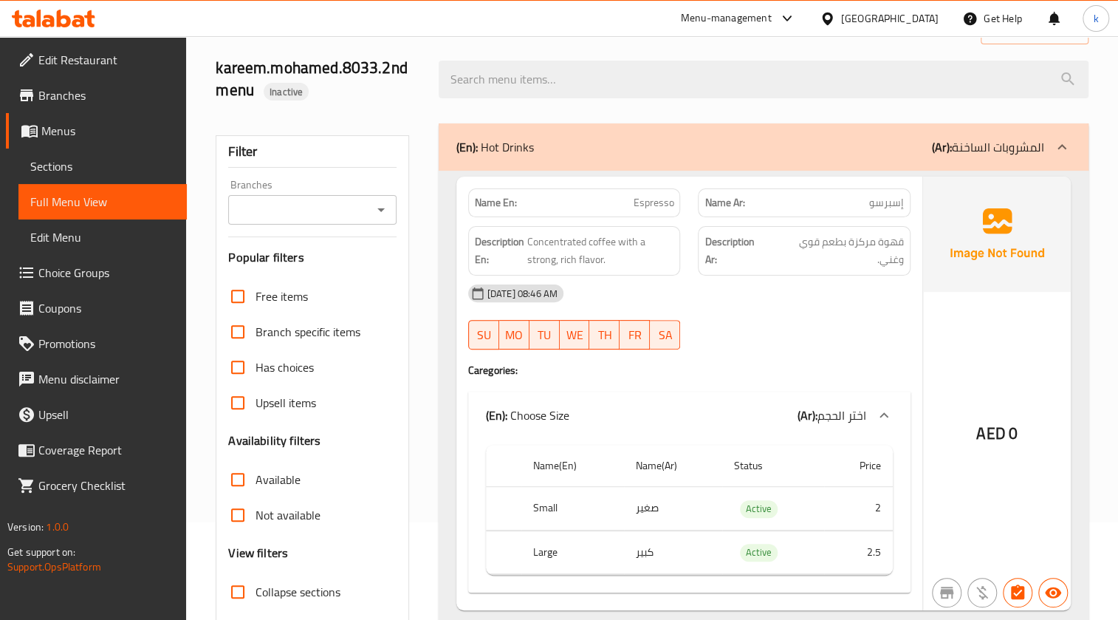
scroll to position [201, 0]
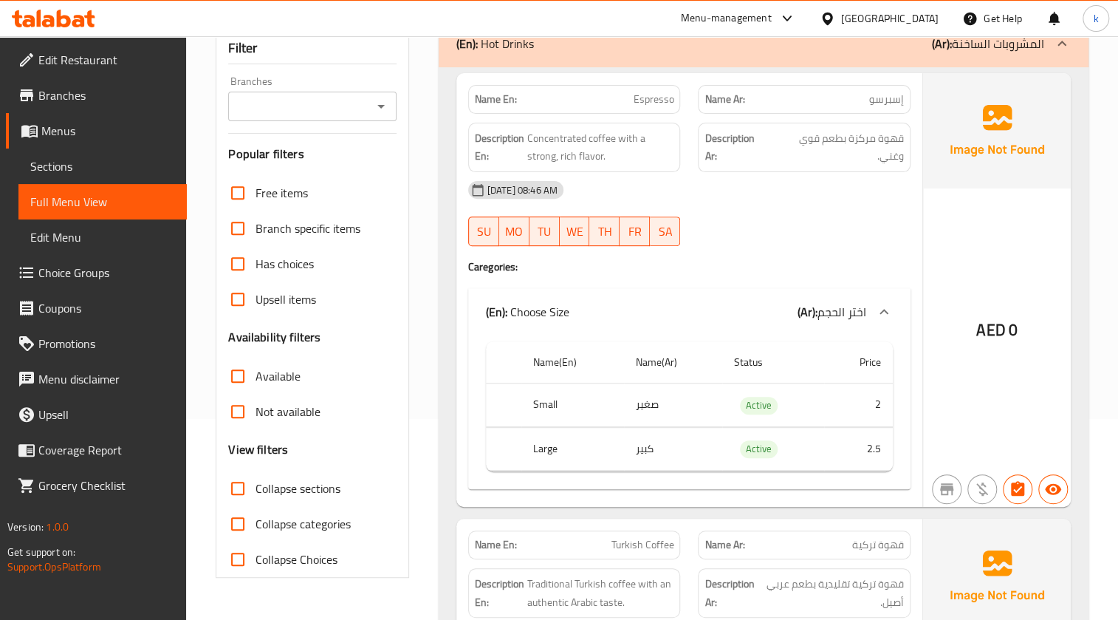
click at [103, 224] on link "Edit Menu" at bounding box center [102, 236] width 168 height 35
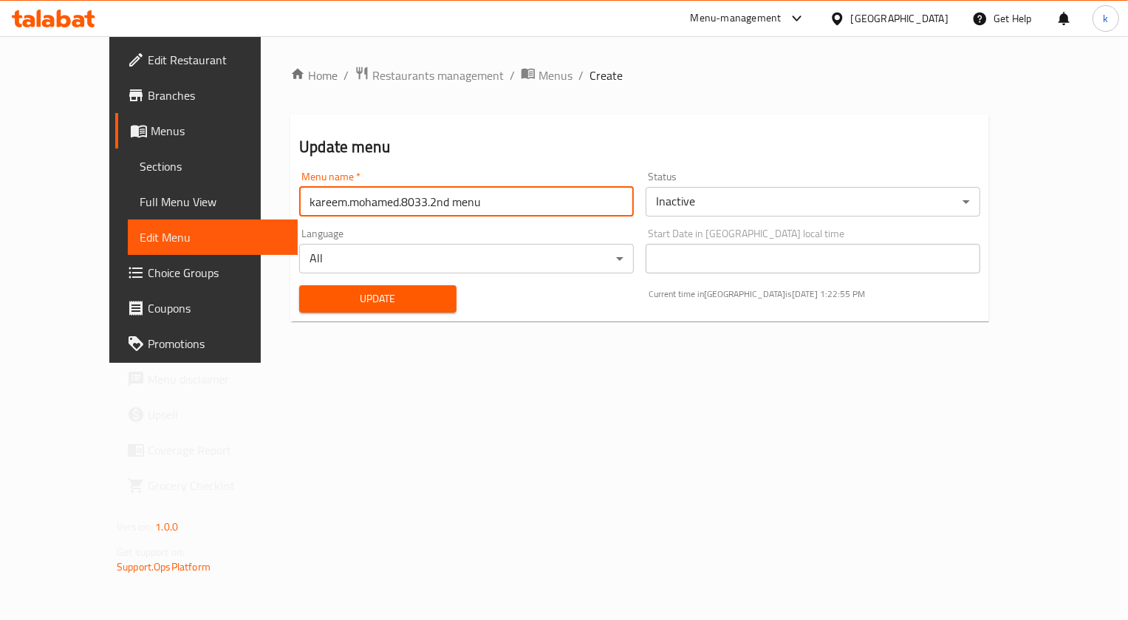
click at [487, 211] on input "kareem.mohamed.8033.2nd menu" at bounding box center [466, 202] width 334 height 30
drag, startPoint x: 487, startPoint y: 211, endPoint x: 377, endPoint y: 206, distance: 109.4
click at [377, 206] on input "kareem.mohamed.8033.2nd menu" at bounding box center [466, 202] width 334 height 30
click at [354, 207] on input "kareem.mohamed.8033.2nd menu" at bounding box center [466, 202] width 334 height 30
drag, startPoint x: 360, startPoint y: 201, endPoint x: 375, endPoint y: 200, distance: 14.8
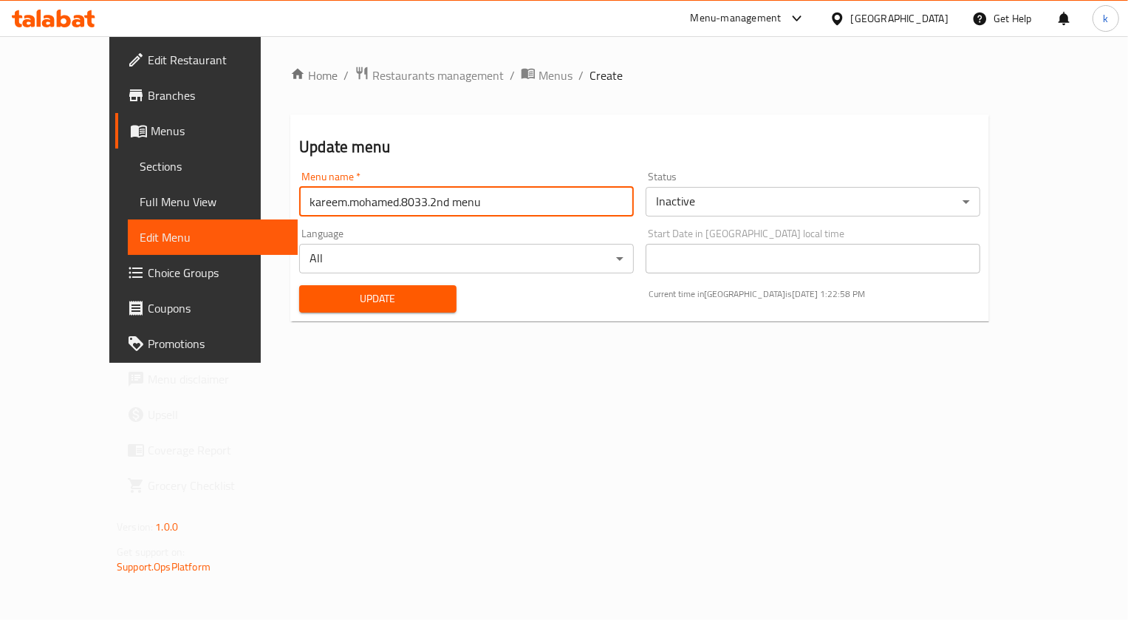
click at [375, 200] on input "kareem.mohamed.8033.2nd menu" at bounding box center [466, 202] width 334 height 30
type input "kareem.mohamed.8033.3rd menu"
drag, startPoint x: 436, startPoint y: 296, endPoint x: 428, endPoint y: 295, distance: 7.4
click at [429, 295] on div "Update" at bounding box center [377, 298] width 174 height 45
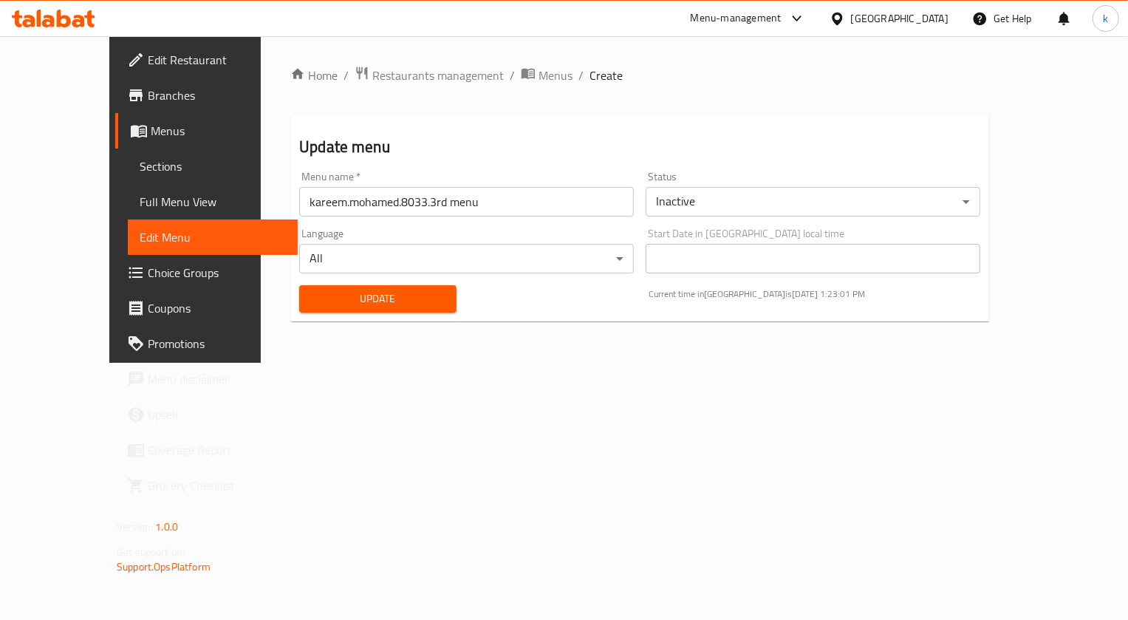
click at [421, 297] on button "Update" at bounding box center [377, 298] width 157 height 27
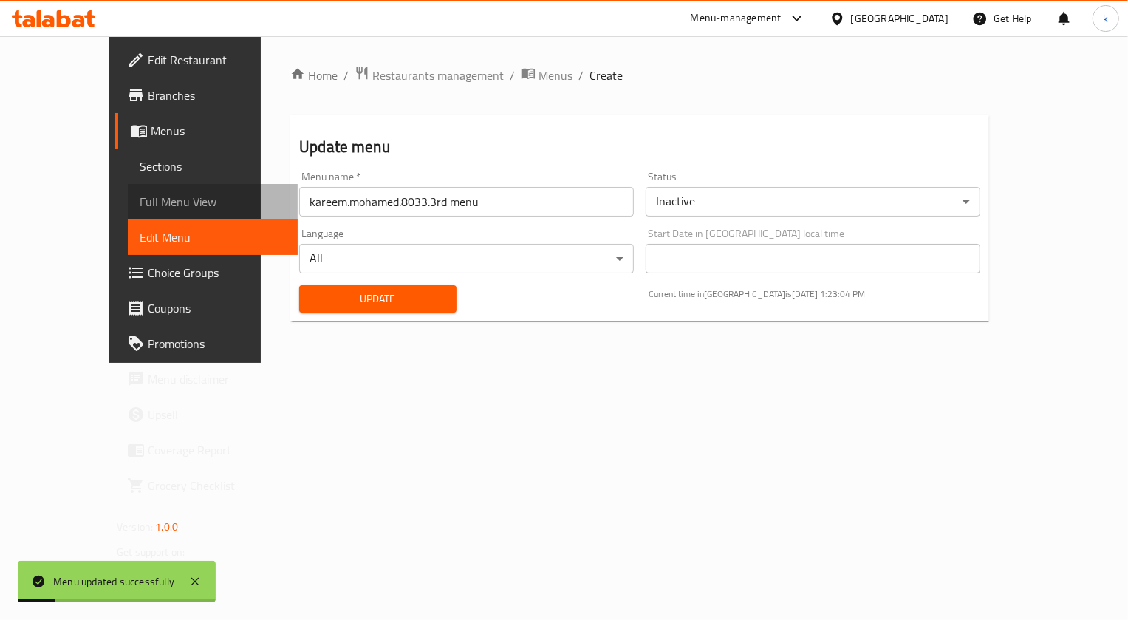
click at [140, 199] on span "Full Menu View" at bounding box center [213, 202] width 146 height 18
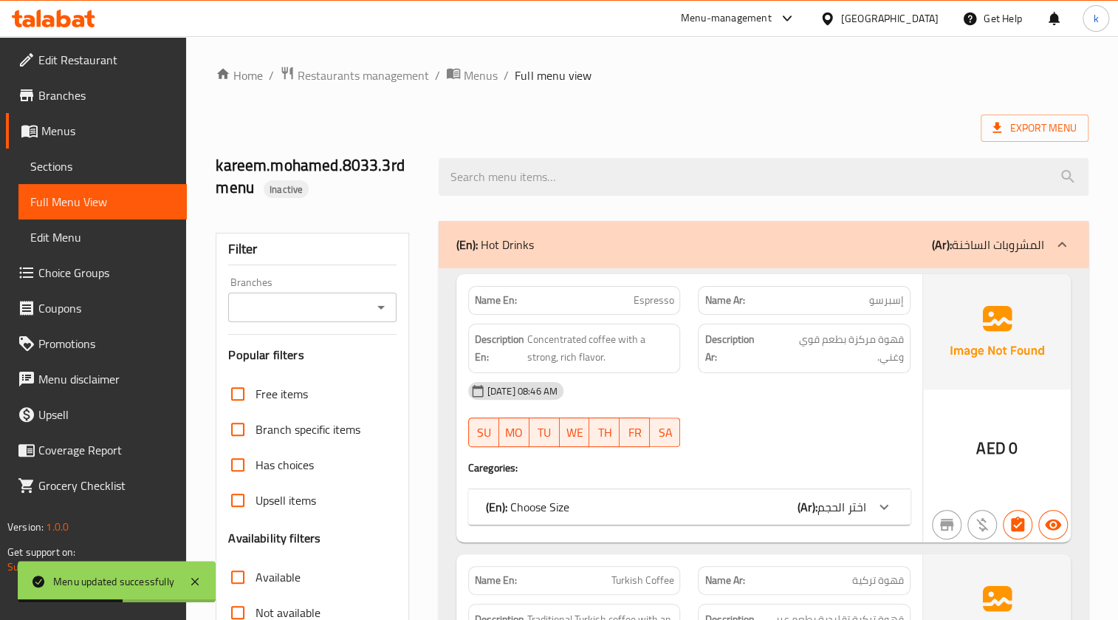
click at [102, 235] on span "Edit Menu" at bounding box center [102, 237] width 145 height 18
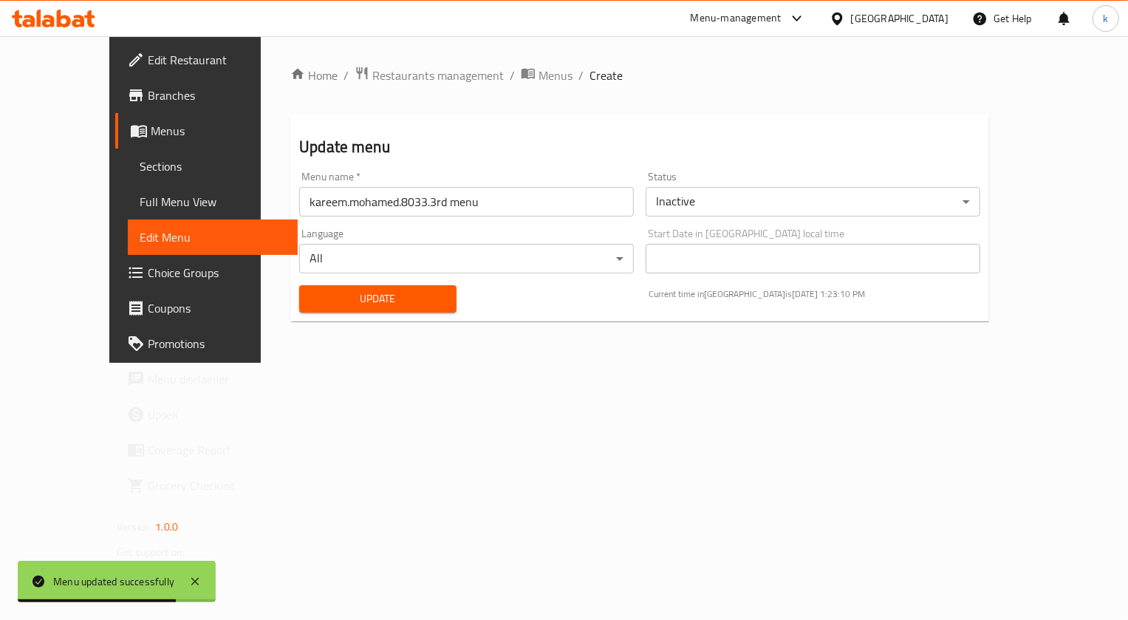
click at [115, 140] on link "Menus" at bounding box center [206, 130] width 182 height 35
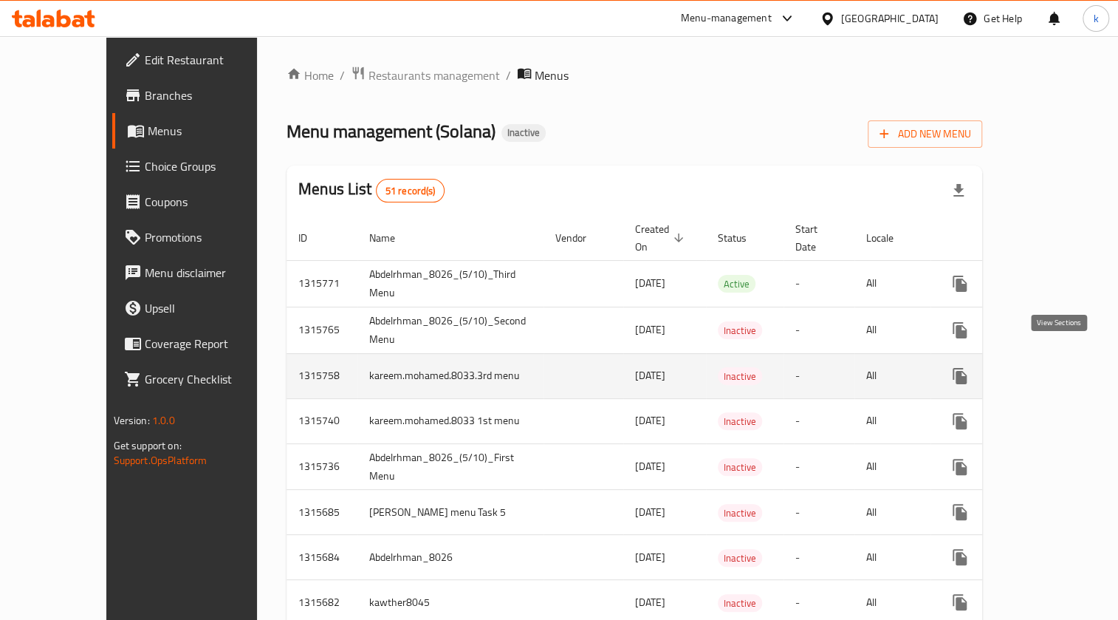
click at [1049, 363] on link "enhanced table" at bounding box center [1066, 375] width 35 height 35
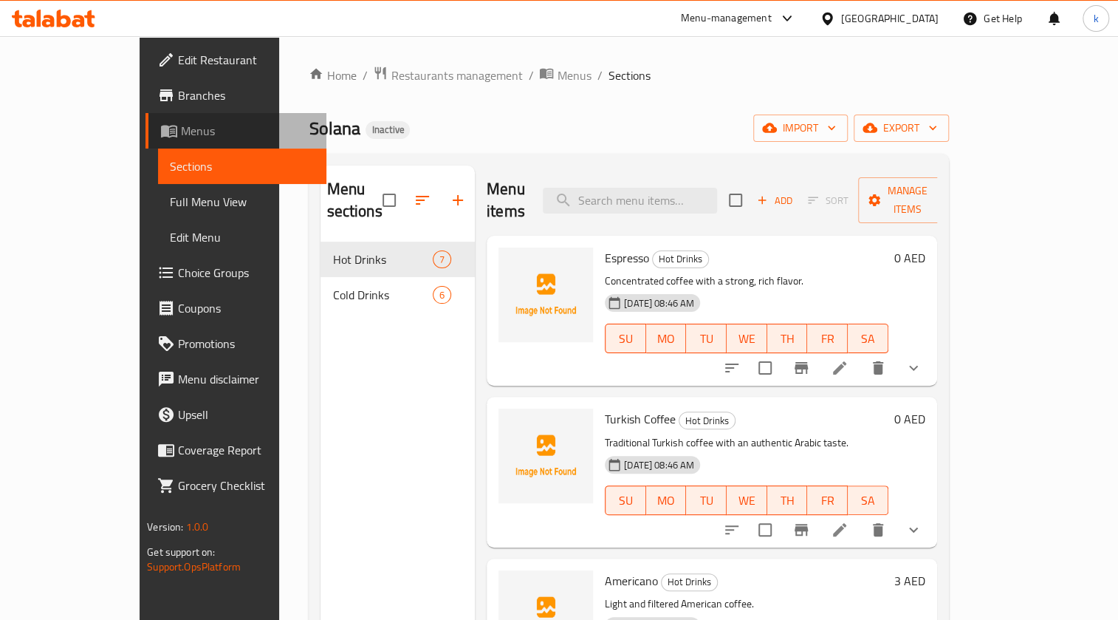
click at [145, 140] on link "Menus" at bounding box center [235, 130] width 181 height 35
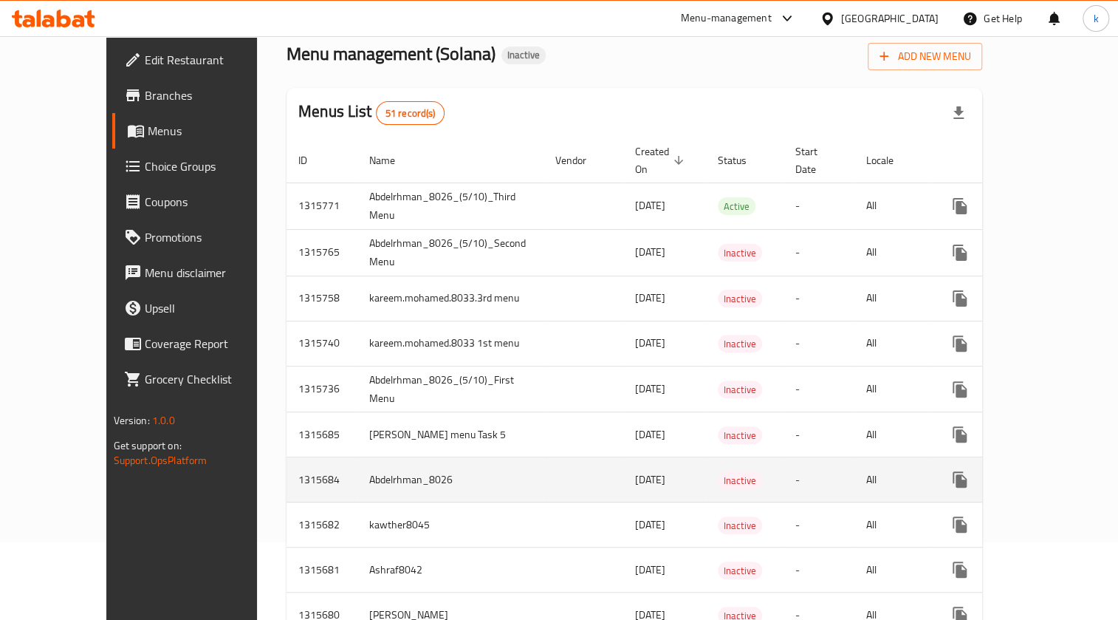
scroll to position [66, 0]
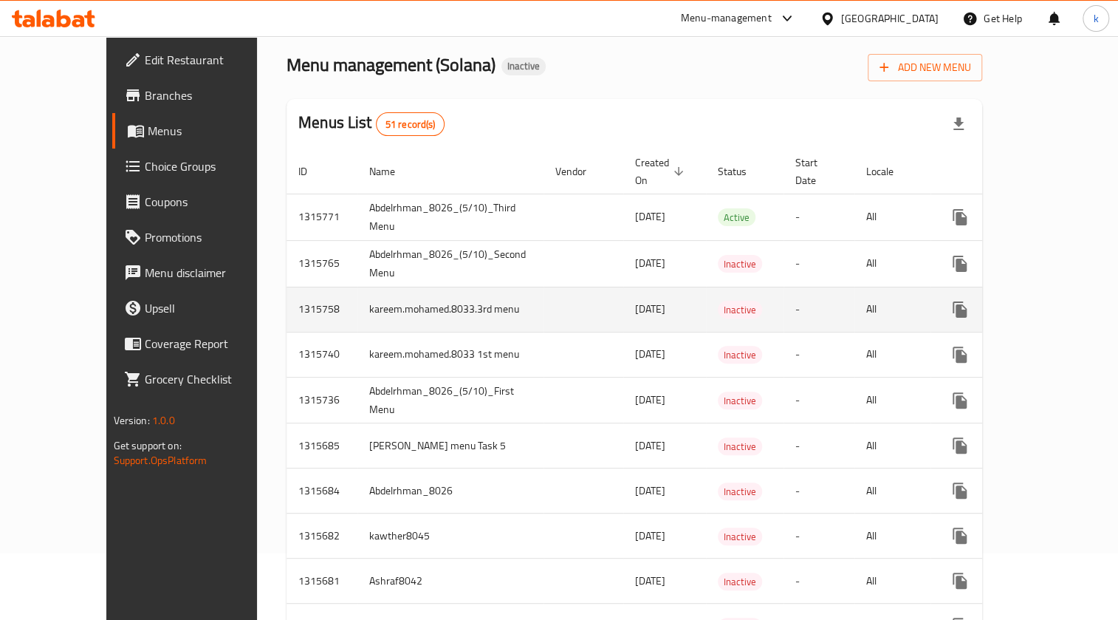
click at [421, 295] on td "kareem.mohamed.8033.3rd menu" at bounding box center [450, 308] width 186 height 45
click at [1067, 301] on icon "enhanced table" at bounding box center [1066, 310] width 18 height 18
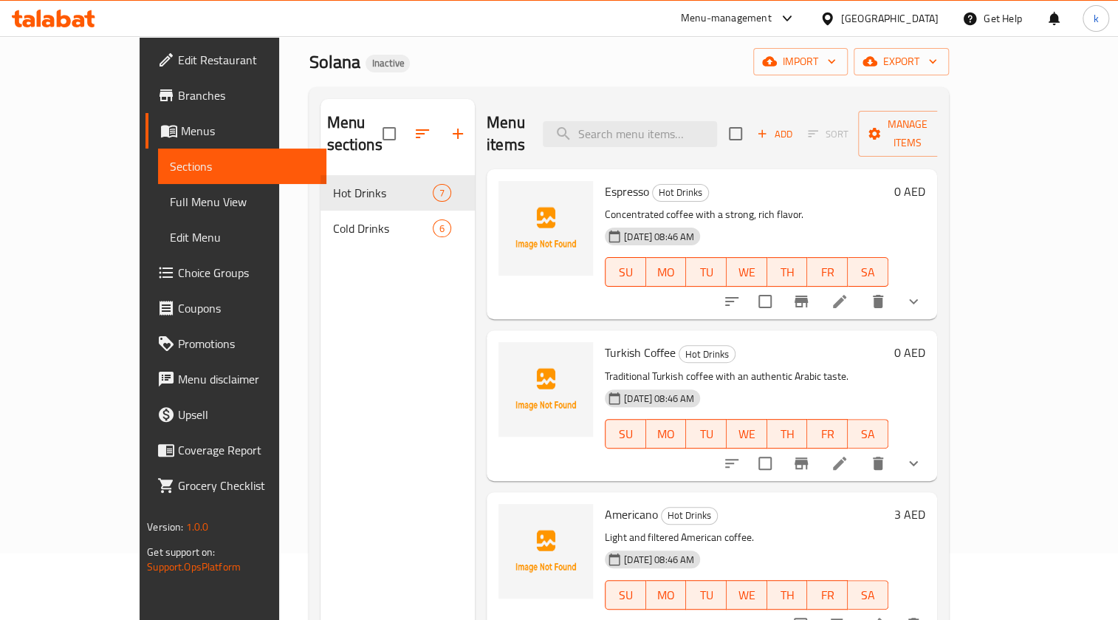
click at [145, 143] on link "Menus" at bounding box center [235, 130] width 181 height 35
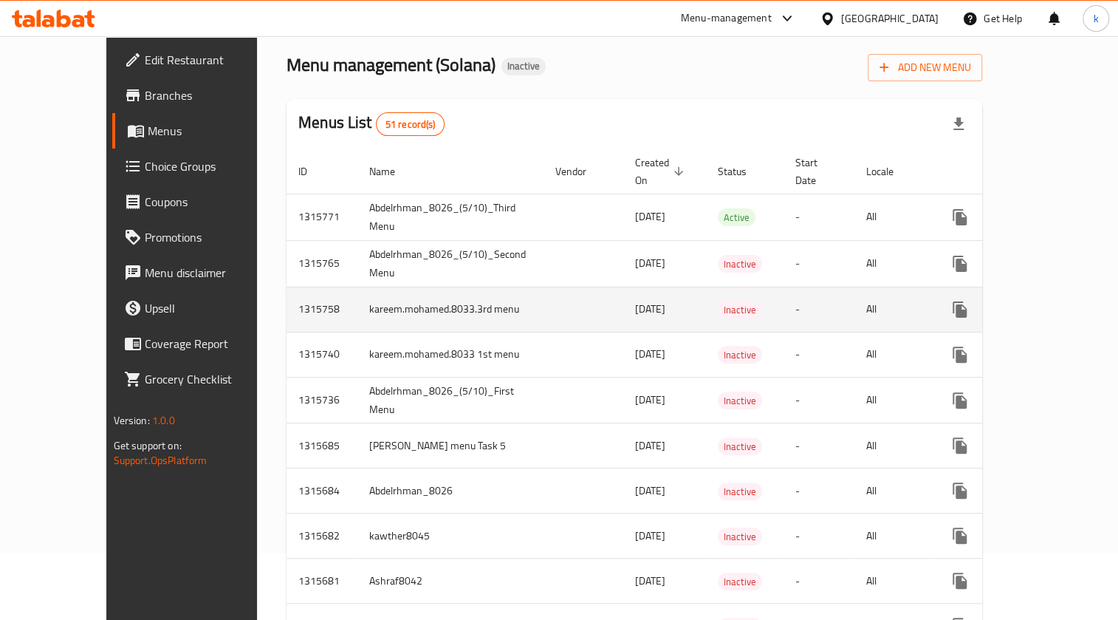
click at [417, 286] on td "kareem.mohamed.8033.3rd menu" at bounding box center [450, 308] width 186 height 45
click at [1057, 301] on icon "enhanced table" at bounding box center [1066, 310] width 18 height 18
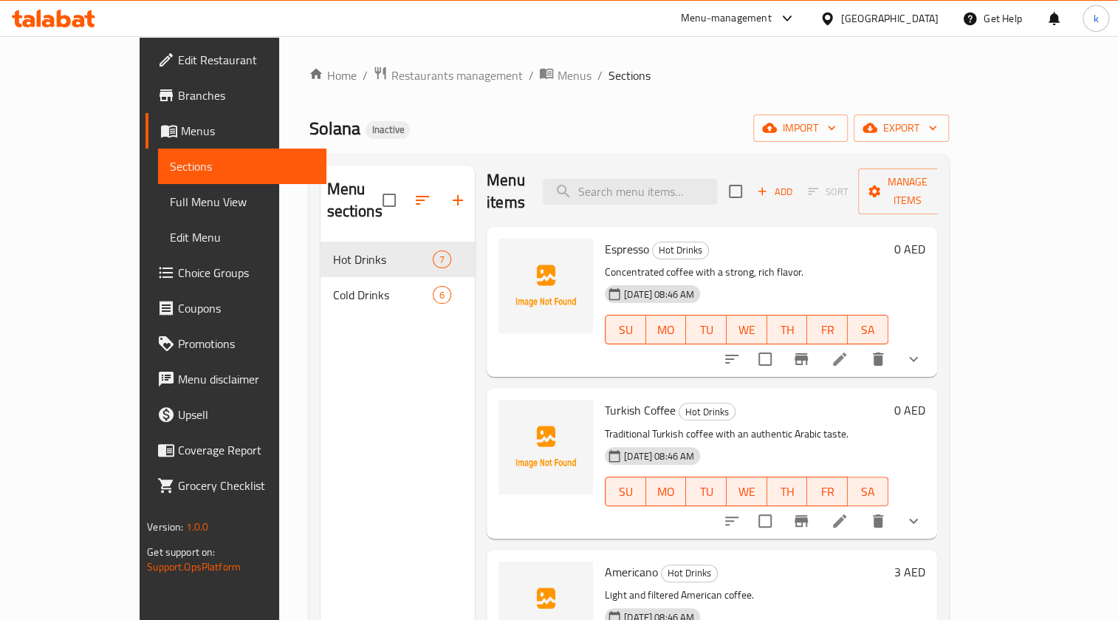
click at [160, 128] on icon at bounding box center [169, 131] width 18 height 18
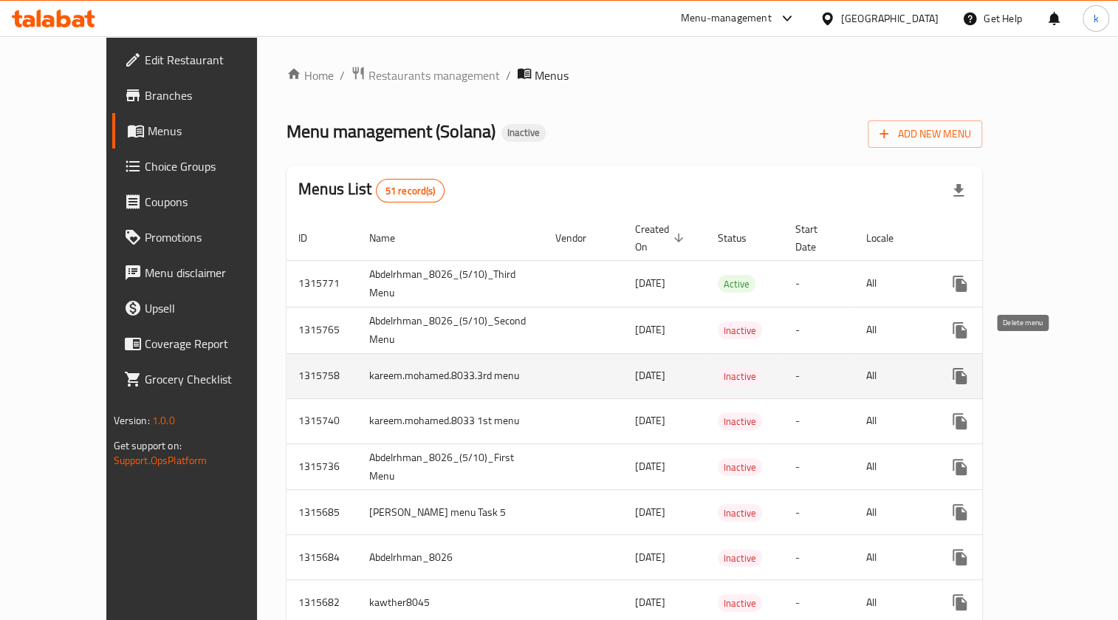
click at [1026, 369] on icon "enhanced table" at bounding box center [1031, 375] width 10 height 13
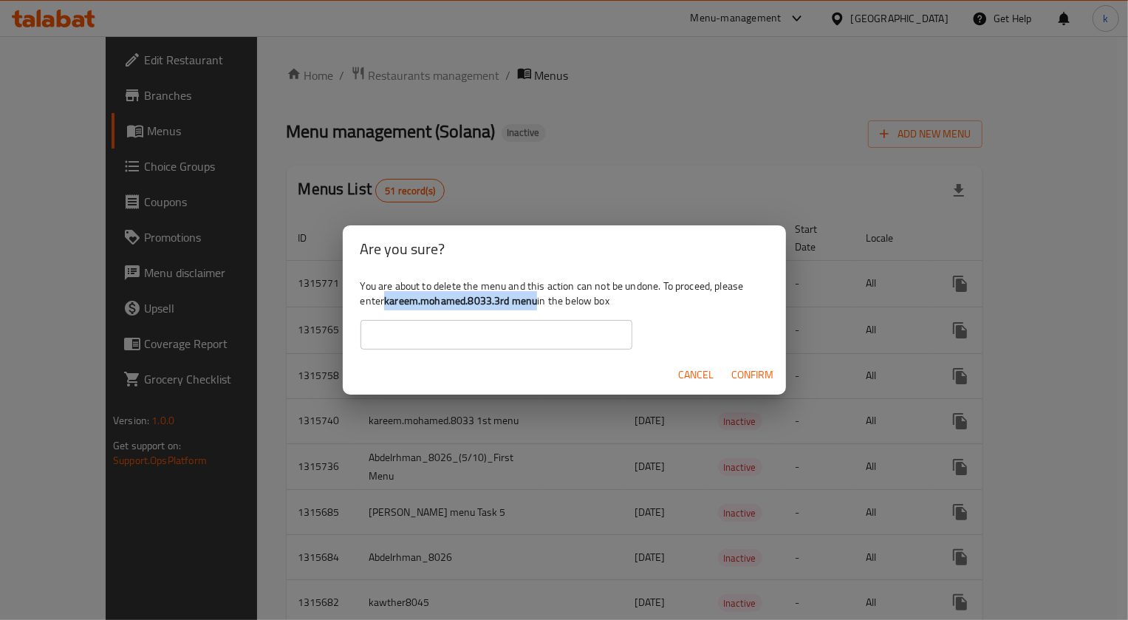
drag, startPoint x: 385, startPoint y: 297, endPoint x: 538, endPoint y: 303, distance: 153.0
click at [538, 303] on div "You are about to delete the menu and this action can not be undone. To proceed,…" at bounding box center [564, 313] width 443 height 83
copy b "kareem.mohamed.8033.3rd menu"
click at [532, 328] on input "text" at bounding box center [496, 335] width 272 height 30
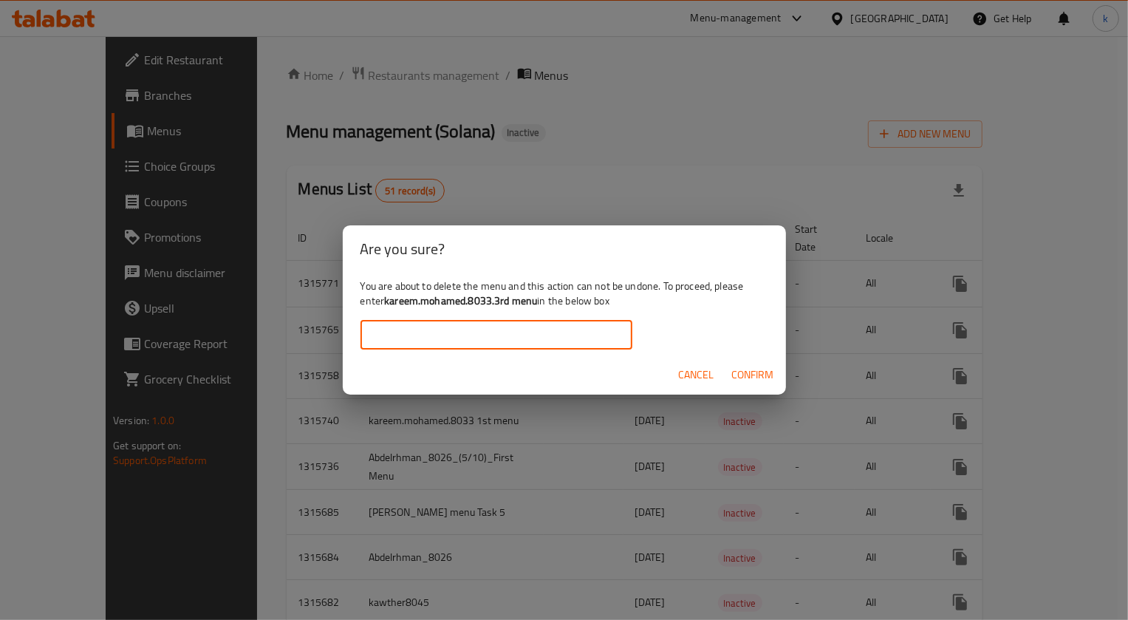
paste input "kareem.mohamed.8033.3rd menu"
type input "kareem.mohamed.8033.3rd menu"
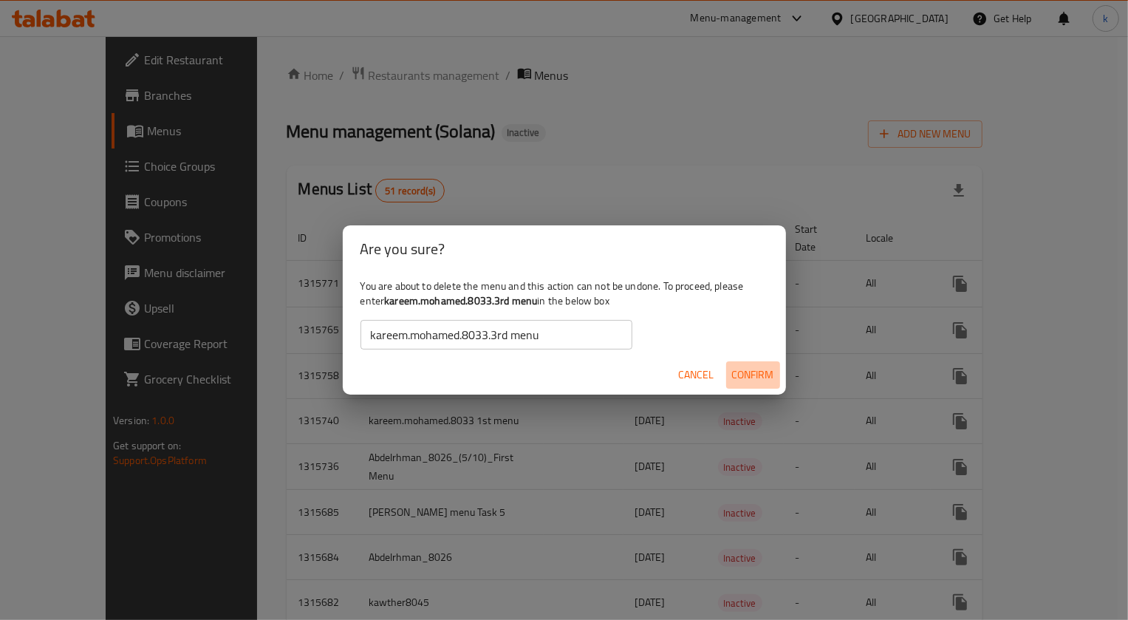
click at [768, 378] on span "Confirm" at bounding box center [753, 375] width 42 height 18
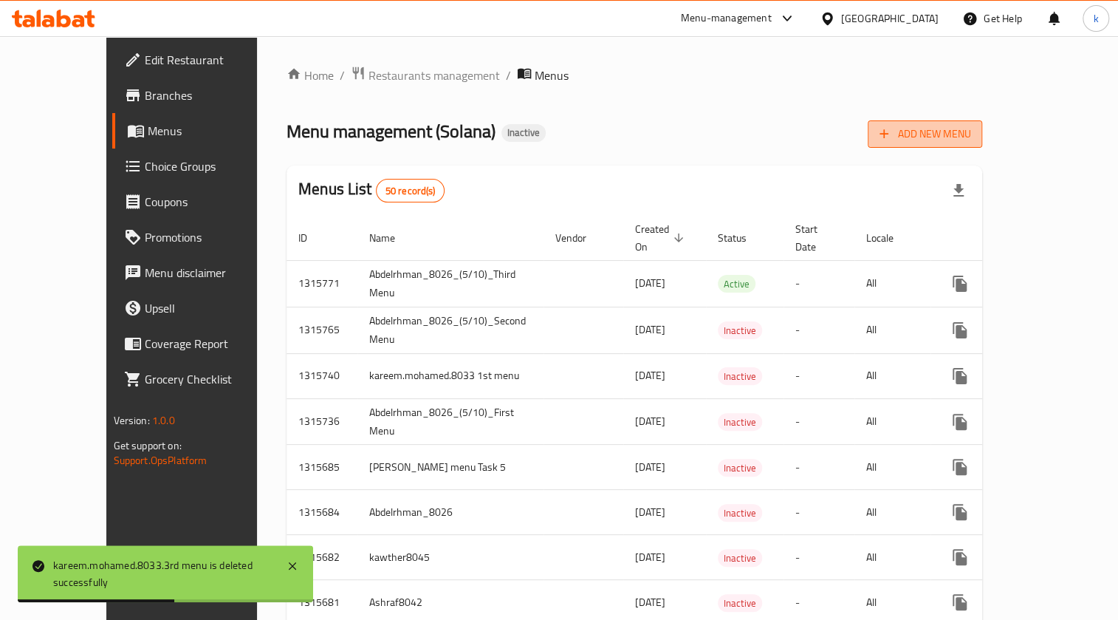
click at [970, 134] on span "Add New Menu" at bounding box center [924, 134] width 91 height 18
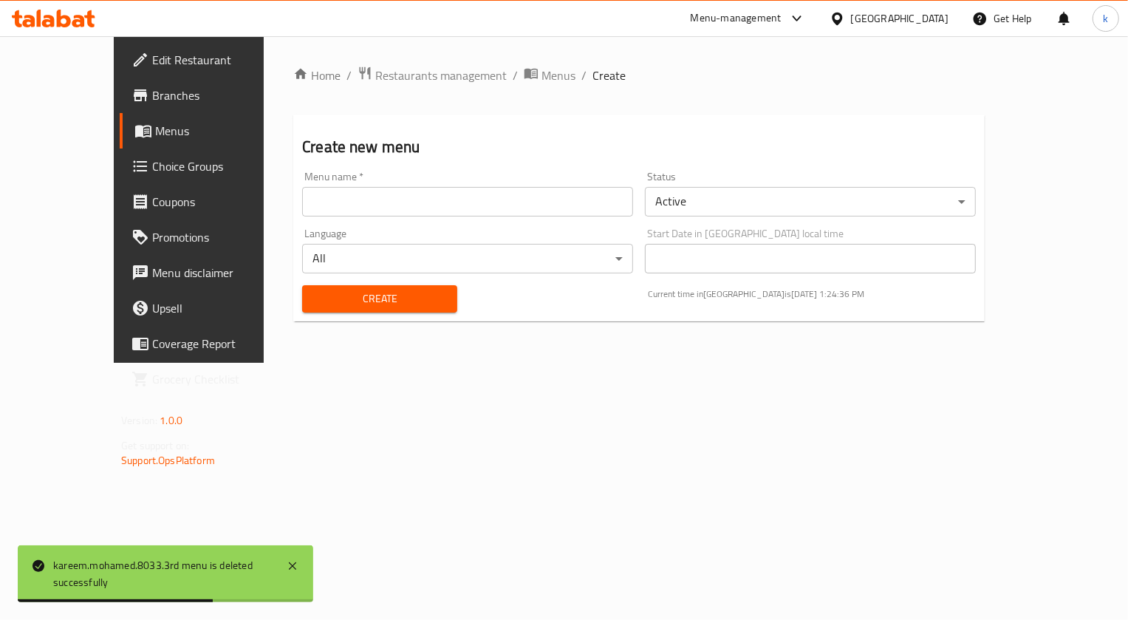
click at [590, 220] on div "Menu name   * Menu name *" at bounding box center [467, 193] width 343 height 57
click at [583, 209] on input "text" at bounding box center [467, 202] width 331 height 30
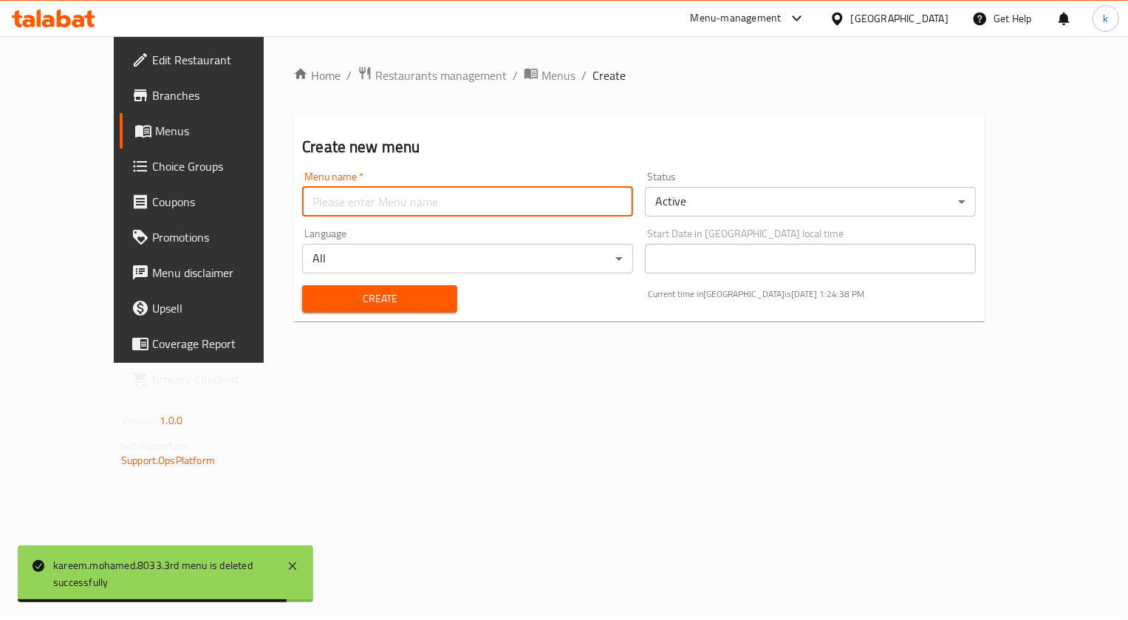
type input "kareem.mohamed.8033.2nd menu"
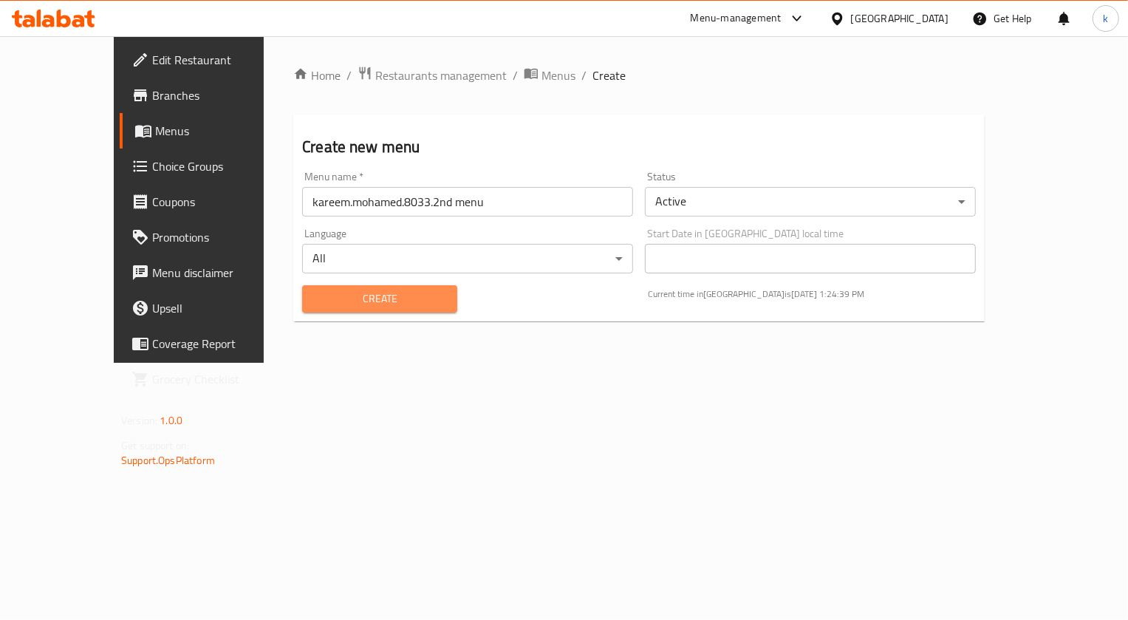
click at [401, 303] on span "Create" at bounding box center [379, 298] width 131 height 18
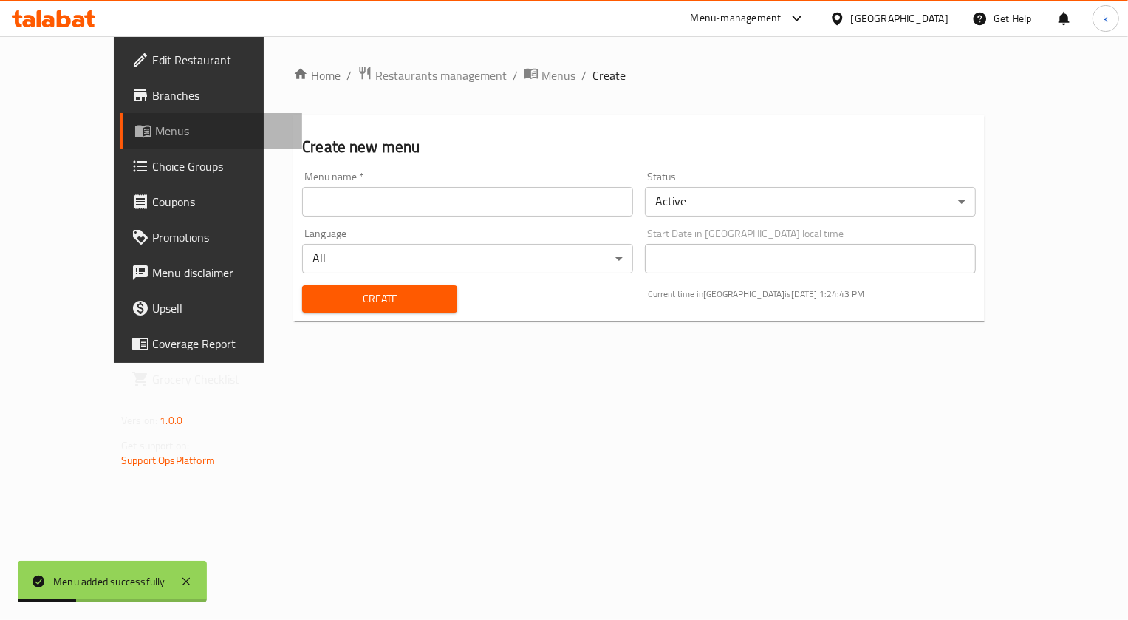
click at [155, 136] on span "Menus" at bounding box center [222, 131] width 135 height 18
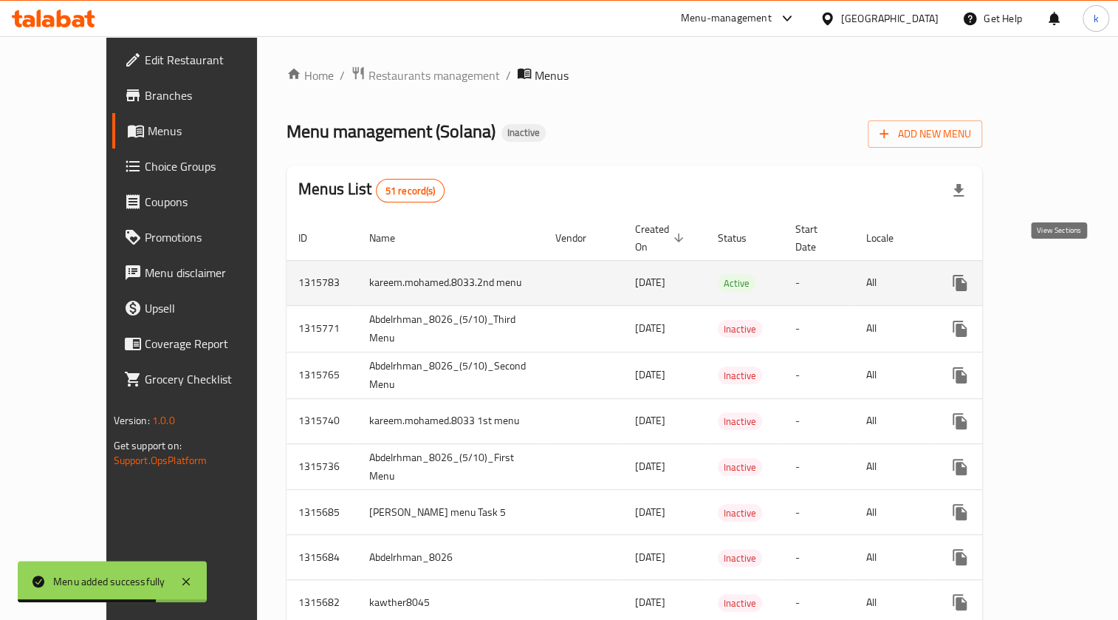
click at [1062, 274] on icon "enhanced table" at bounding box center [1066, 283] width 18 height 18
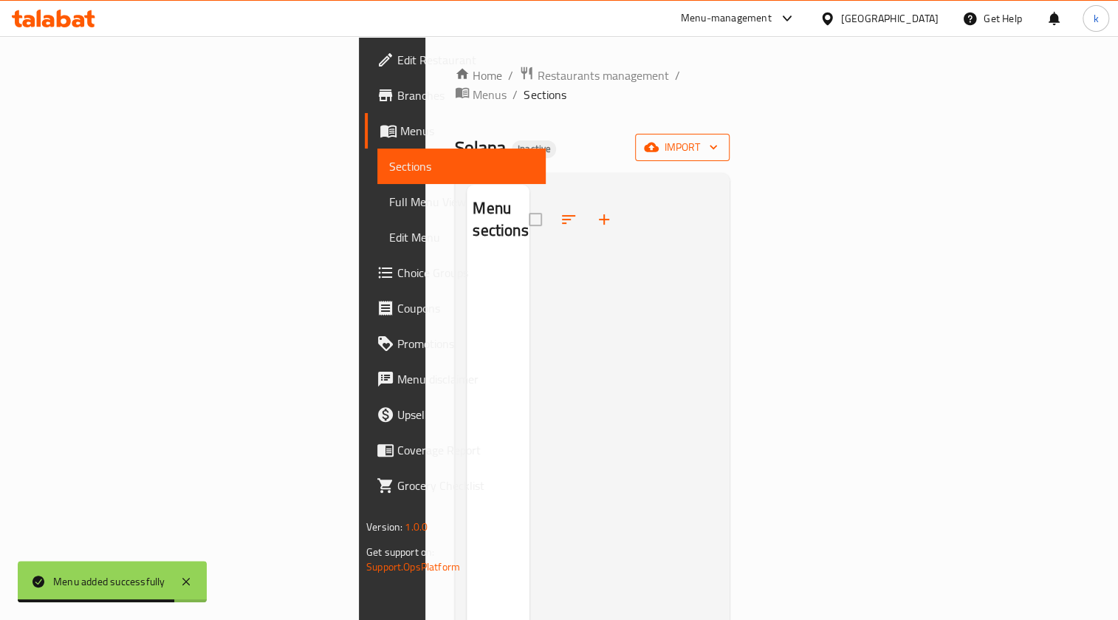
click at [718, 138] on span "import" at bounding box center [682, 147] width 71 height 18
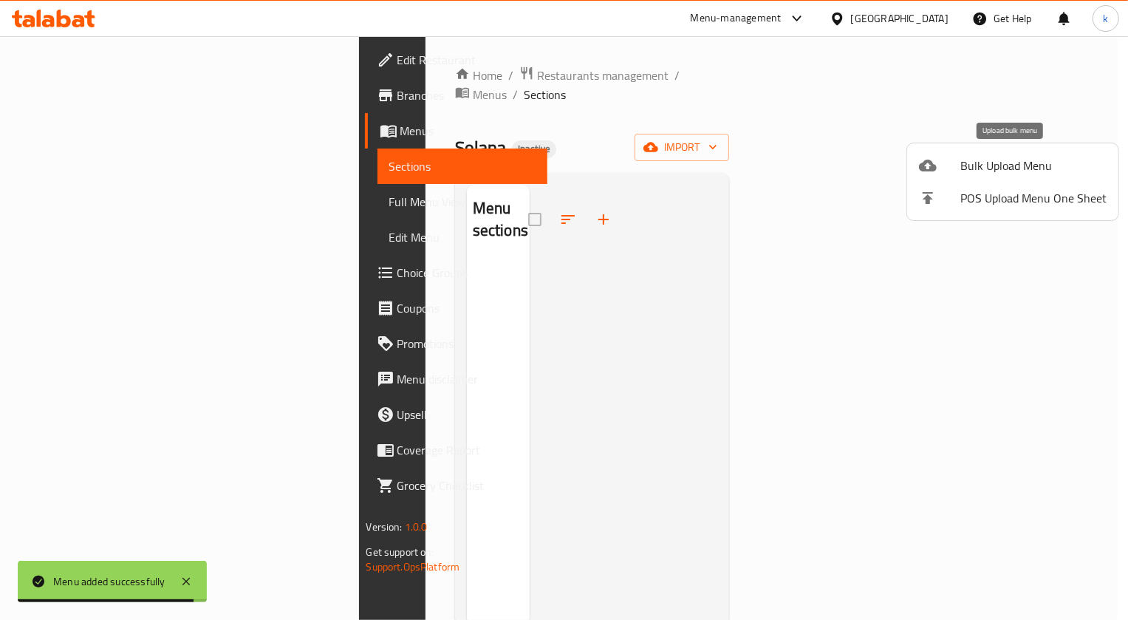
click at [958, 165] on div at bounding box center [939, 166] width 41 height 18
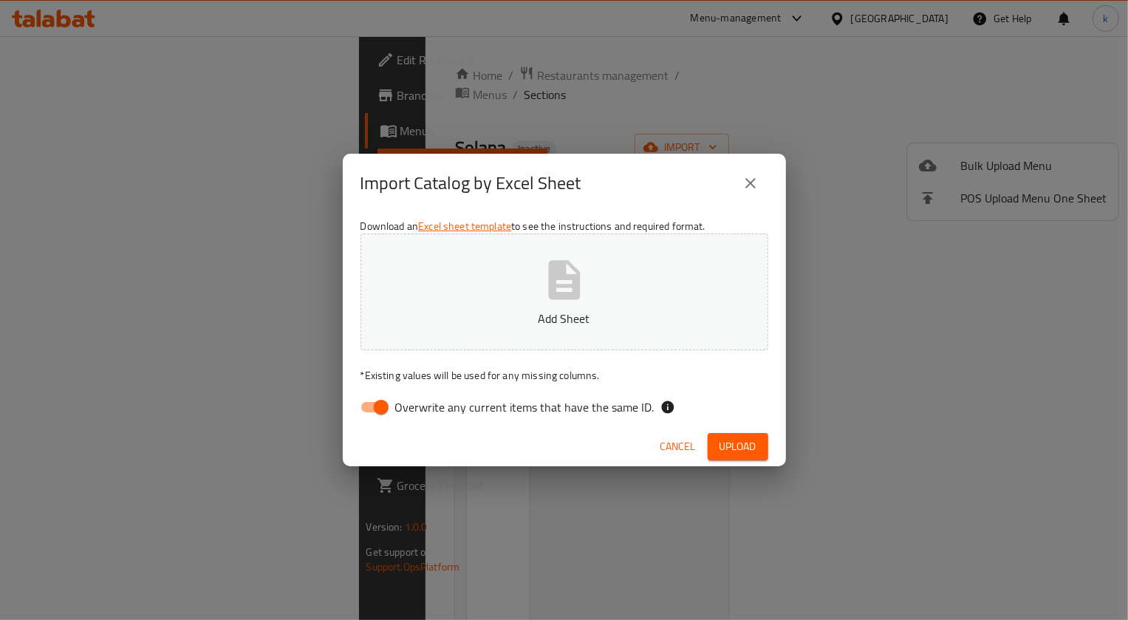
click at [433, 412] on span "Overwrite any current items that have the same ID." at bounding box center [524, 407] width 259 height 18
click at [423, 412] on input "Overwrite any current items that have the same ID." at bounding box center [381, 407] width 84 height 28
checkbox input "false"
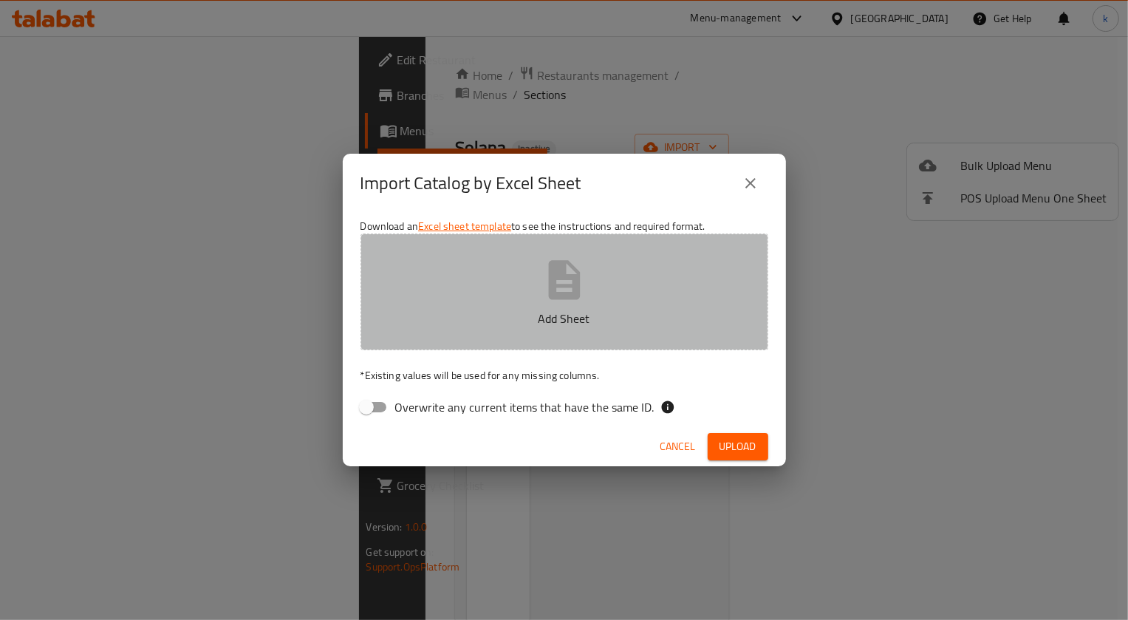
click at [518, 295] on button "Add Sheet" at bounding box center [564, 291] width 408 height 117
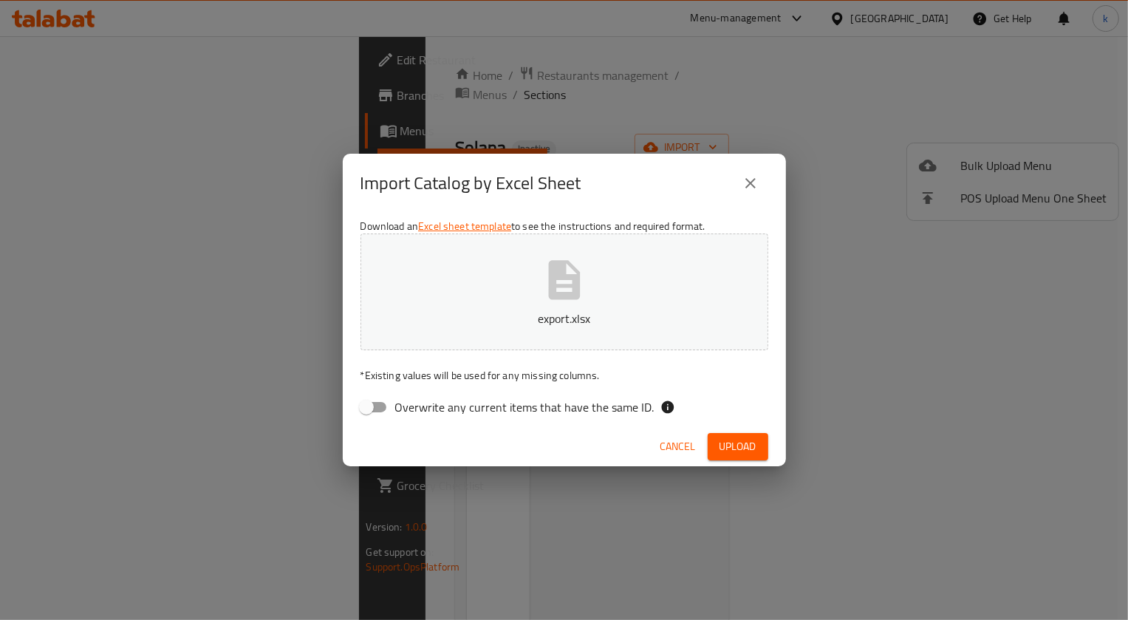
click at [730, 437] on span "Upload" at bounding box center [737, 446] width 37 height 18
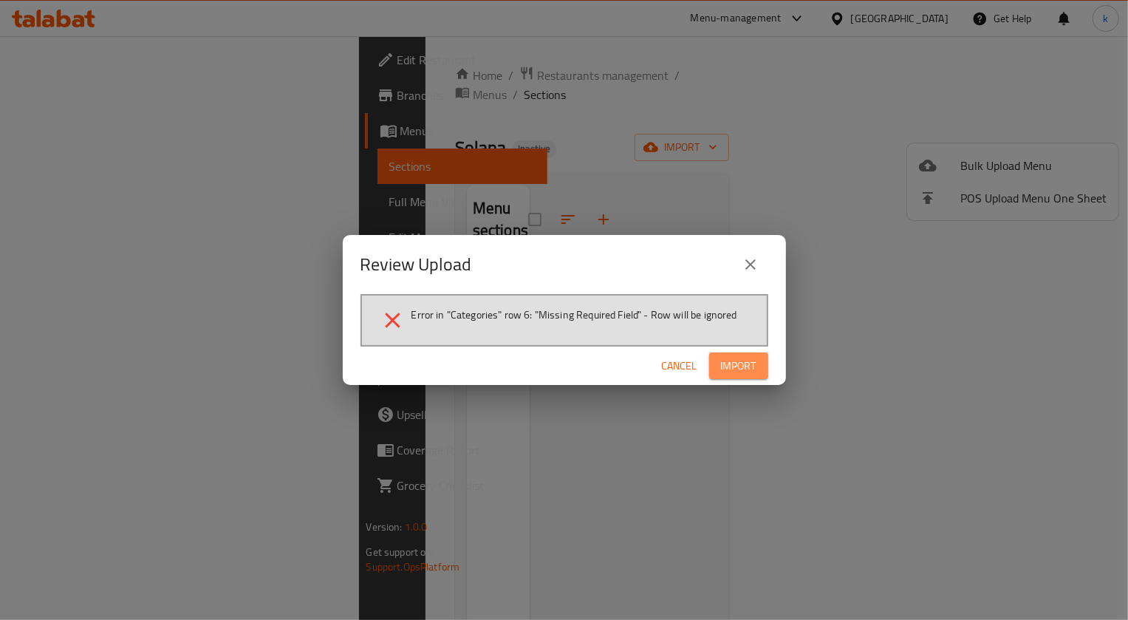
click at [744, 363] on span "Import" at bounding box center [738, 366] width 35 height 18
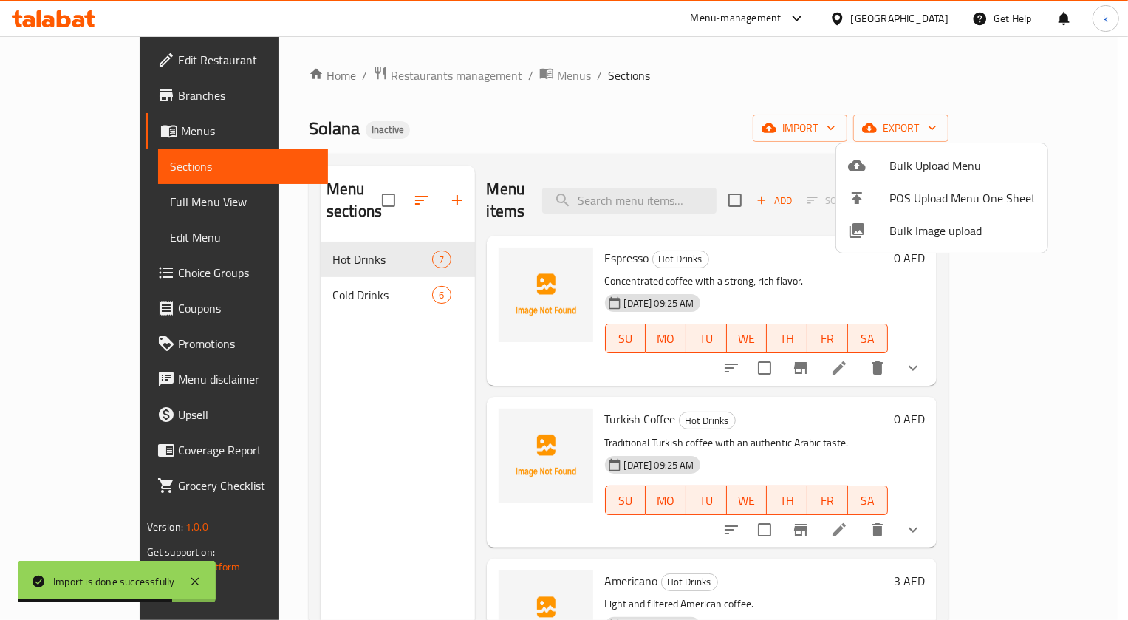
click at [1074, 273] on div at bounding box center [564, 310] width 1128 height 620
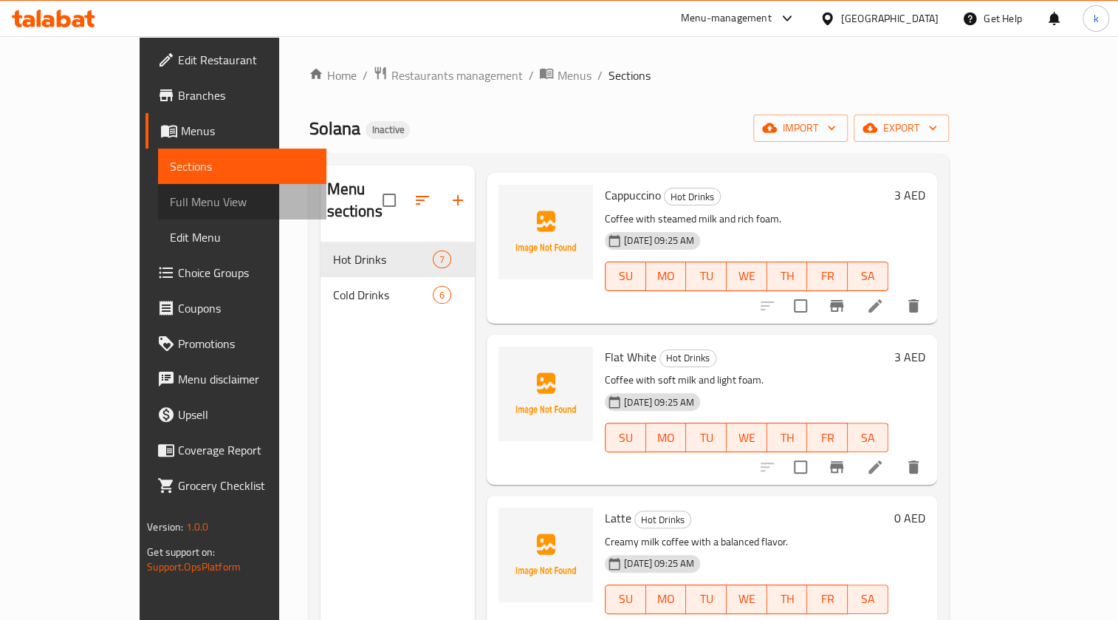
click at [170, 205] on span "Full Menu View" at bounding box center [242, 202] width 145 height 18
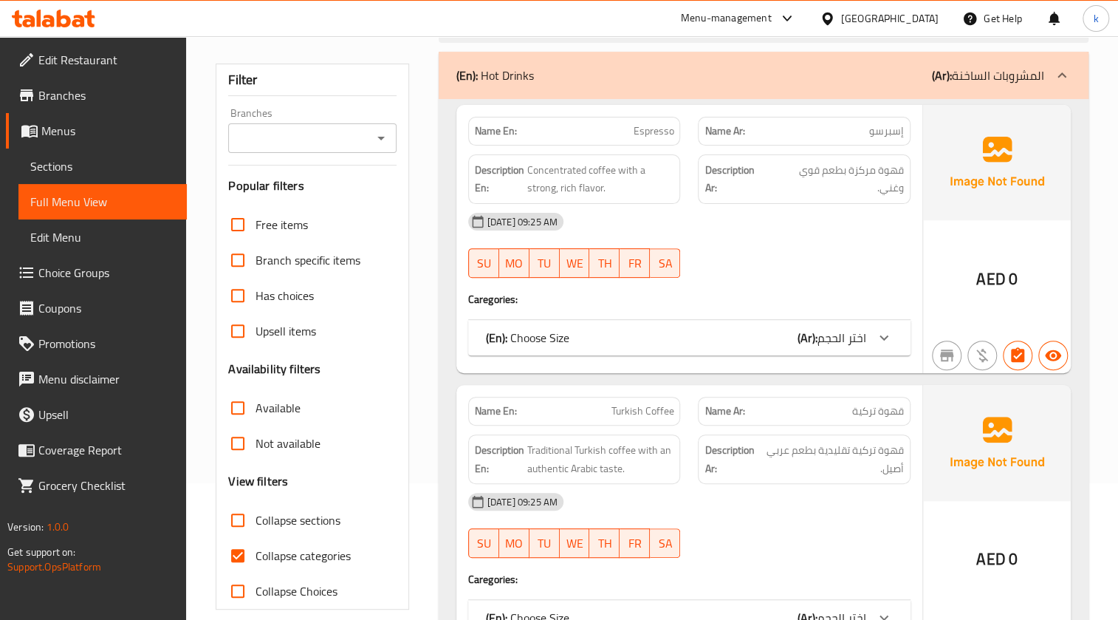
scroll to position [335, 0]
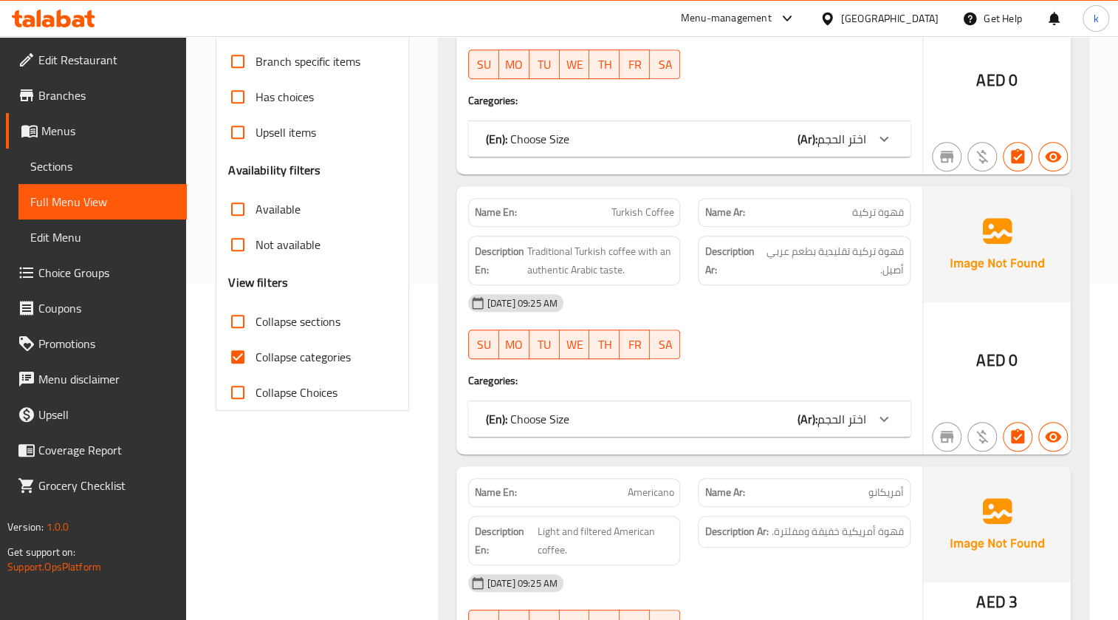
click at [301, 348] on span "Collapse categories" at bounding box center [302, 357] width 95 height 18
click at [255, 347] on input "Collapse categories" at bounding box center [237, 356] width 35 height 35
checkbox input "false"
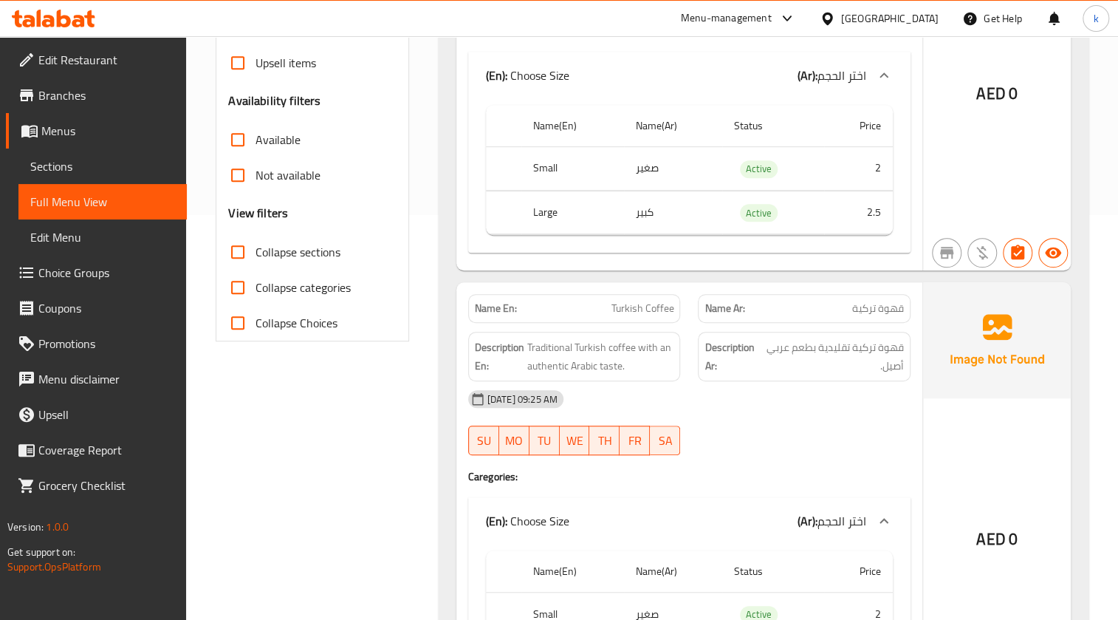
scroll to position [402, 0]
click at [113, 126] on span "Menus" at bounding box center [108, 131] width 134 height 18
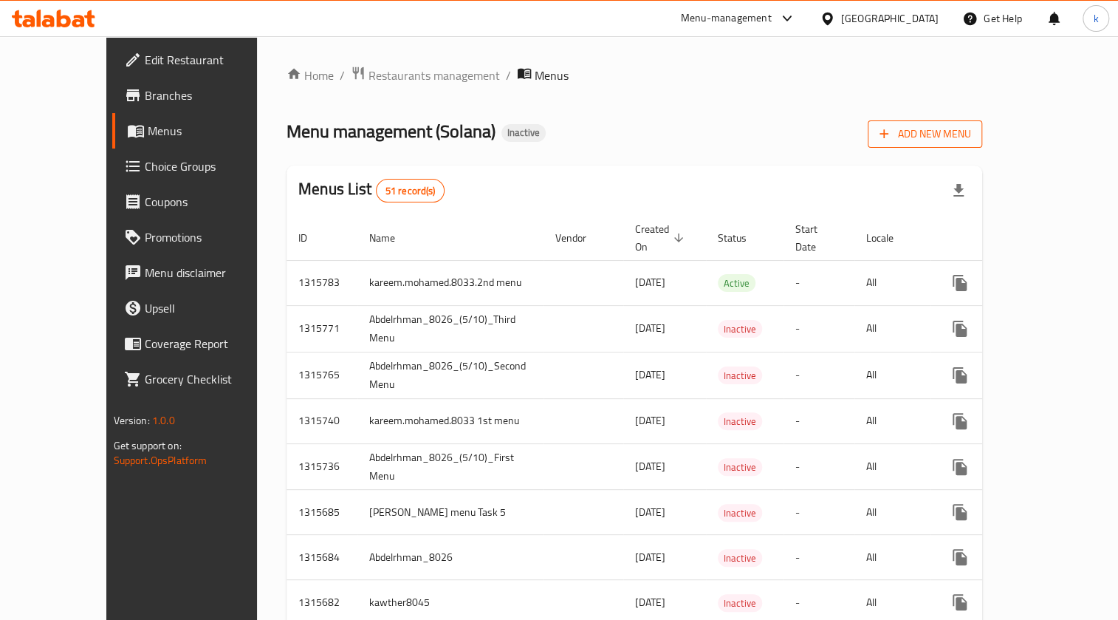
click at [970, 126] on span "Add New Menu" at bounding box center [924, 134] width 91 height 18
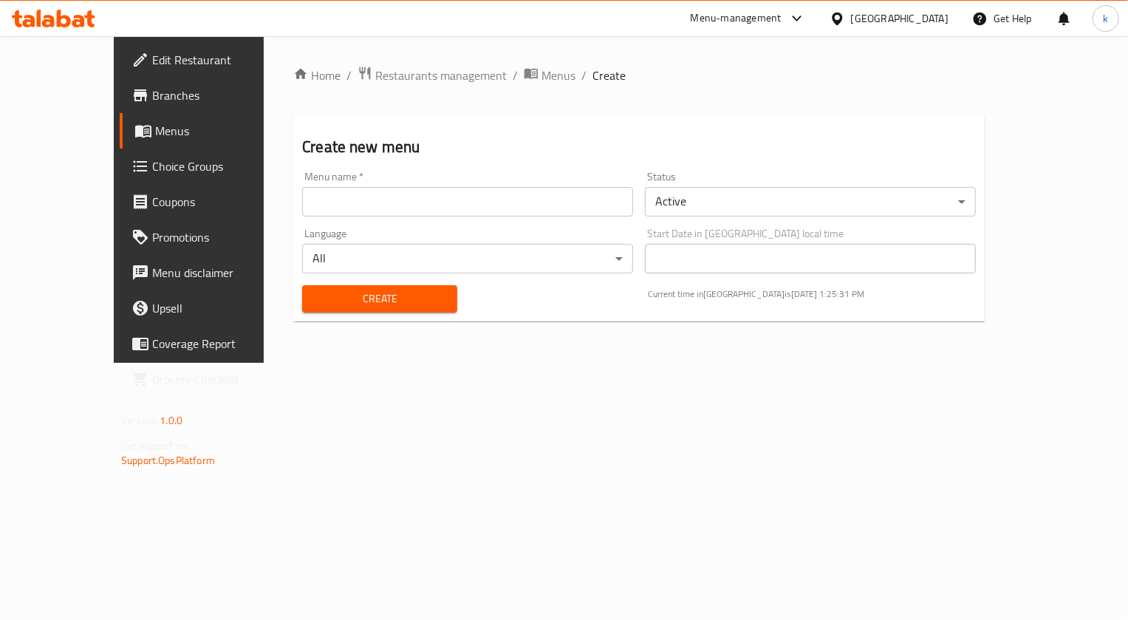
click at [574, 219] on div "Menu name   * Menu name *" at bounding box center [467, 193] width 343 height 57
click at [574, 192] on input "text" at bounding box center [467, 202] width 331 height 30
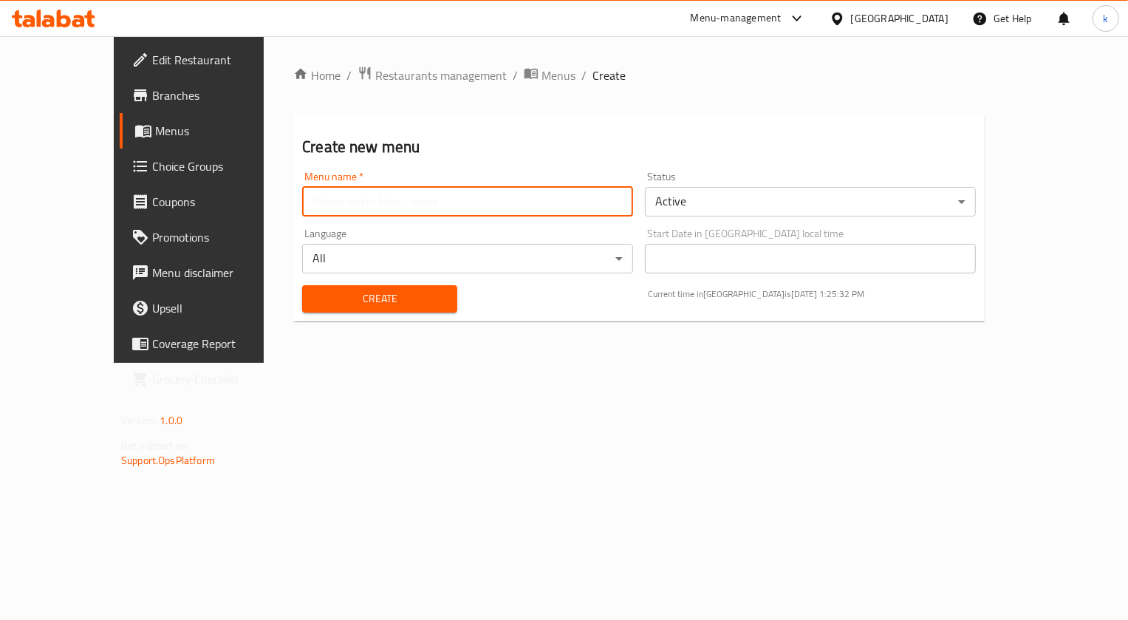
type input "kareem.mohamed.8033.3rd menu"
click at [385, 298] on span "Create" at bounding box center [379, 298] width 131 height 18
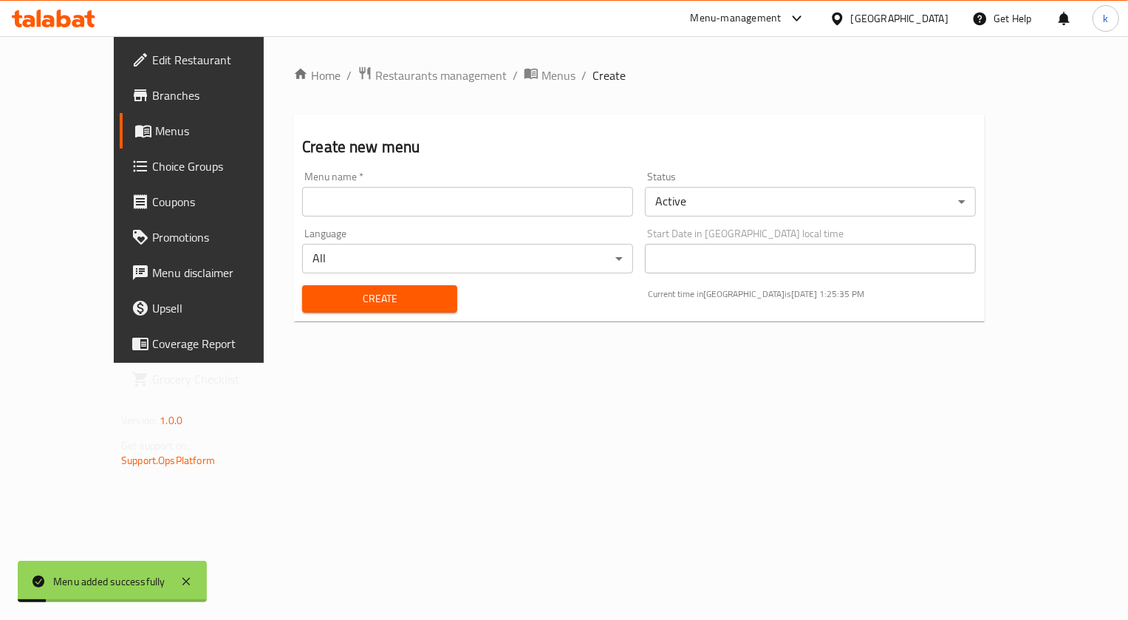
click at [155, 132] on span "Menus" at bounding box center [222, 131] width 135 height 18
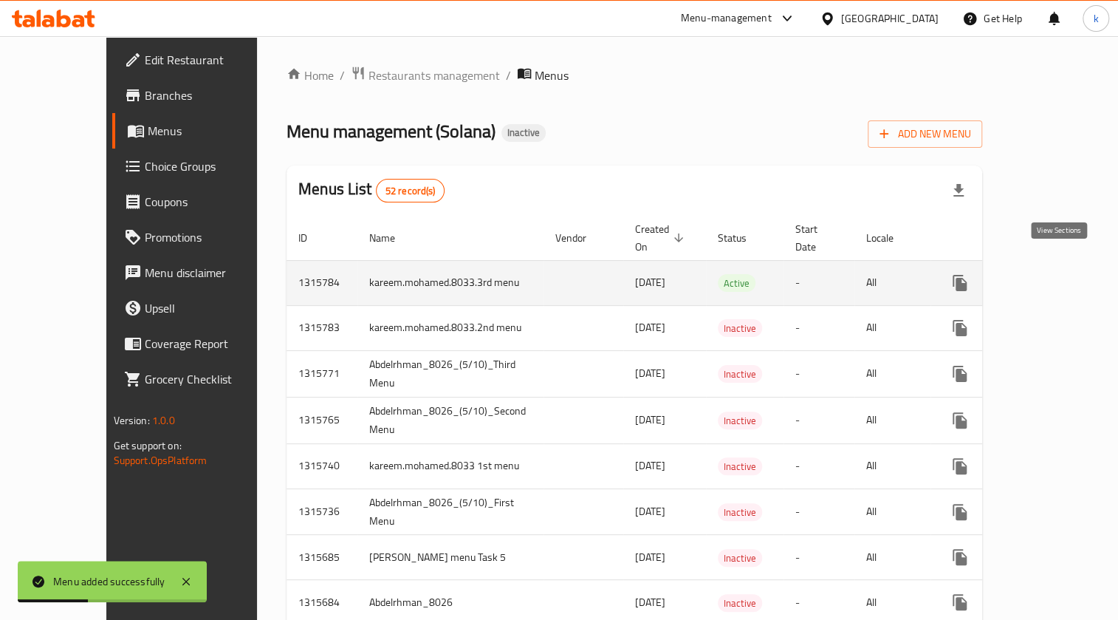
click at [1063, 274] on icon "enhanced table" at bounding box center [1066, 283] width 18 height 18
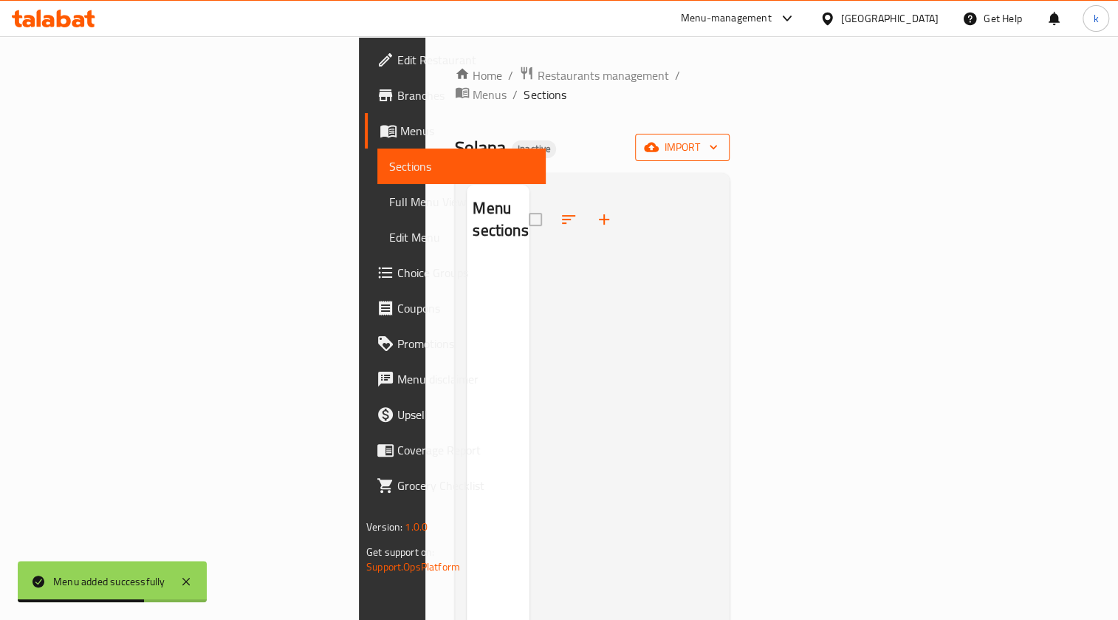
click at [718, 138] on span "import" at bounding box center [682, 147] width 71 height 18
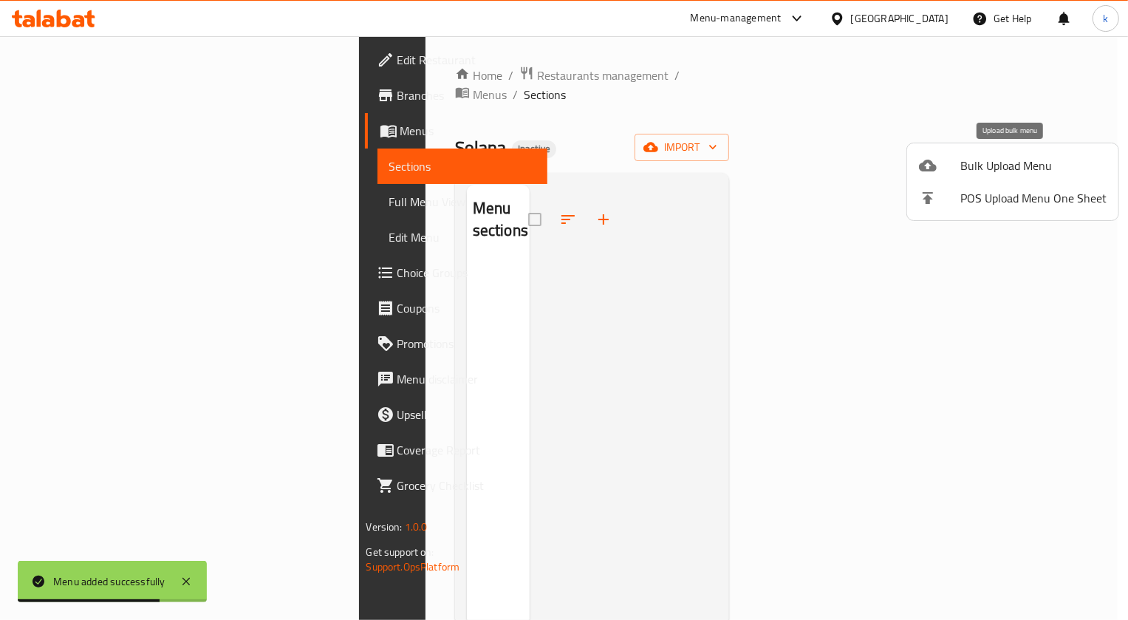
click at [983, 171] on span "Bulk Upload Menu" at bounding box center [1033, 166] width 146 height 18
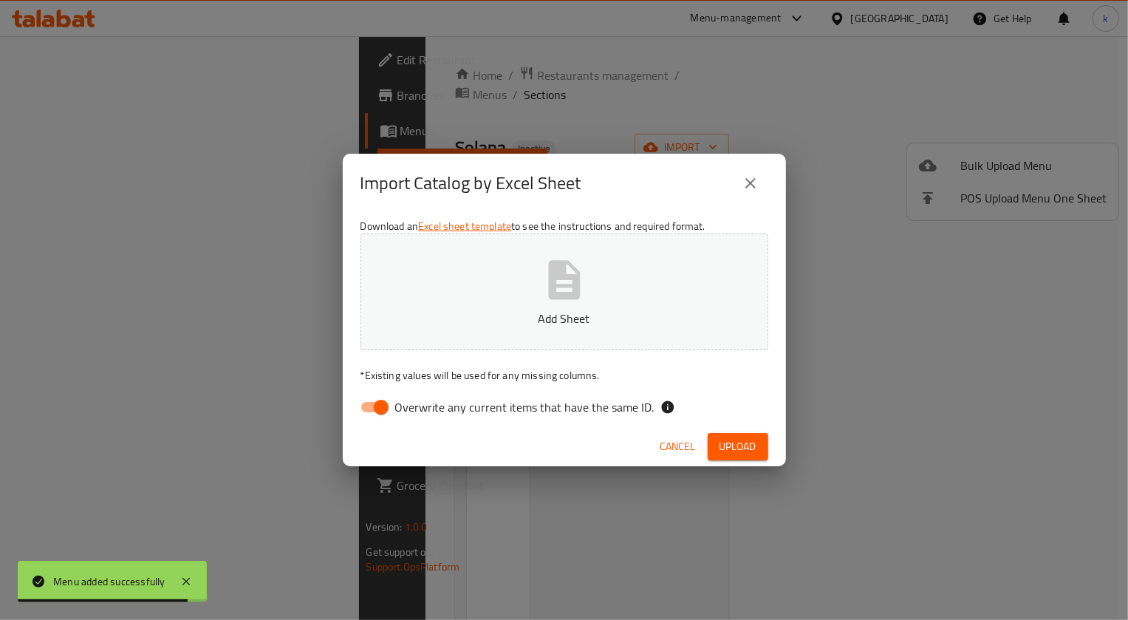
click at [499, 403] on span "Overwrite any current items that have the same ID." at bounding box center [524, 407] width 259 height 18
click at [423, 403] on input "Overwrite any current items that have the same ID." at bounding box center [381, 407] width 84 height 28
checkbox input "false"
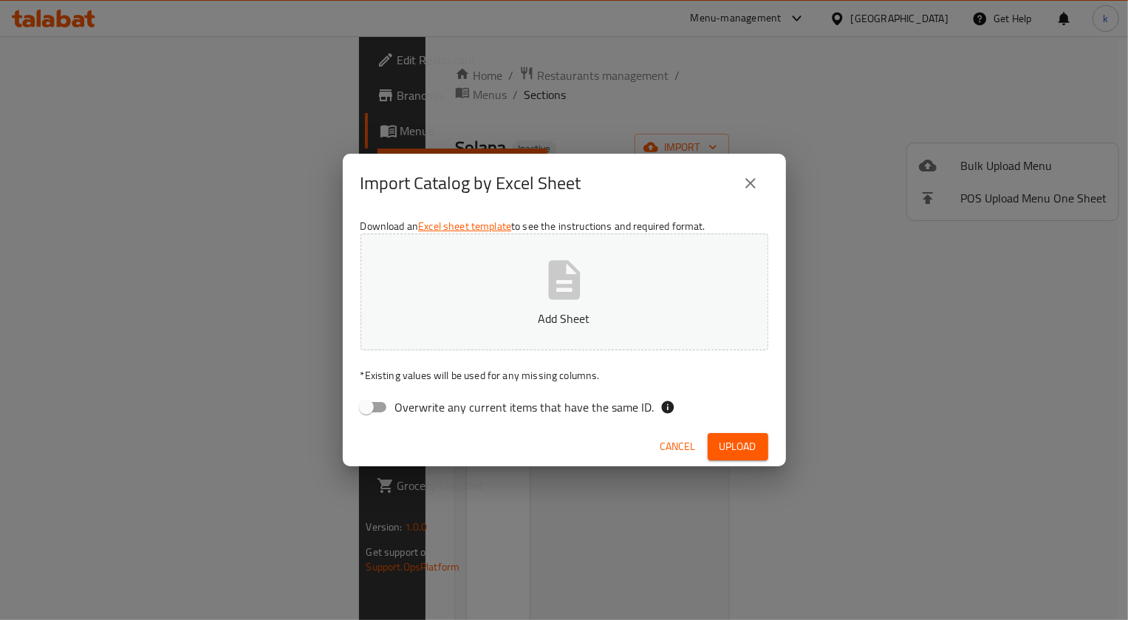
click at [562, 320] on p "Add Sheet" at bounding box center [564, 318] width 362 height 18
click at [754, 185] on icon "close" at bounding box center [750, 183] width 18 height 18
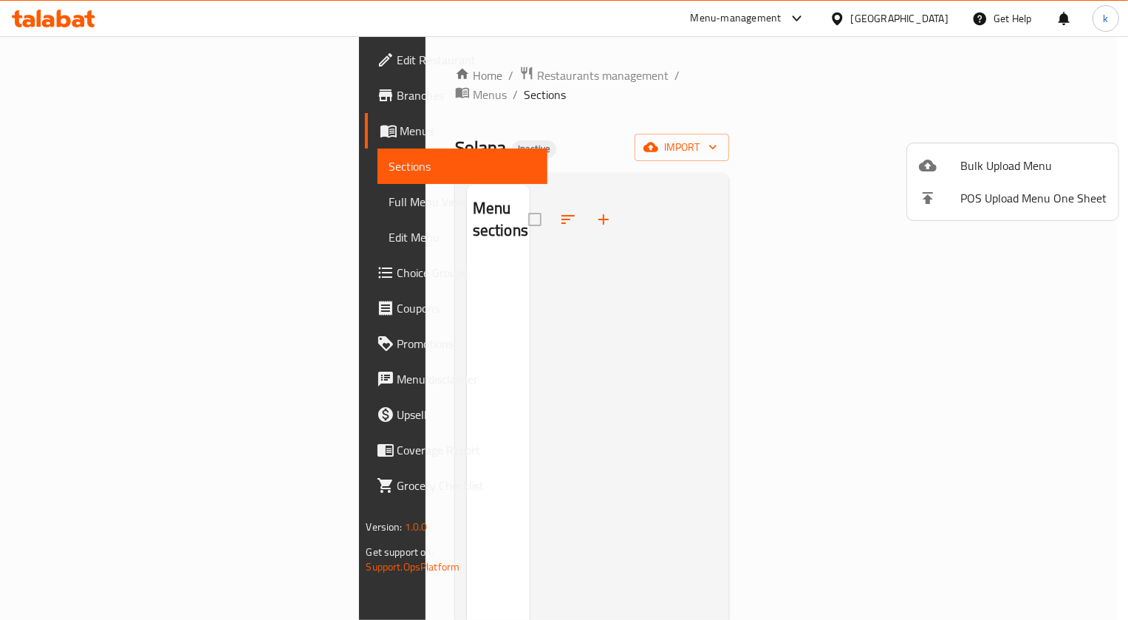
click at [1071, 117] on div at bounding box center [564, 310] width 1128 height 620
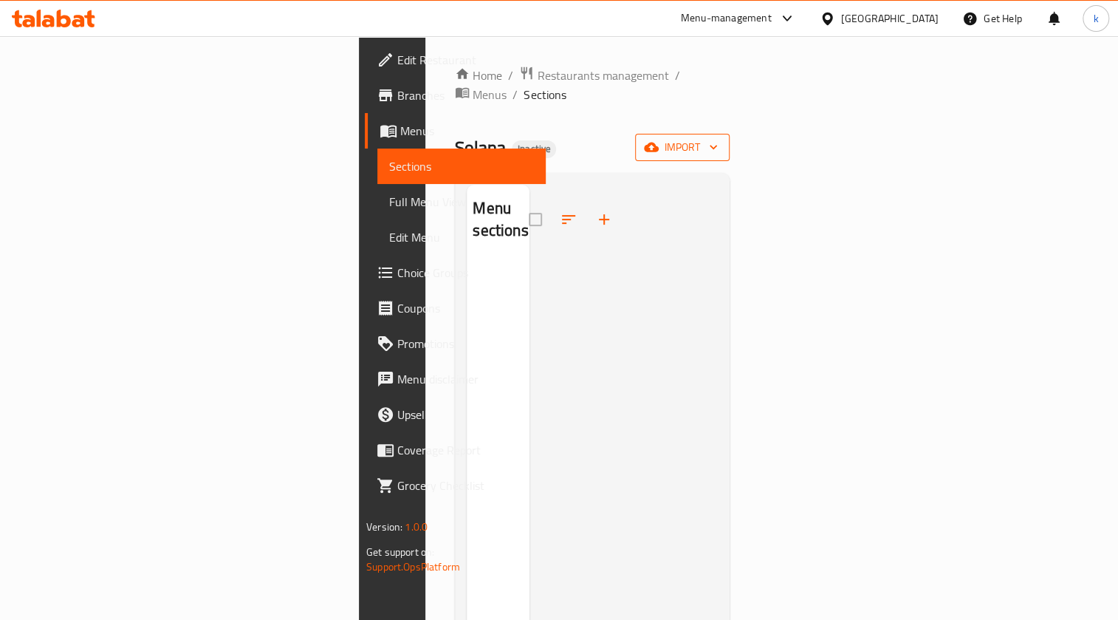
click at [718, 138] on span "import" at bounding box center [682, 147] width 71 height 18
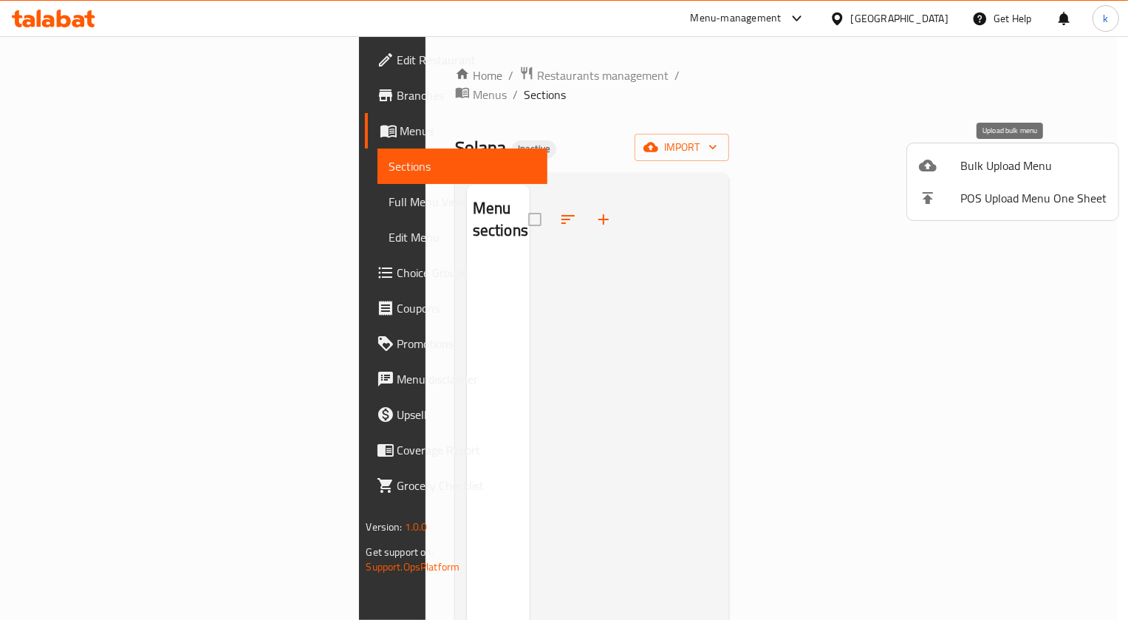
click at [1015, 174] on span "Bulk Upload Menu" at bounding box center [1033, 166] width 146 height 18
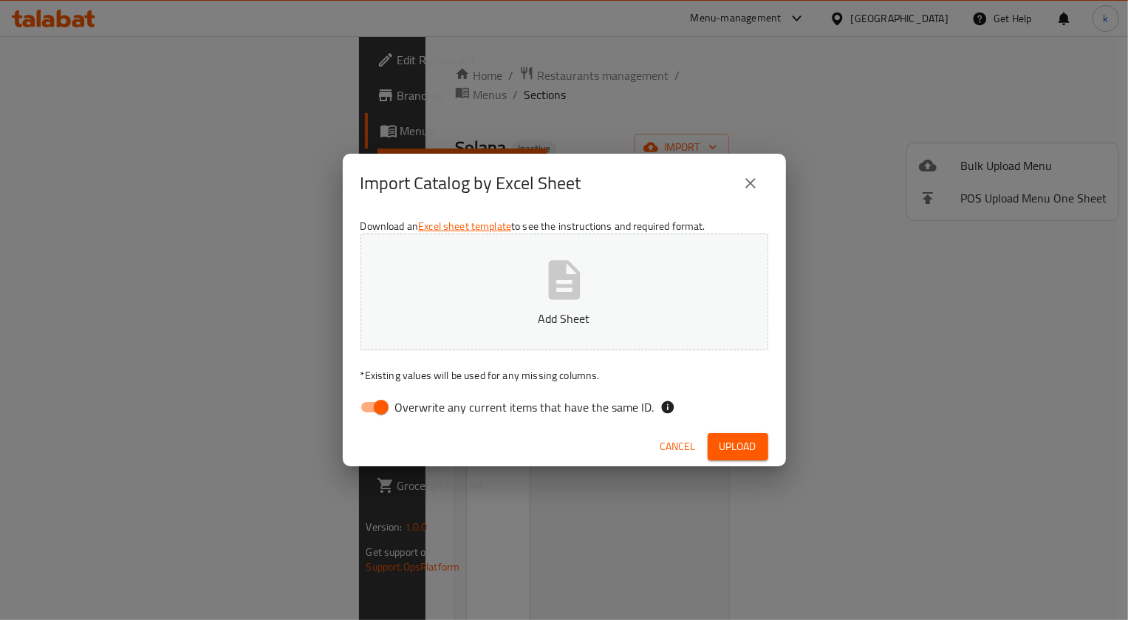
click at [374, 405] on input "Overwrite any current items that have the same ID." at bounding box center [381, 407] width 84 height 28
checkbox input "false"
click at [745, 453] on span "Upload" at bounding box center [737, 446] width 37 height 18
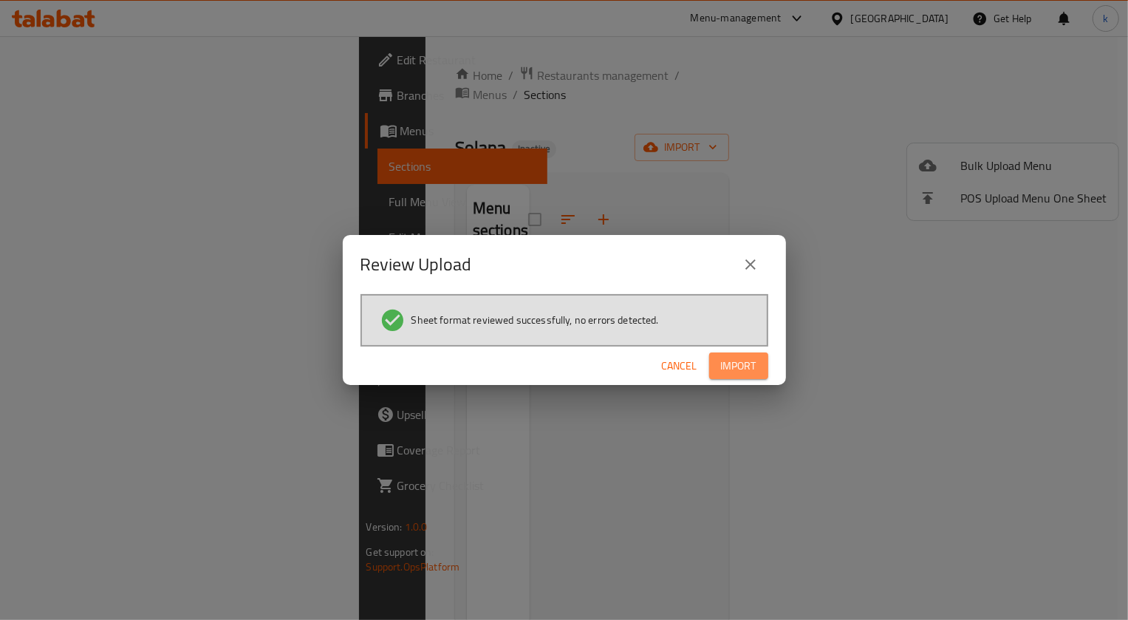
click at [758, 375] on button "Import" at bounding box center [738, 365] width 59 height 27
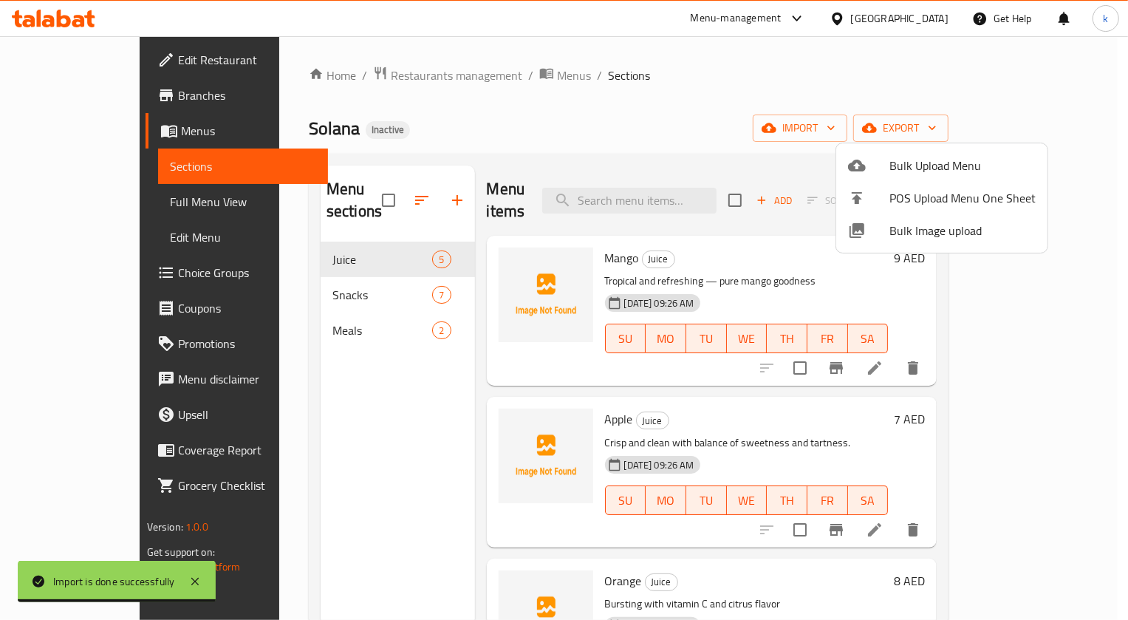
click at [87, 199] on div at bounding box center [564, 310] width 1128 height 620
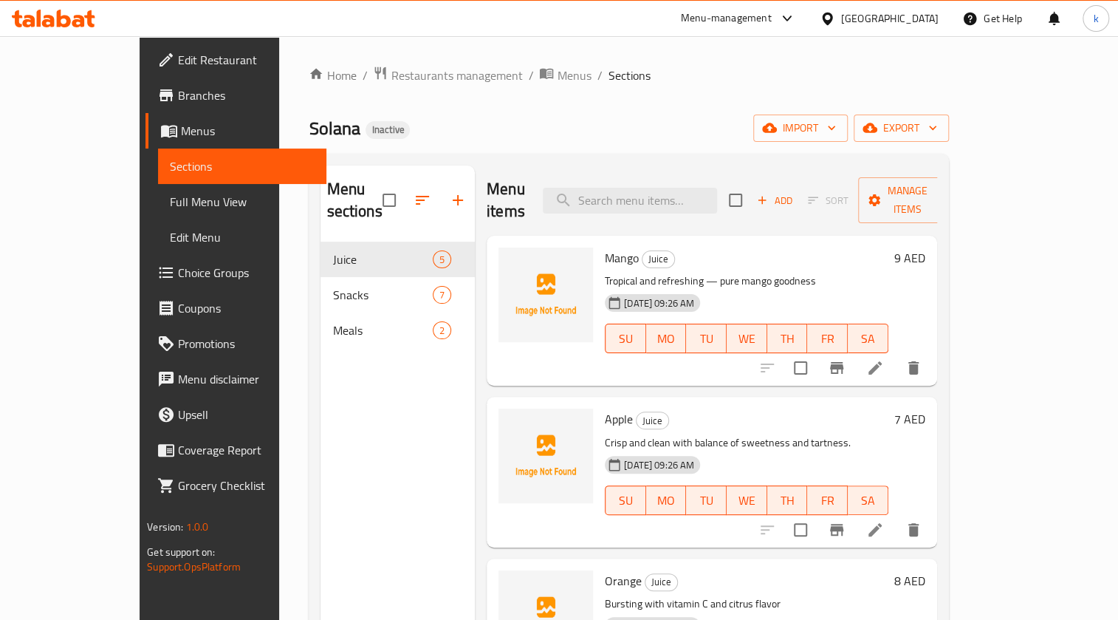
click at [170, 202] on span "Full Menu View" at bounding box center [242, 202] width 145 height 18
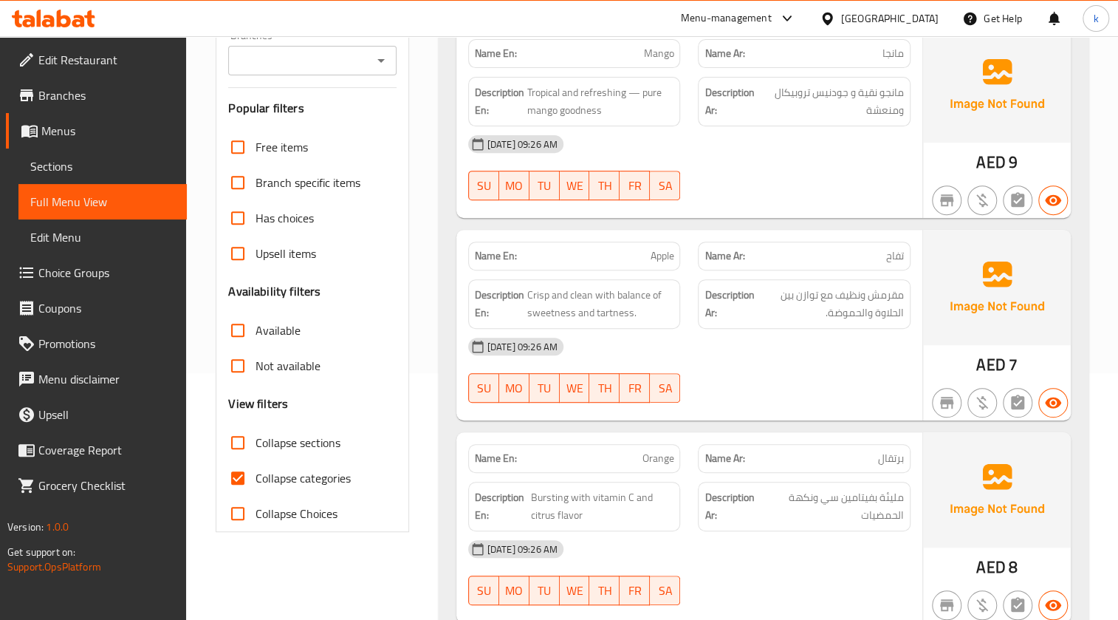
scroll to position [268, 0]
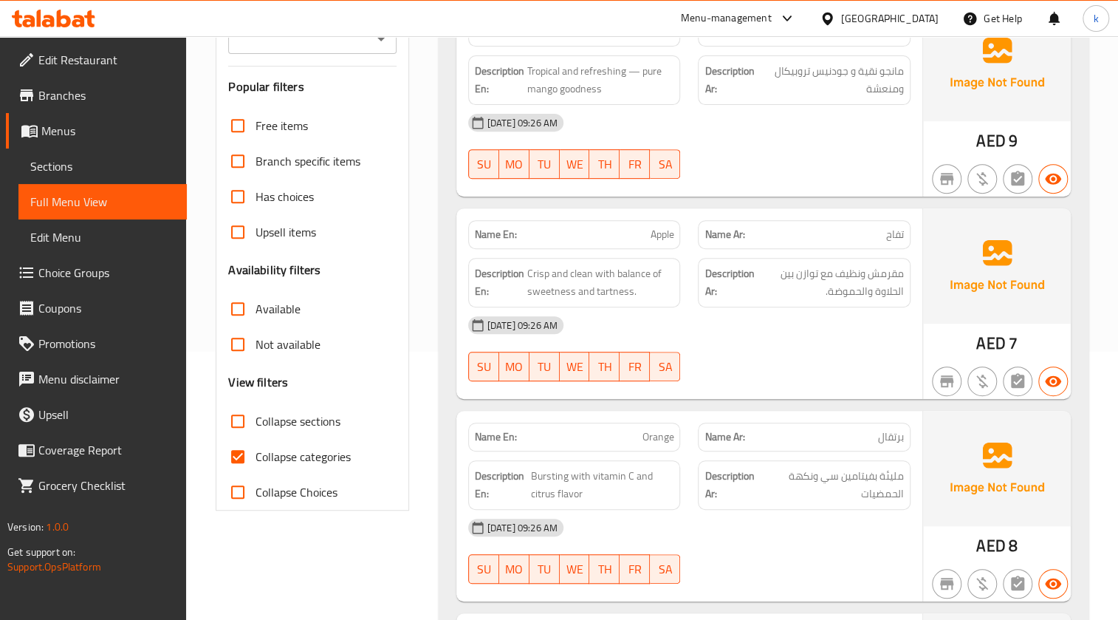
click at [303, 459] on span "Collapse categories" at bounding box center [302, 456] width 95 height 18
click at [255, 459] on input "Collapse categories" at bounding box center [237, 456] width 35 height 35
checkbox input "false"
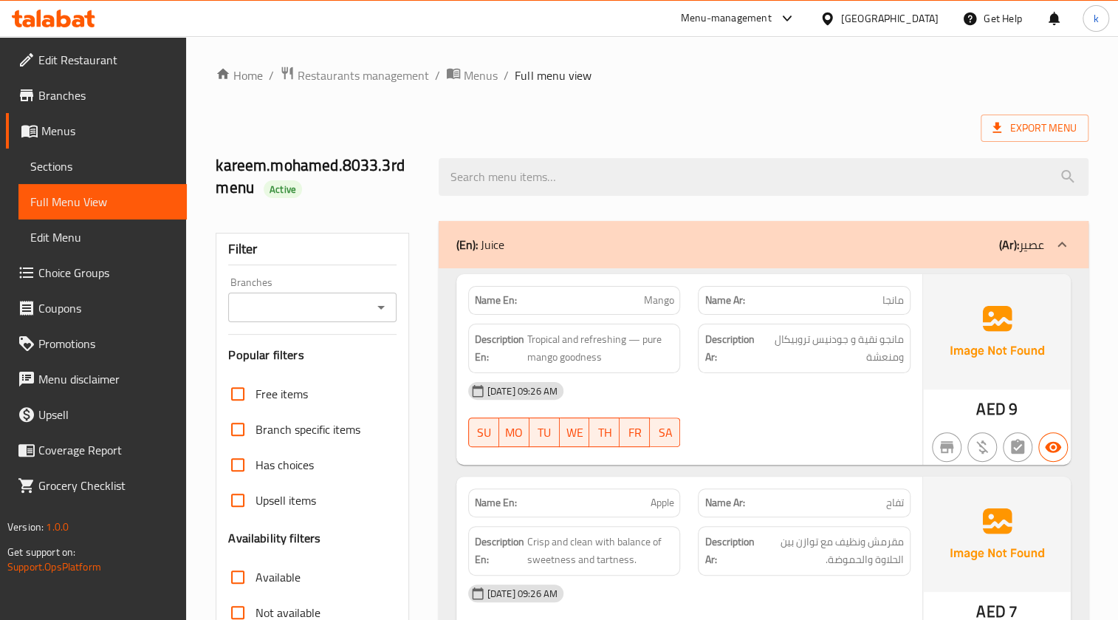
scroll to position [0, 0]
click at [1001, 137] on span "Export Menu" at bounding box center [1034, 128] width 84 height 18
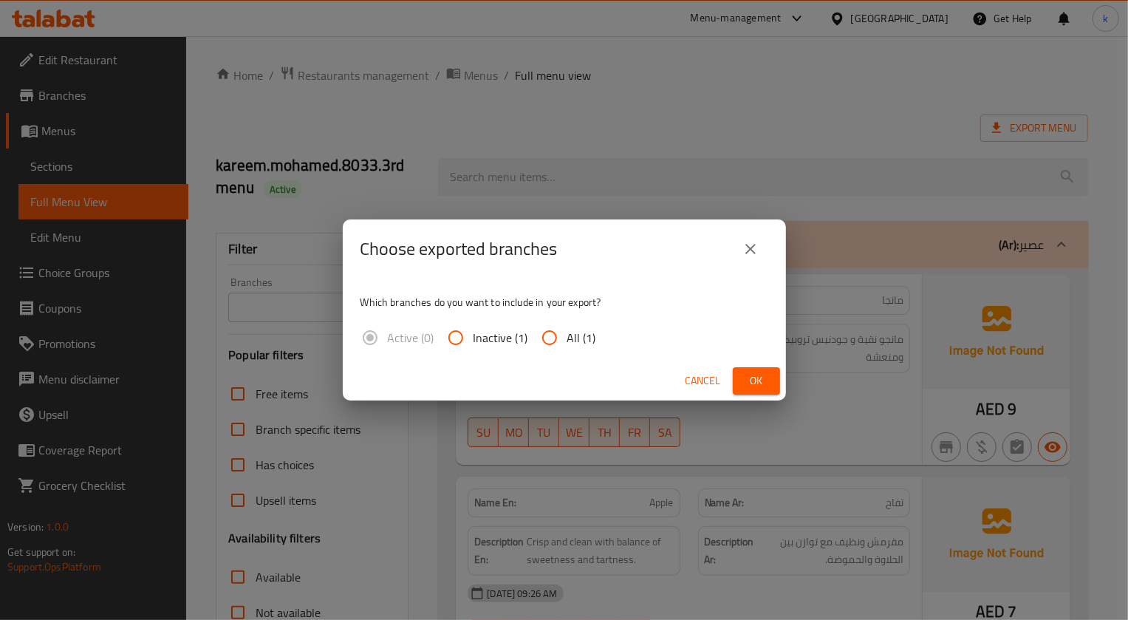
click at [546, 339] on input "All (1)" at bounding box center [549, 337] width 35 height 35
radio input "true"
click at [749, 373] on span "Ok" at bounding box center [756, 380] width 24 height 18
